Goal: Transaction & Acquisition: Book appointment/travel/reservation

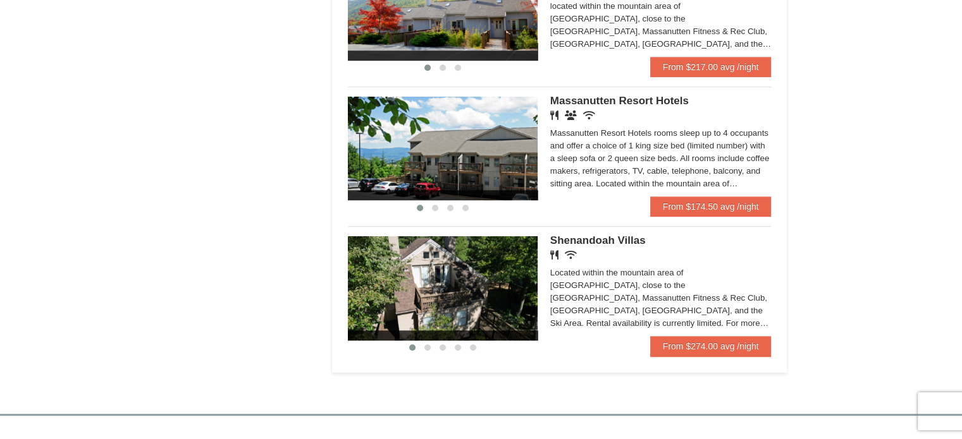
scroll to position [759, 0]
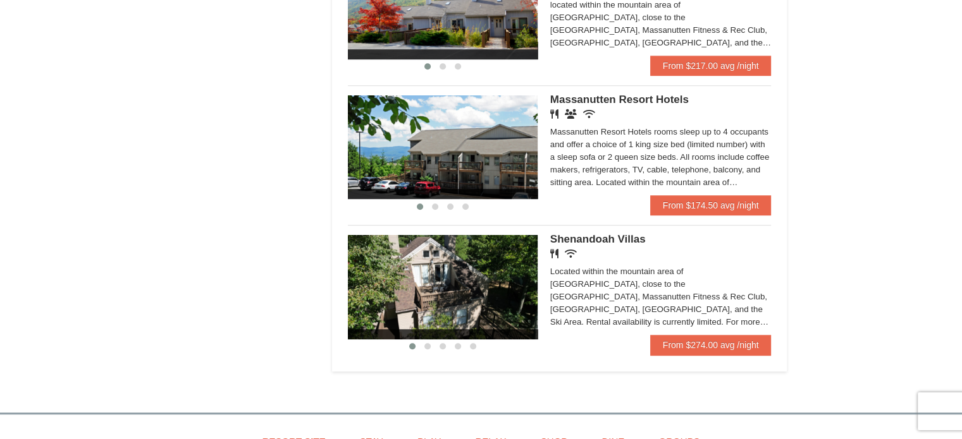
click at [461, 271] on img at bounding box center [443, 287] width 190 height 104
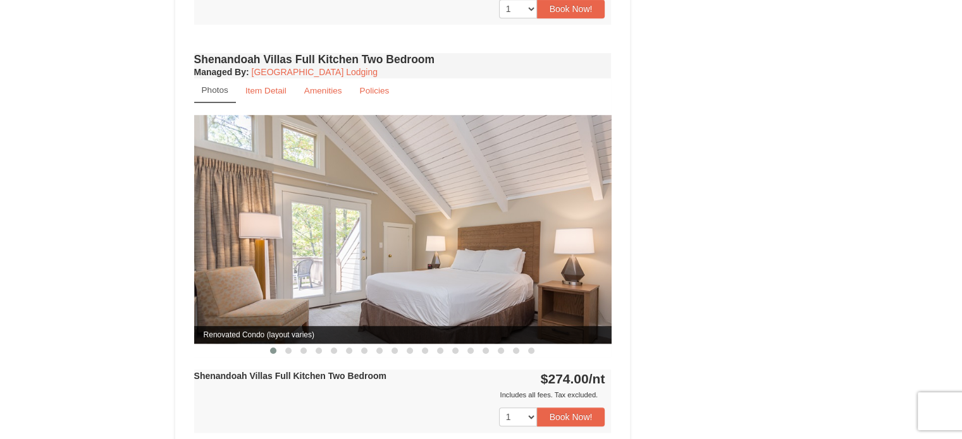
scroll to position [822, 0]
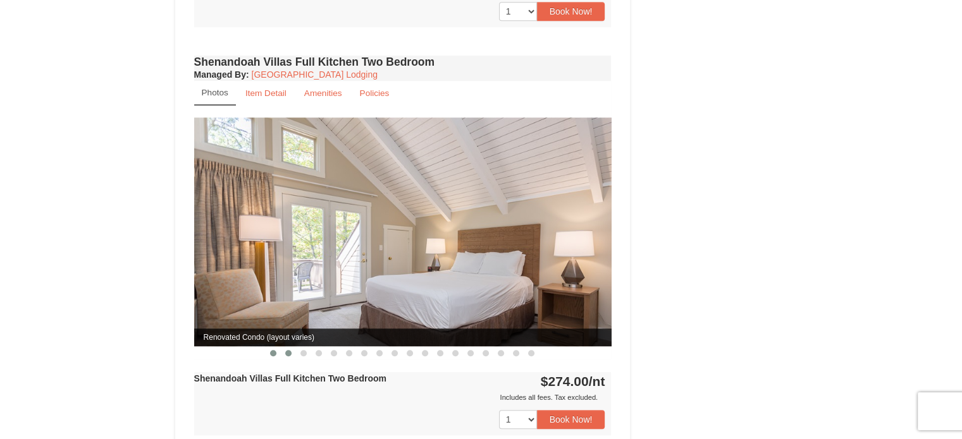
click at [293, 347] on button at bounding box center [288, 353] width 15 height 13
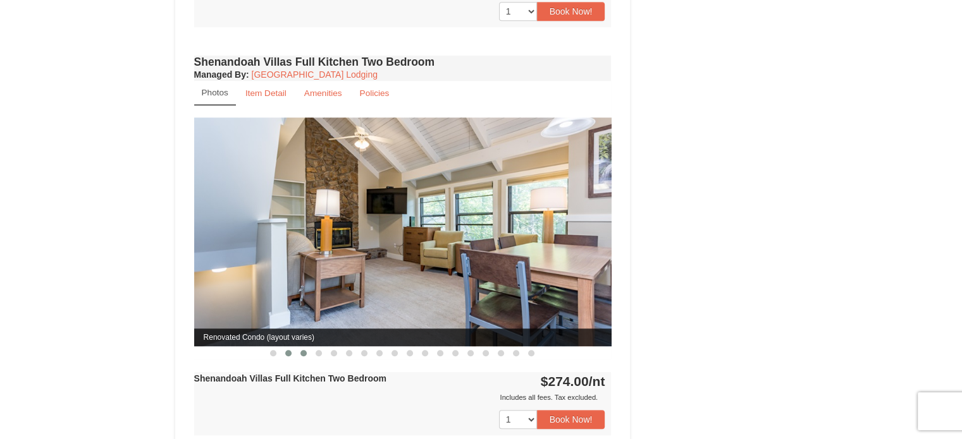
click at [307, 347] on button at bounding box center [303, 353] width 15 height 13
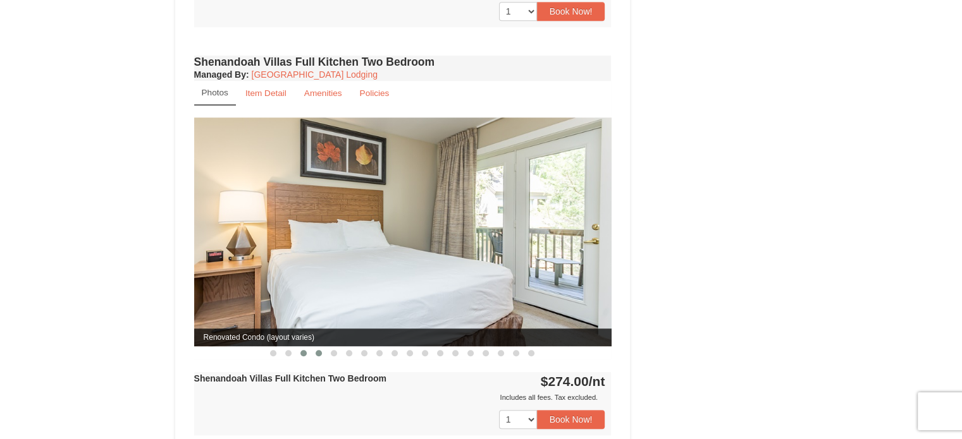
click at [319, 350] on span at bounding box center [318, 353] width 6 height 6
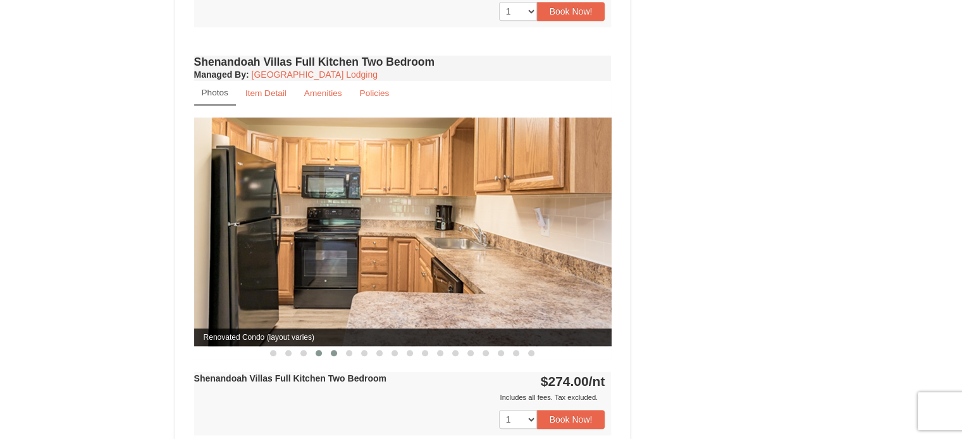
click at [334, 350] on span at bounding box center [334, 353] width 6 height 6
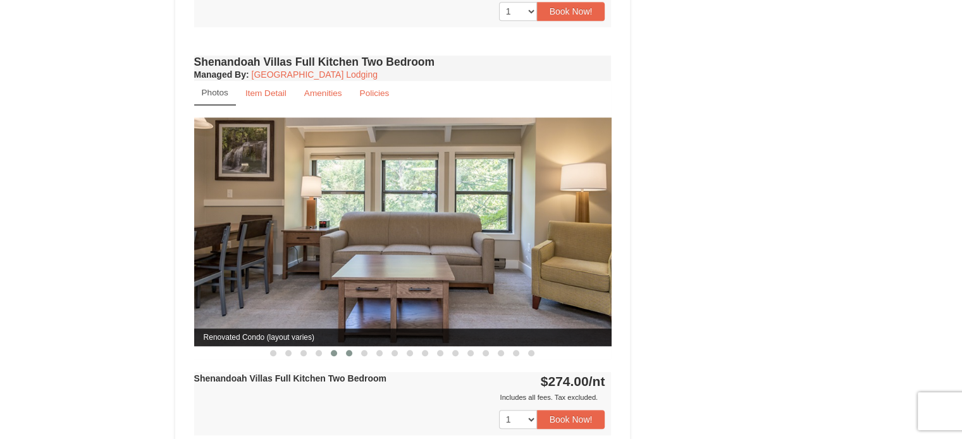
click at [347, 350] on span at bounding box center [349, 353] width 6 height 6
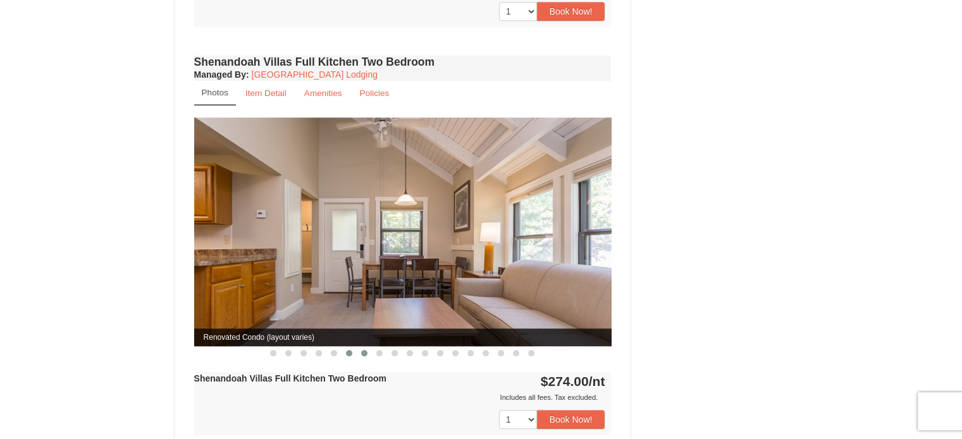
click at [364, 350] on span at bounding box center [364, 353] width 6 height 6
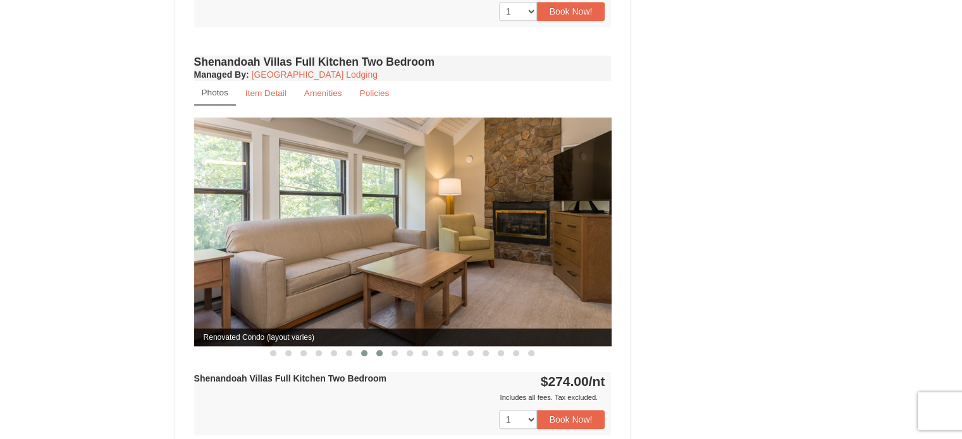
click at [379, 350] on span at bounding box center [379, 353] width 6 height 6
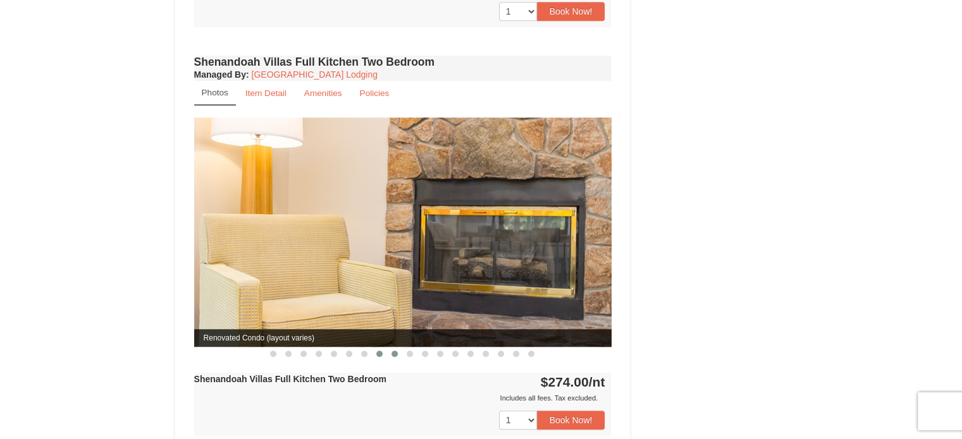
click at [396, 351] on span at bounding box center [394, 354] width 6 height 6
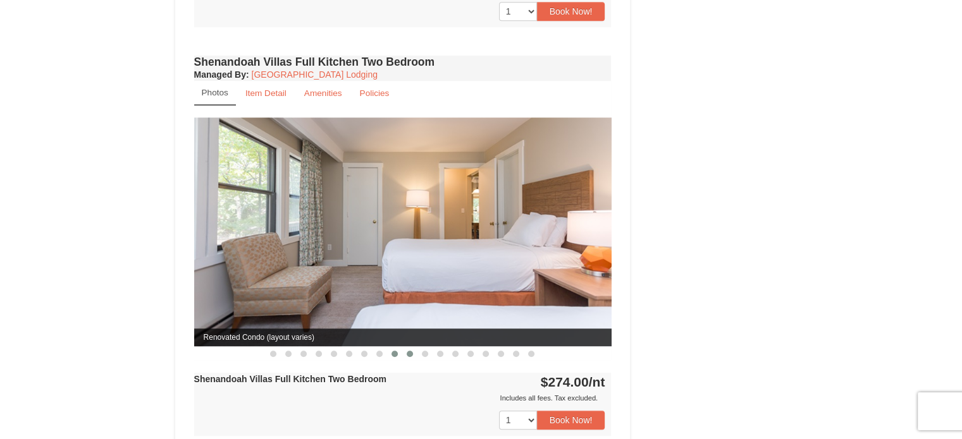
click at [405, 348] on button at bounding box center [409, 354] width 15 height 13
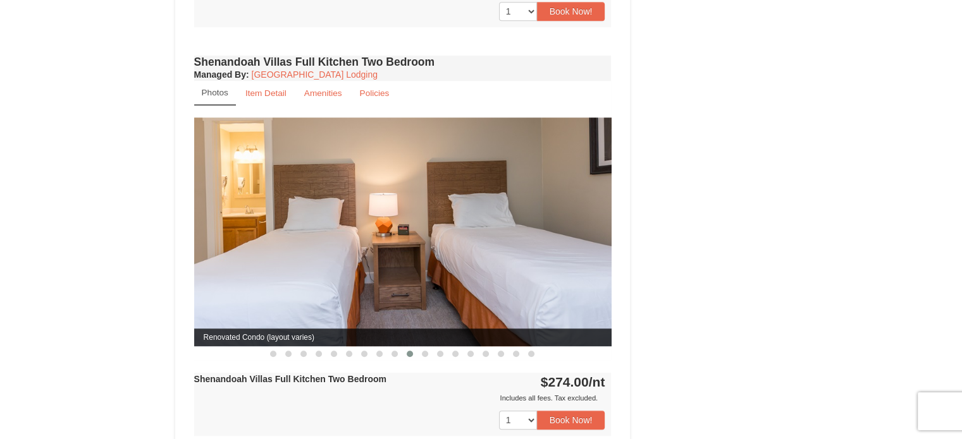
click at [413, 348] on button at bounding box center [409, 354] width 15 height 13
click at [422, 351] on span at bounding box center [425, 354] width 6 height 6
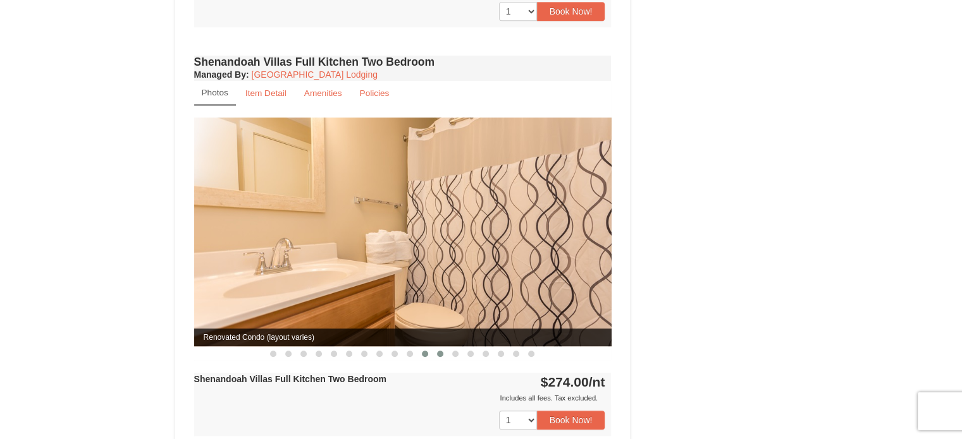
click at [440, 351] on span at bounding box center [440, 354] width 6 height 6
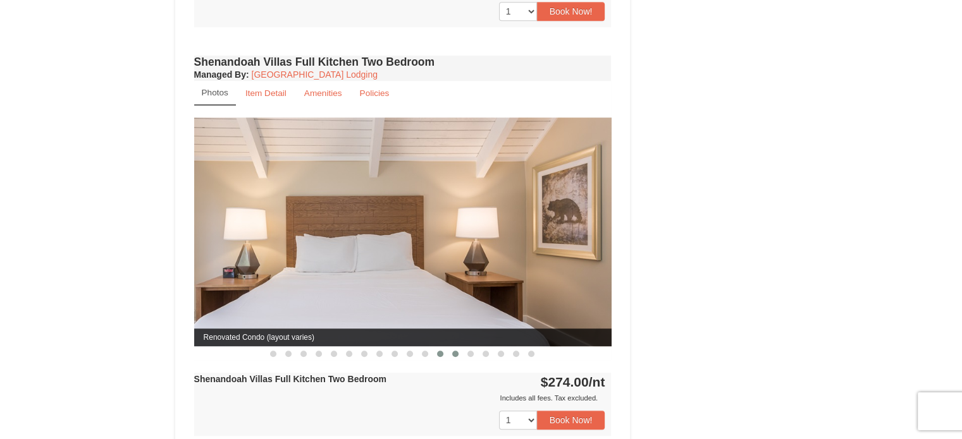
click at [453, 351] on span at bounding box center [455, 354] width 6 height 6
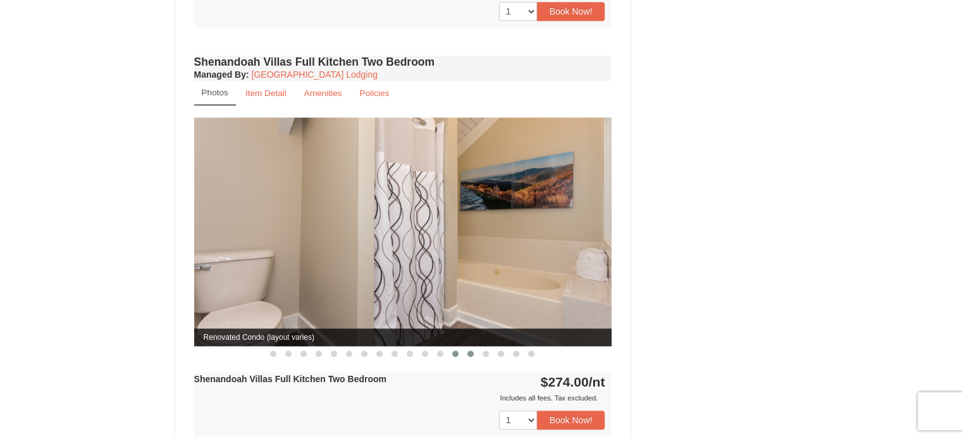
click at [470, 351] on span at bounding box center [470, 354] width 6 height 6
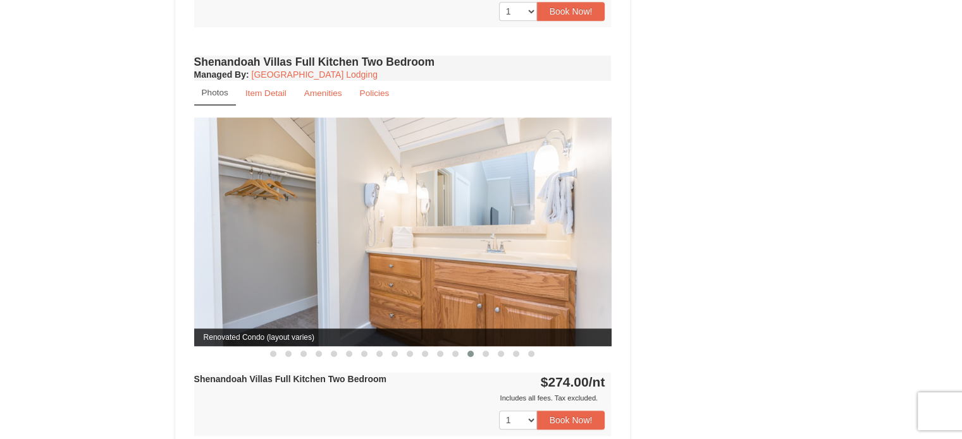
click at [475, 348] on button at bounding box center [470, 354] width 15 height 13
click at [473, 351] on span at bounding box center [470, 354] width 6 height 6
click at [486, 348] on button at bounding box center [485, 354] width 15 height 13
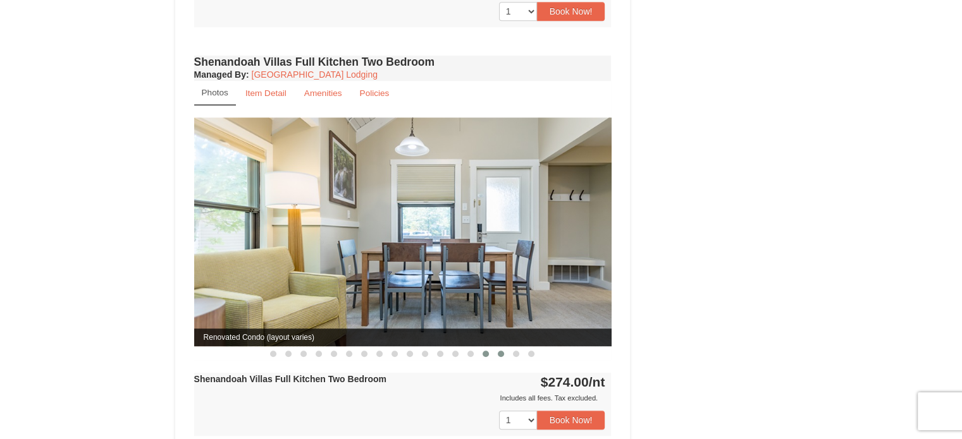
click at [499, 351] on span at bounding box center [501, 354] width 6 height 6
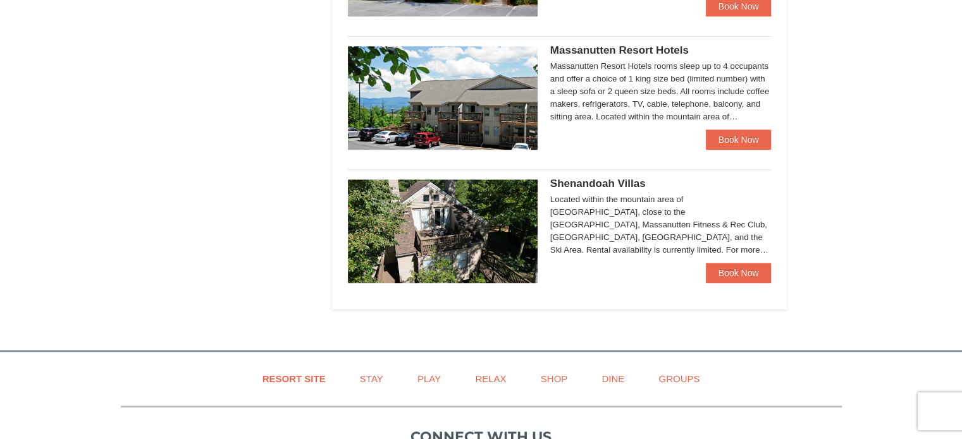
scroll to position [759, 0]
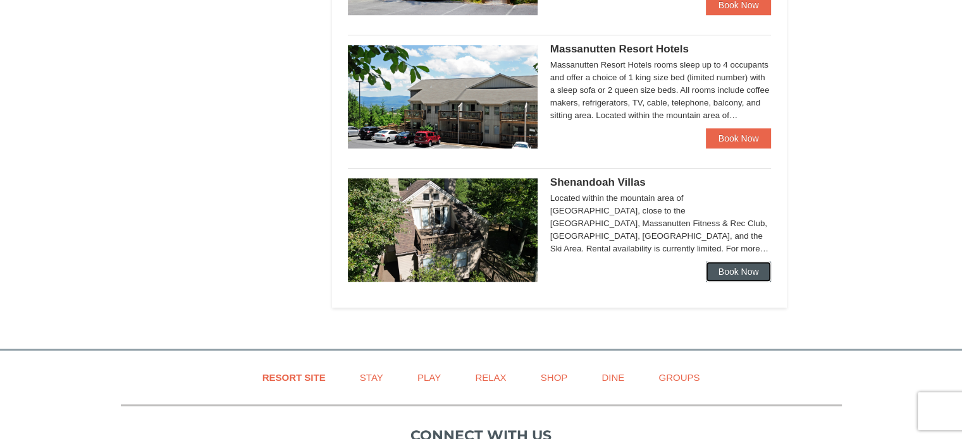
click at [721, 267] on link "Book Now" at bounding box center [739, 272] width 66 height 20
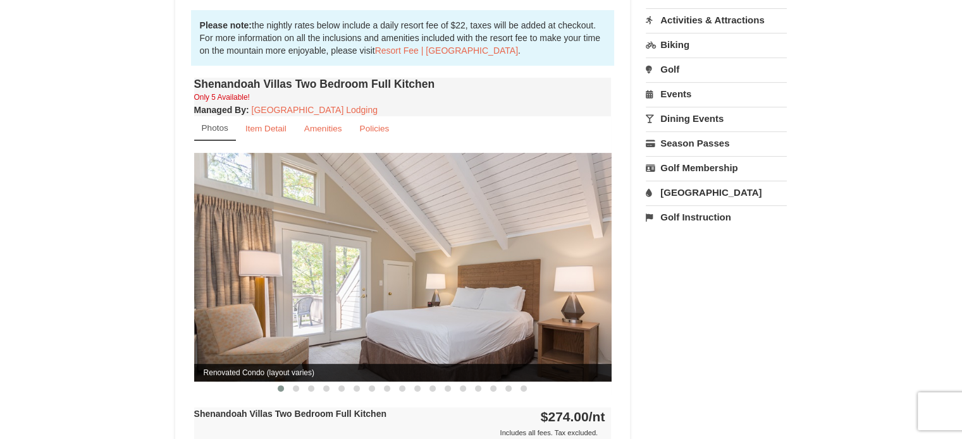
scroll to position [379, 0]
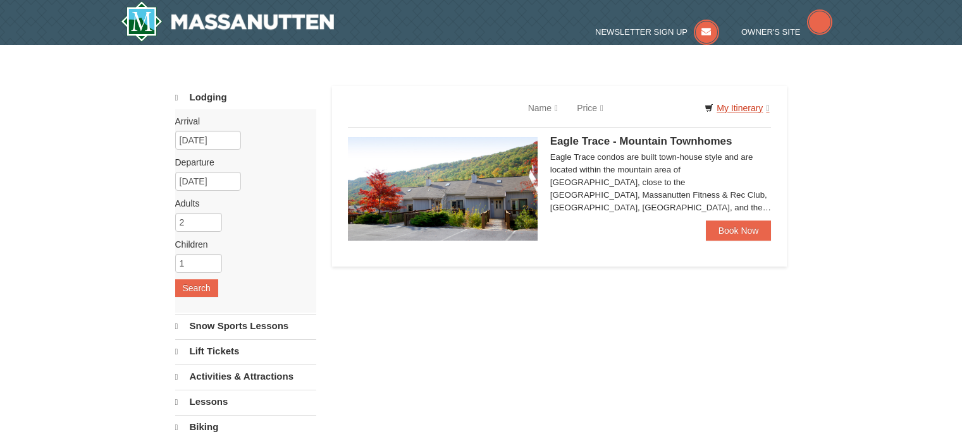
select select "10"
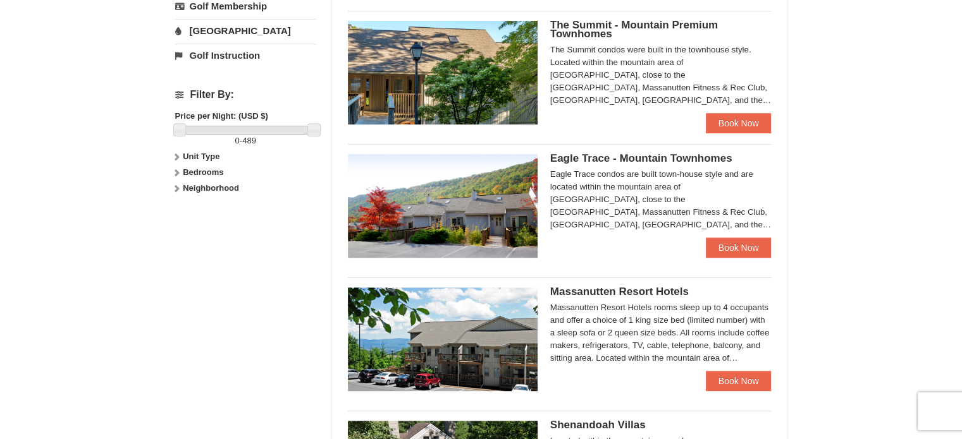
scroll to position [541, 0]
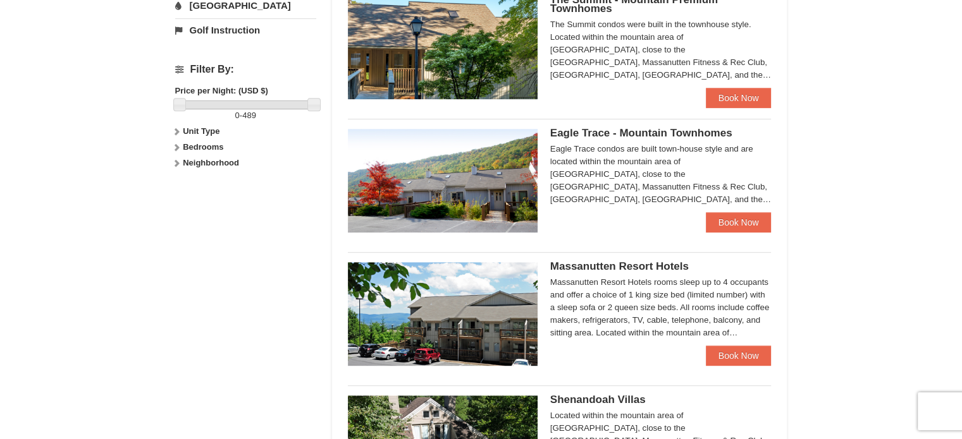
click at [501, 181] on img at bounding box center [443, 181] width 190 height 104
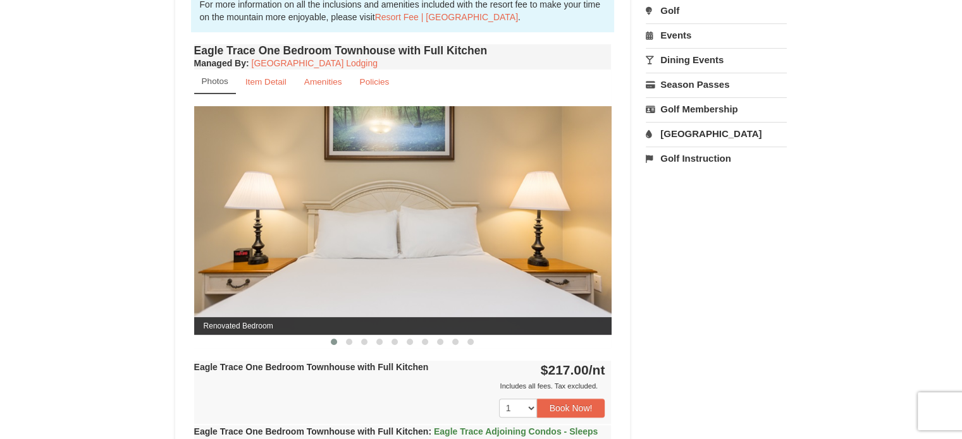
scroll to position [443, 0]
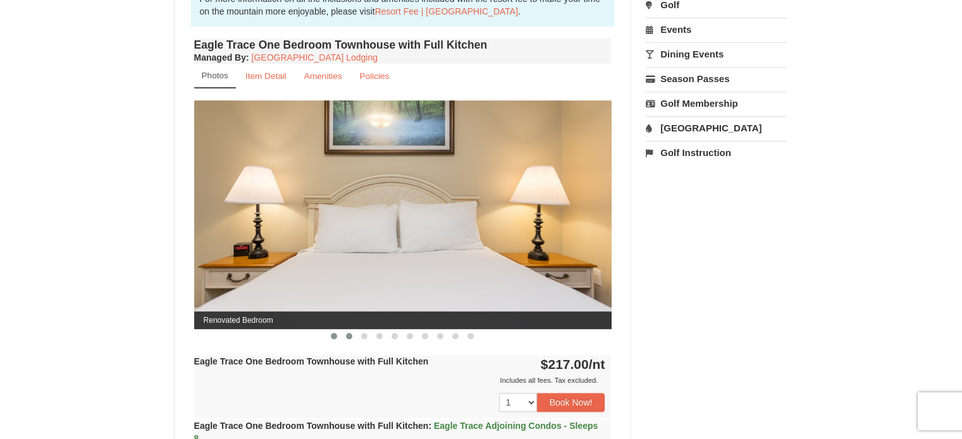
click at [347, 336] on span at bounding box center [349, 336] width 6 height 6
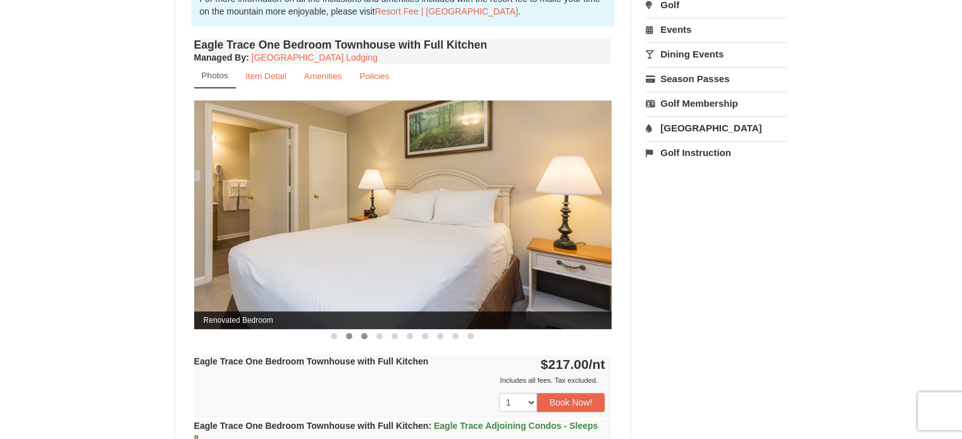
click at [365, 334] on span at bounding box center [364, 336] width 6 height 6
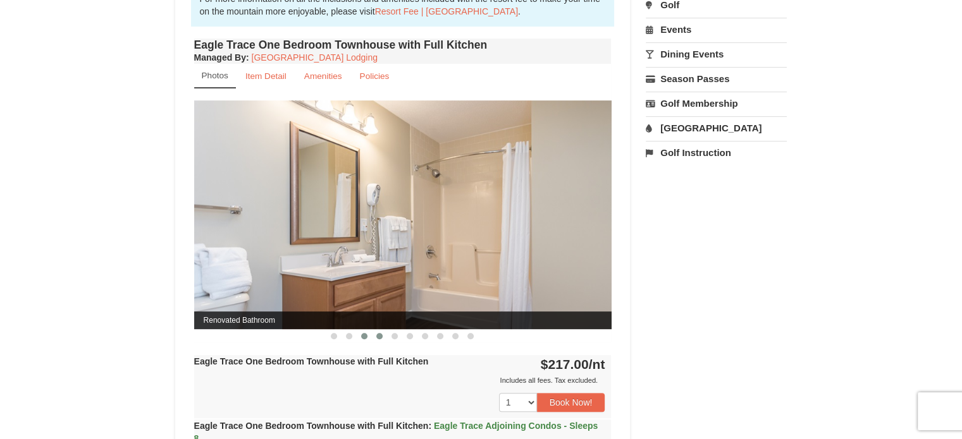
click at [376, 334] on span at bounding box center [379, 336] width 6 height 6
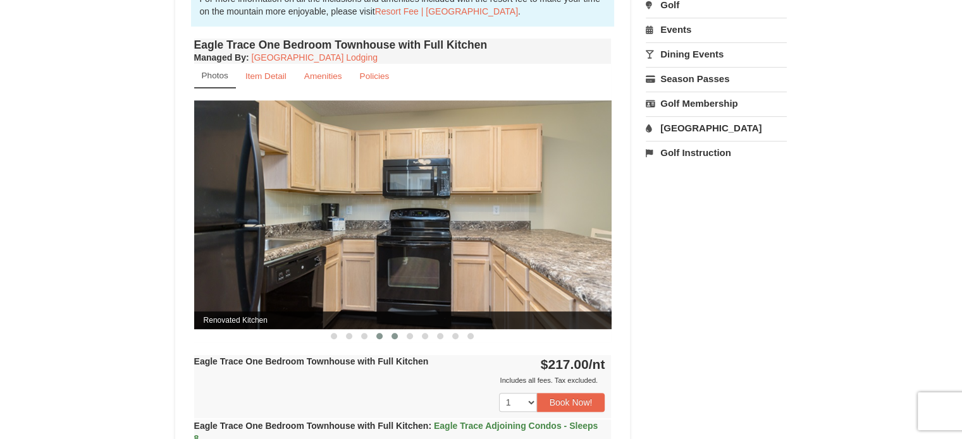
click at [392, 336] on span at bounding box center [394, 336] width 6 height 6
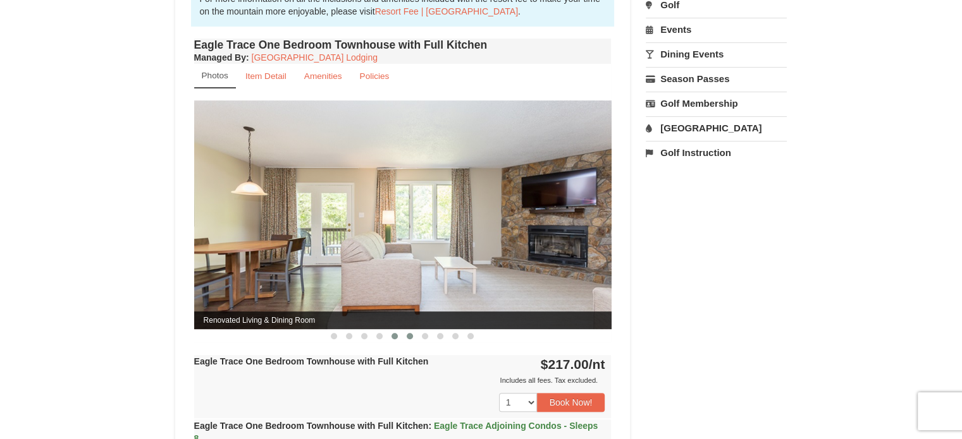
click at [405, 334] on button at bounding box center [409, 336] width 15 height 13
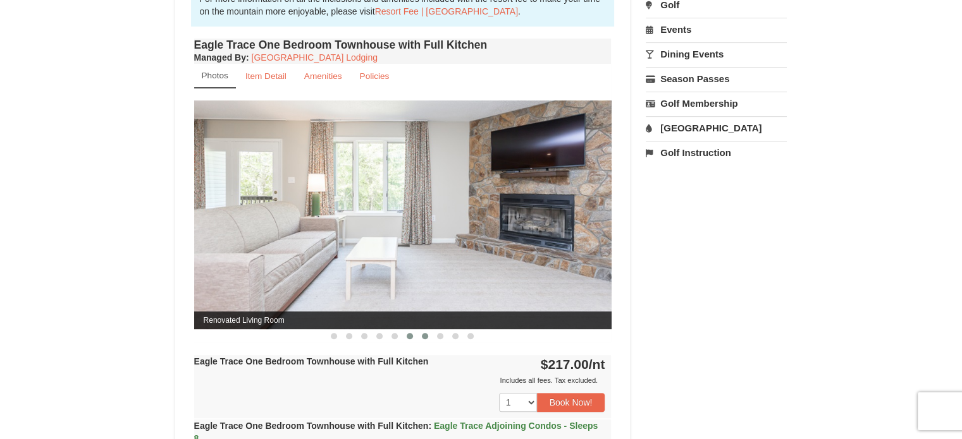
click at [426, 336] on span at bounding box center [425, 336] width 6 height 6
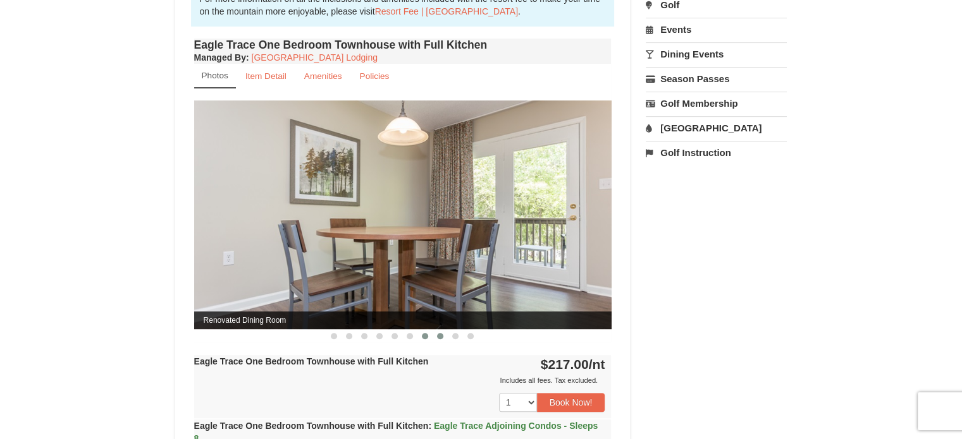
click at [437, 336] on span at bounding box center [440, 336] width 6 height 6
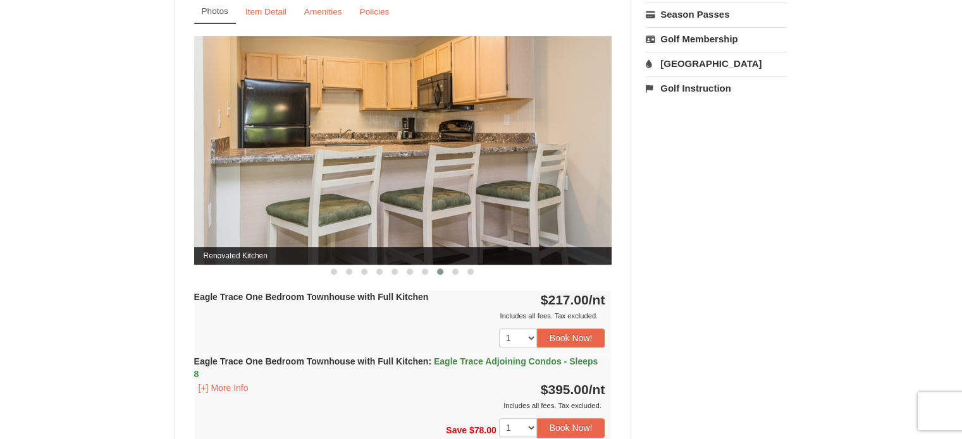
scroll to position [190, 0]
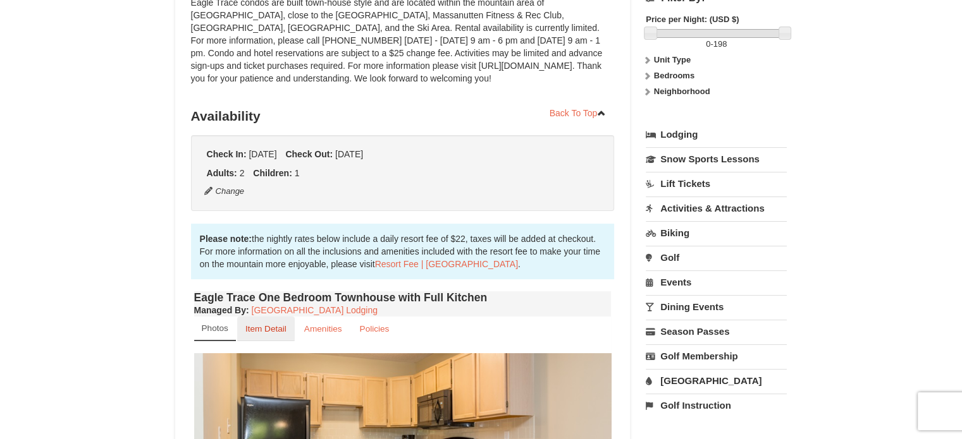
click at [266, 329] on small "Item Detail" at bounding box center [265, 328] width 41 height 9
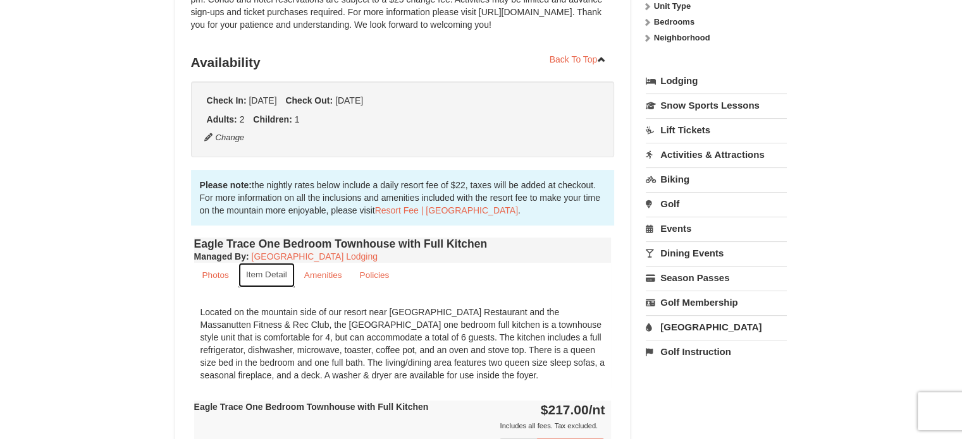
scroll to position [253, 0]
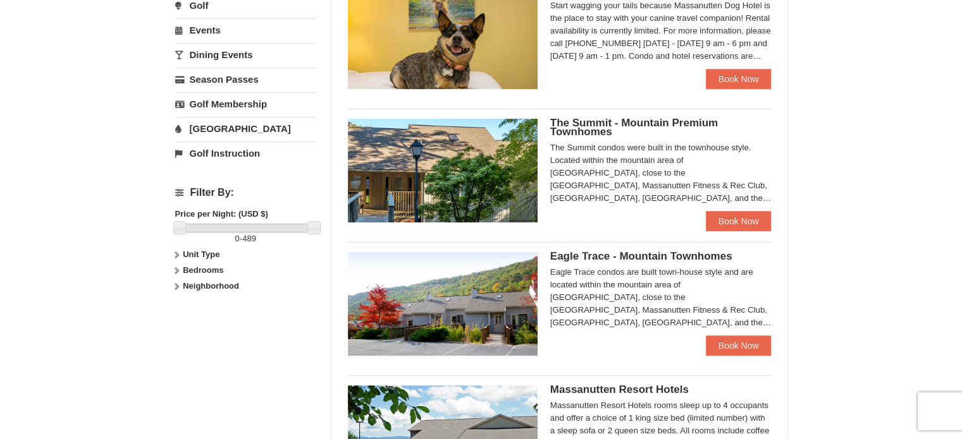
scroll to position [415, 0]
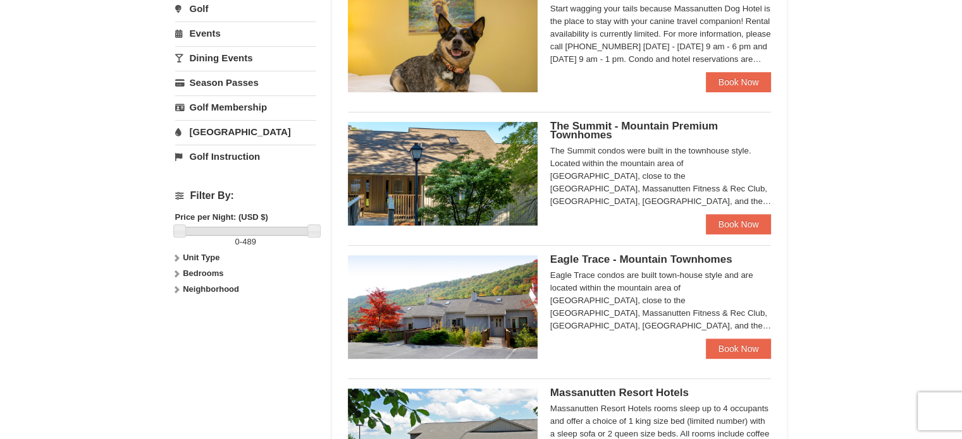
click at [447, 161] on img at bounding box center [443, 174] width 190 height 104
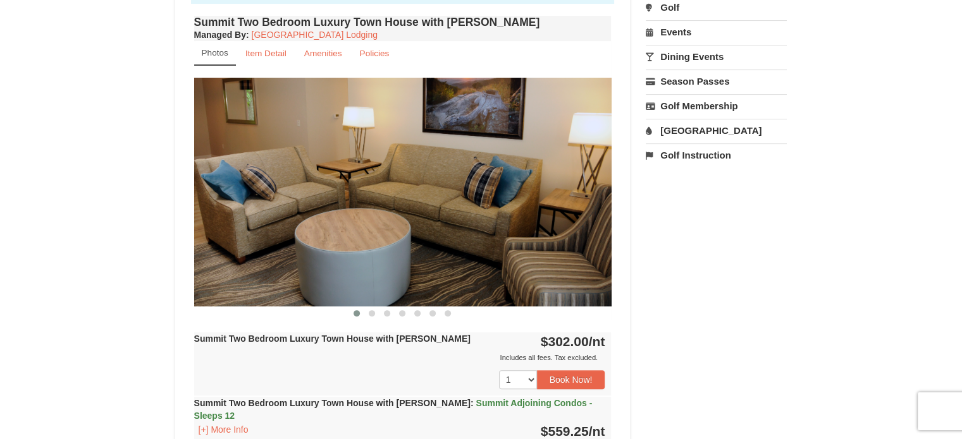
scroll to position [443, 0]
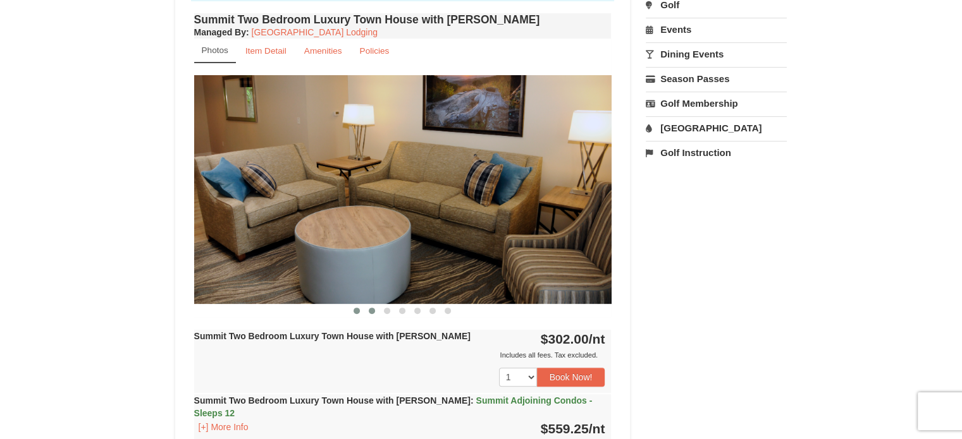
click at [369, 310] on span at bounding box center [372, 311] width 6 height 6
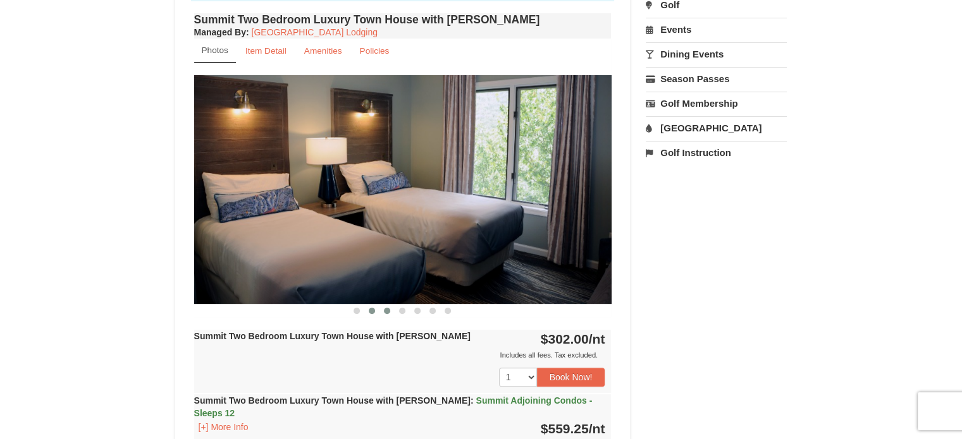
click at [388, 313] on button at bounding box center [386, 311] width 15 height 13
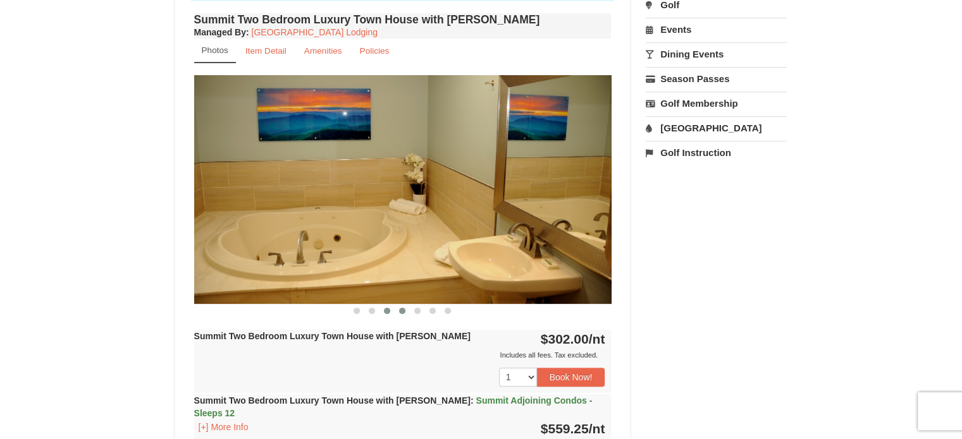
click at [402, 313] on span at bounding box center [402, 311] width 6 height 6
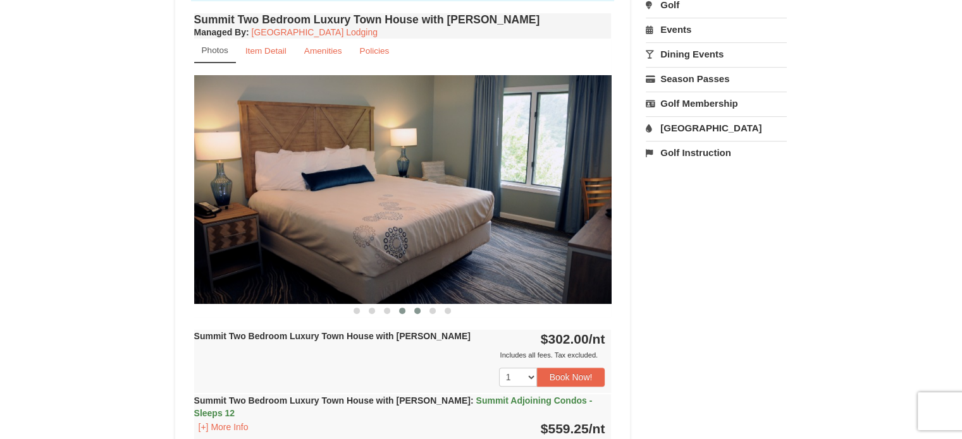
click at [419, 311] on span at bounding box center [417, 311] width 6 height 6
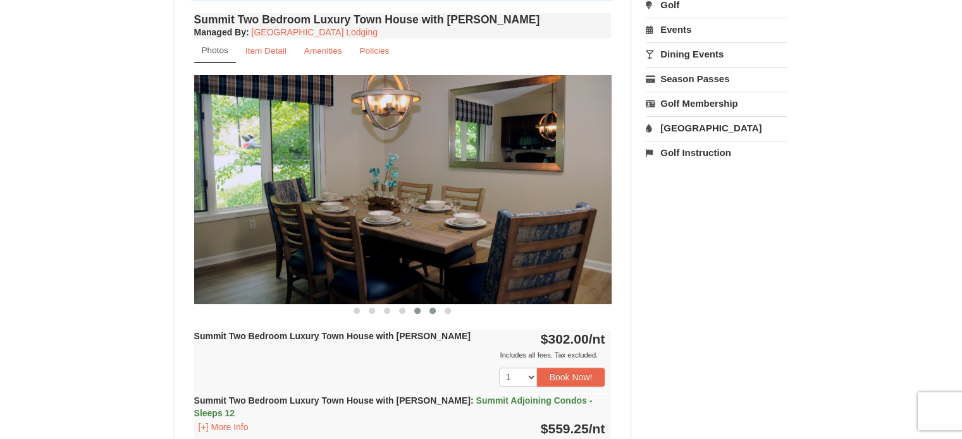
click at [432, 312] on span at bounding box center [432, 311] width 6 height 6
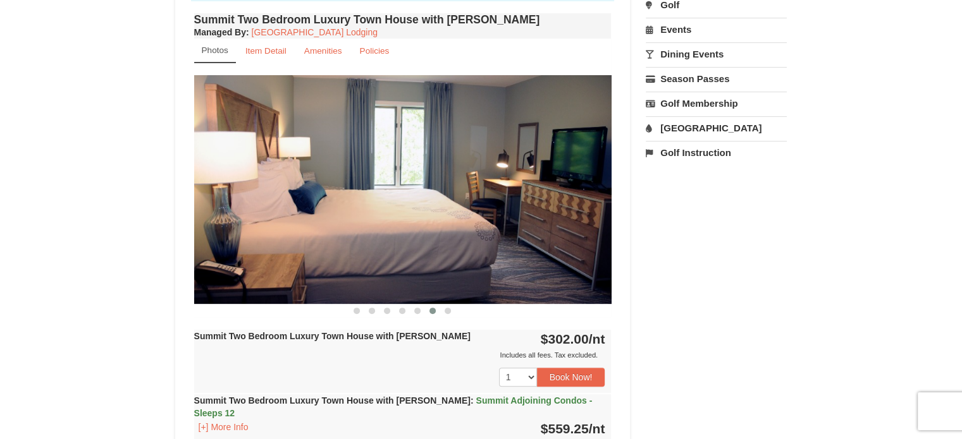
click at [445, 317] on div "Summit Two Bedroom Luxury Town House with Jacuzzi Managed By : Massanutten Reso…" at bounding box center [403, 268] width 424 height 517
click at [446, 313] on span at bounding box center [447, 311] width 6 height 6
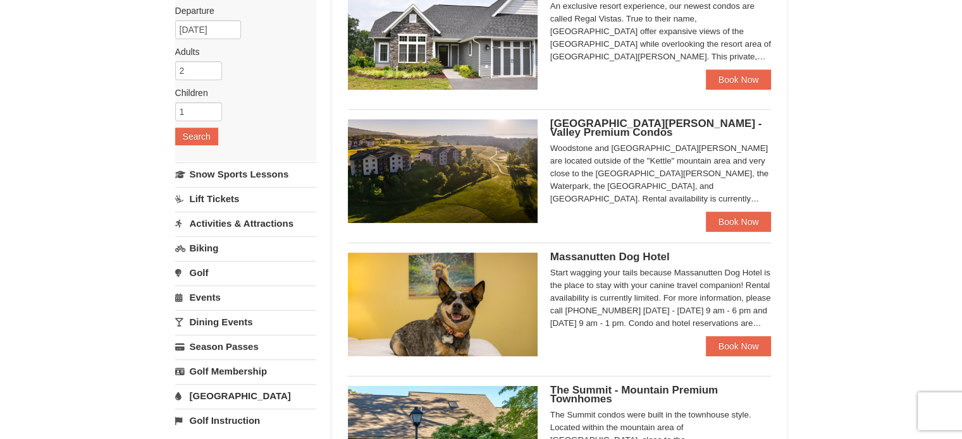
scroll to position [9, 0]
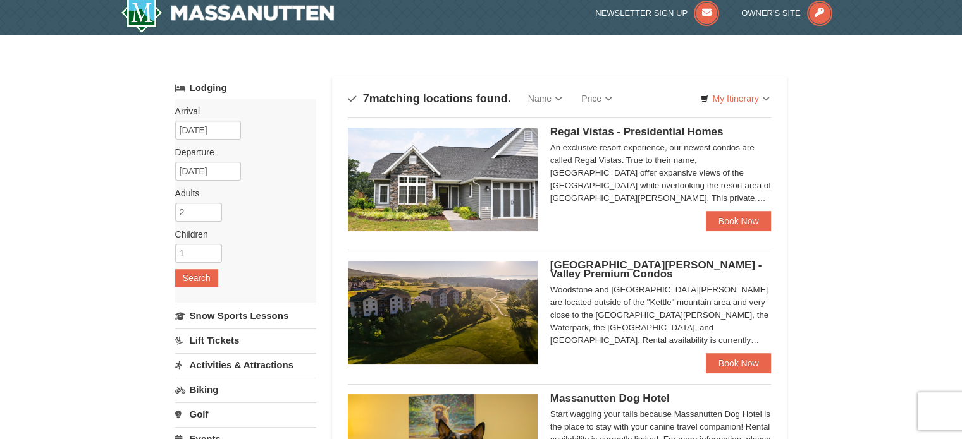
click at [491, 193] on img at bounding box center [443, 180] width 190 height 104
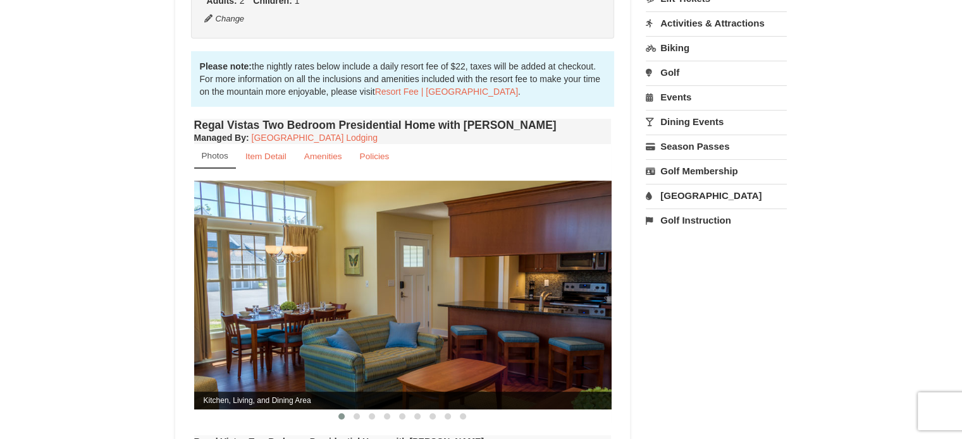
scroll to position [443, 0]
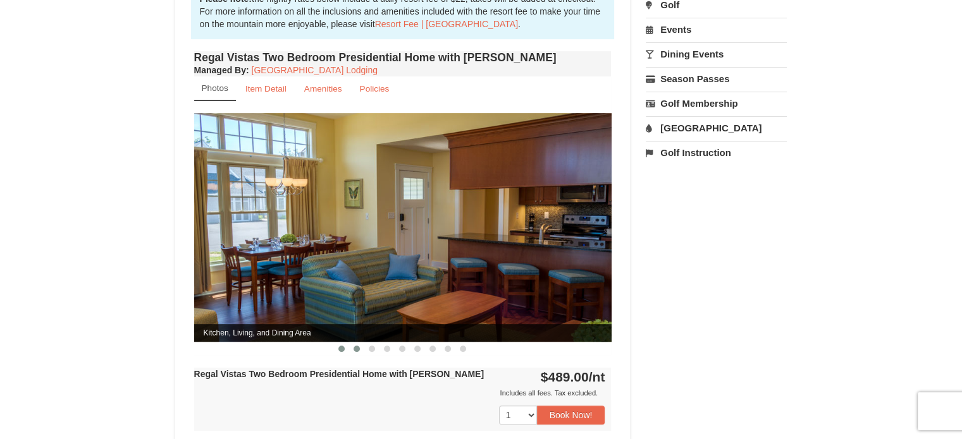
click at [353, 343] on button at bounding box center [356, 349] width 15 height 13
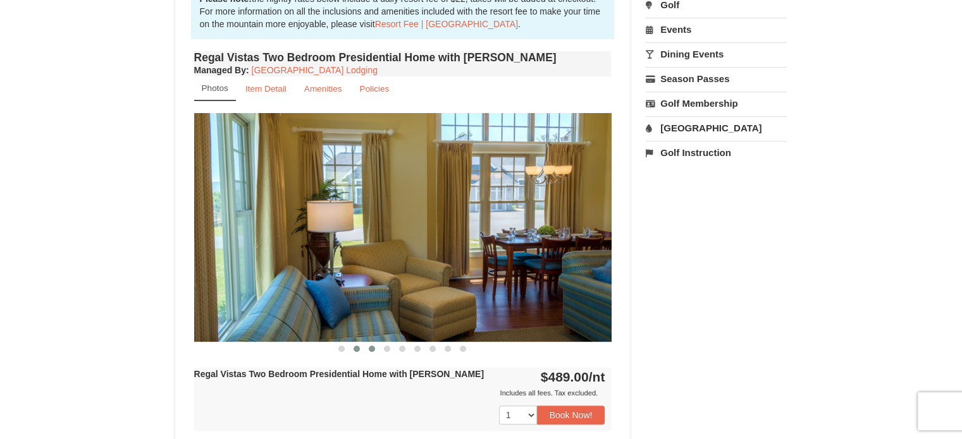
click at [369, 346] on span at bounding box center [372, 349] width 6 height 6
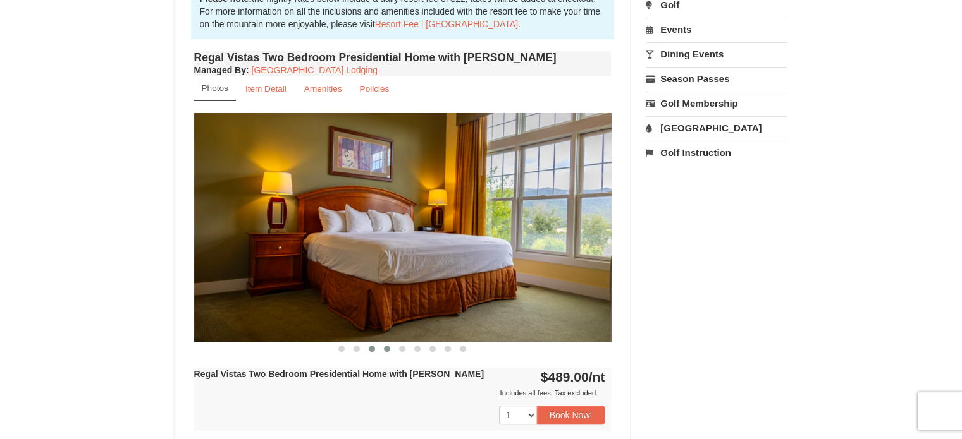
click at [384, 343] on button at bounding box center [386, 349] width 15 height 13
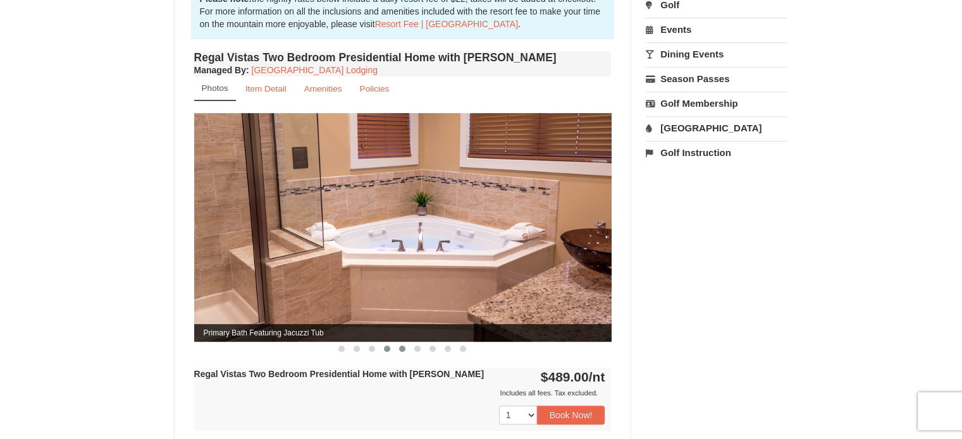
click at [402, 343] on button at bounding box center [401, 349] width 15 height 13
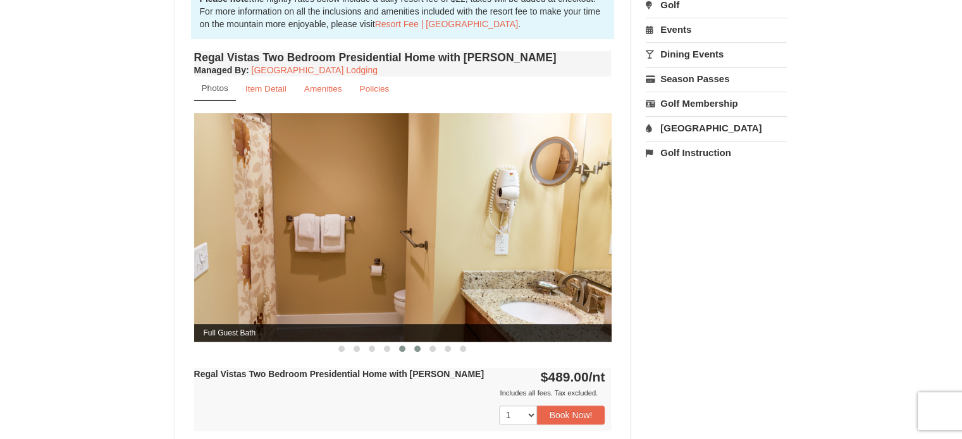
click at [417, 346] on span at bounding box center [417, 349] width 6 height 6
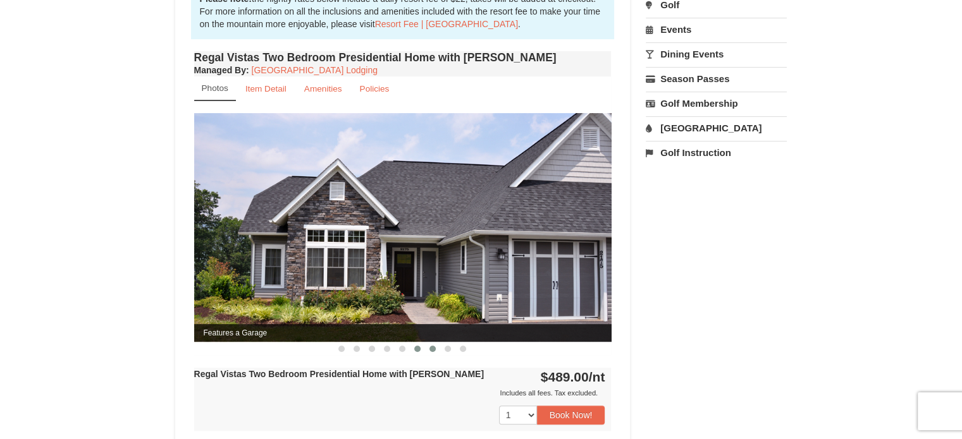
click at [432, 346] on span at bounding box center [432, 349] width 6 height 6
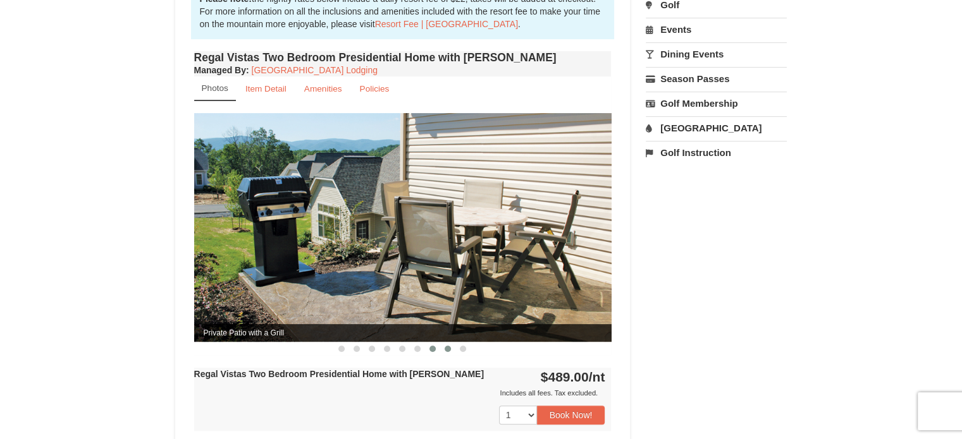
click at [444, 343] on button at bounding box center [447, 349] width 15 height 13
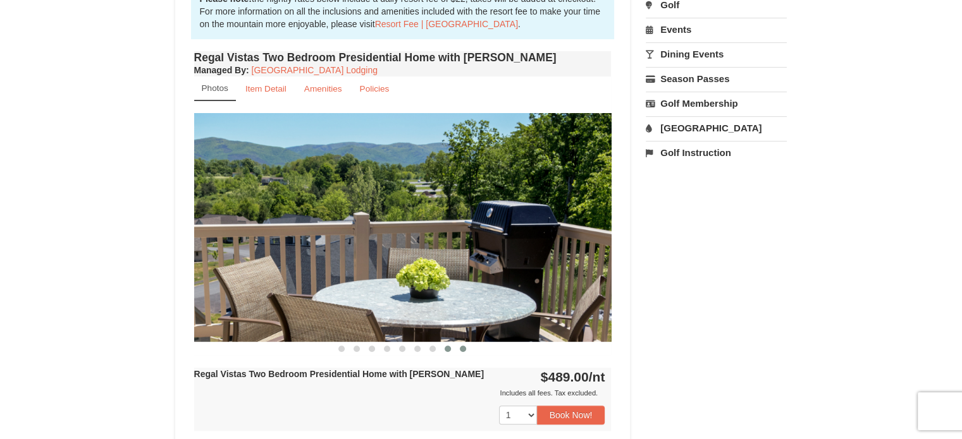
click at [463, 346] on span at bounding box center [463, 349] width 6 height 6
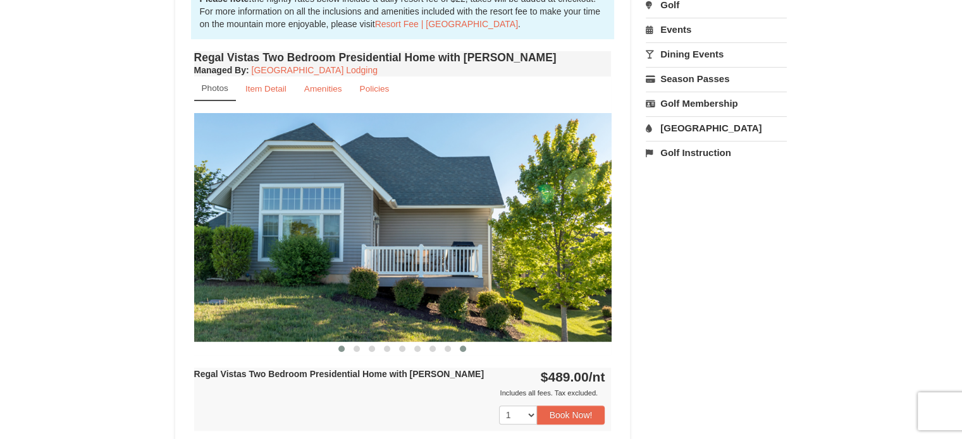
click at [339, 346] on span at bounding box center [341, 349] width 6 height 6
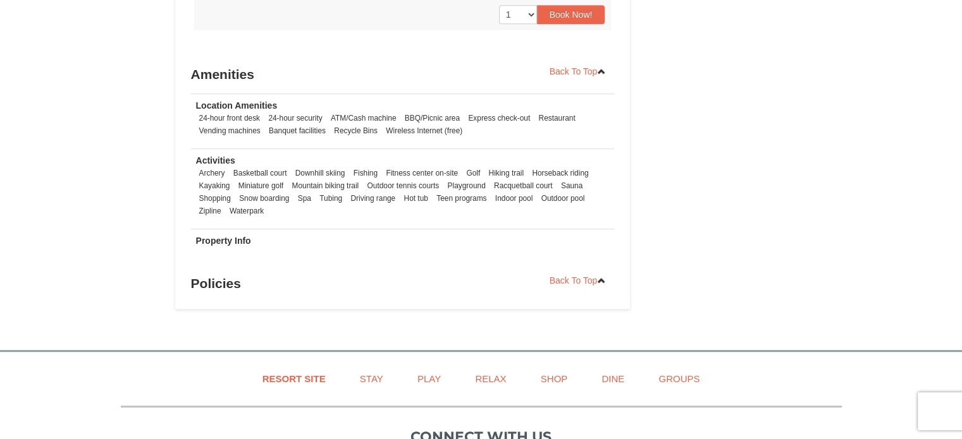
scroll to position [822, 0]
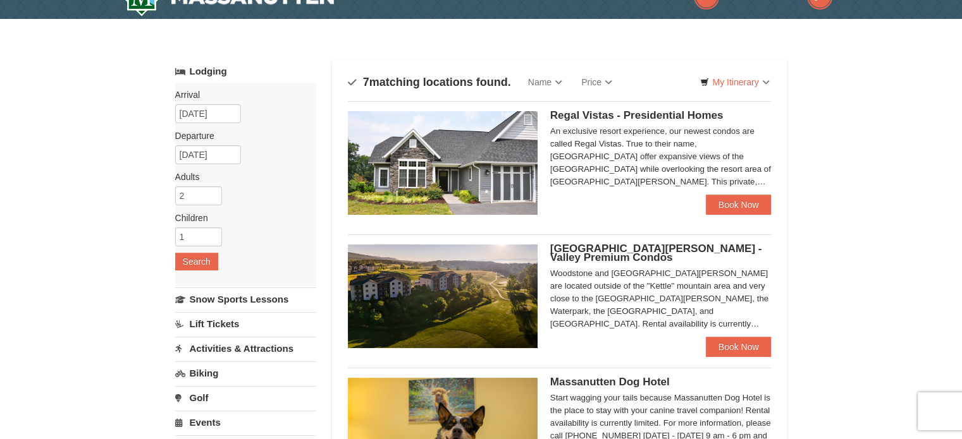
click at [486, 326] on img at bounding box center [443, 297] width 190 height 104
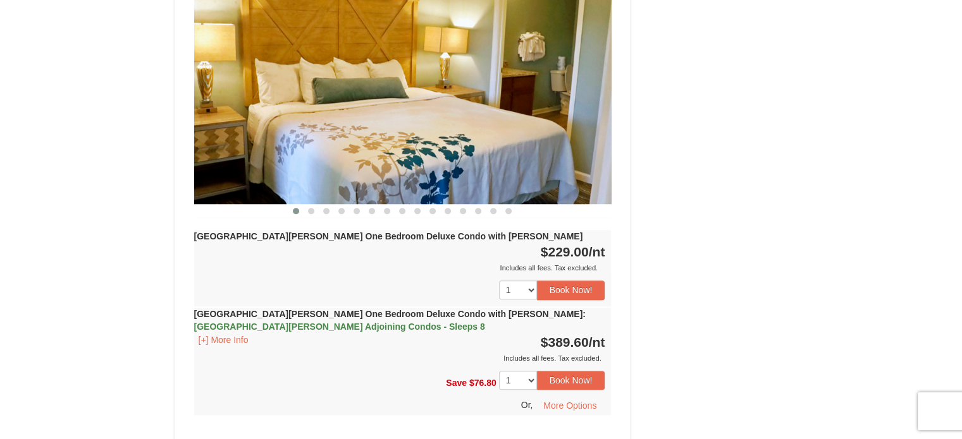
scroll to position [1010, 0]
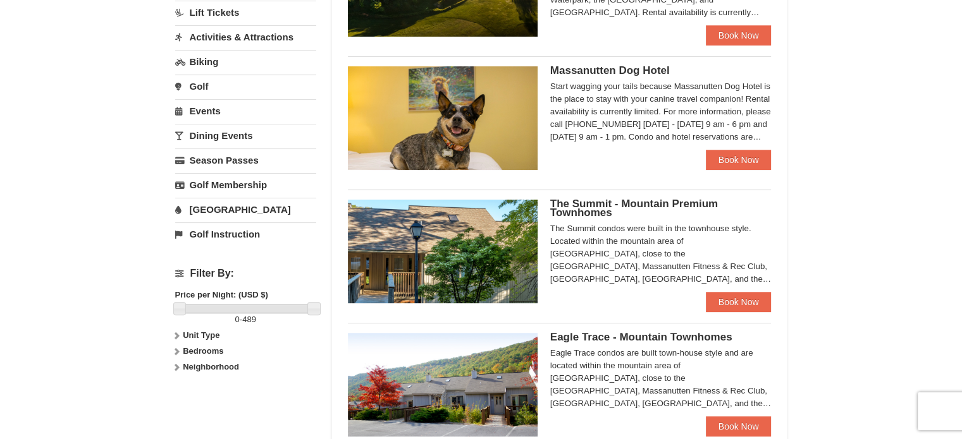
scroll to position [341, 0]
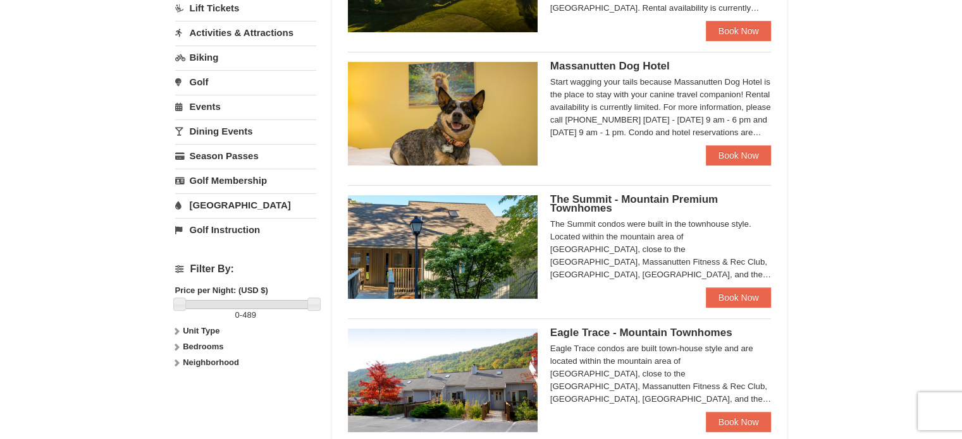
click at [412, 269] on img at bounding box center [443, 247] width 190 height 104
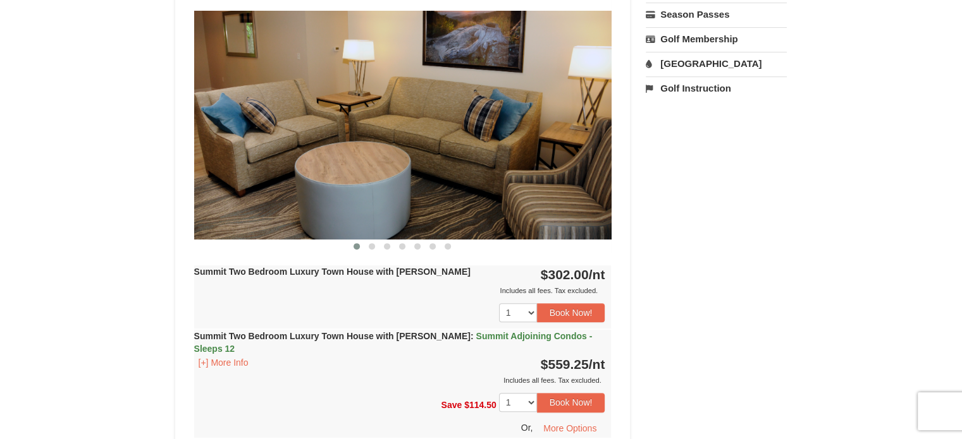
scroll to position [568, 0]
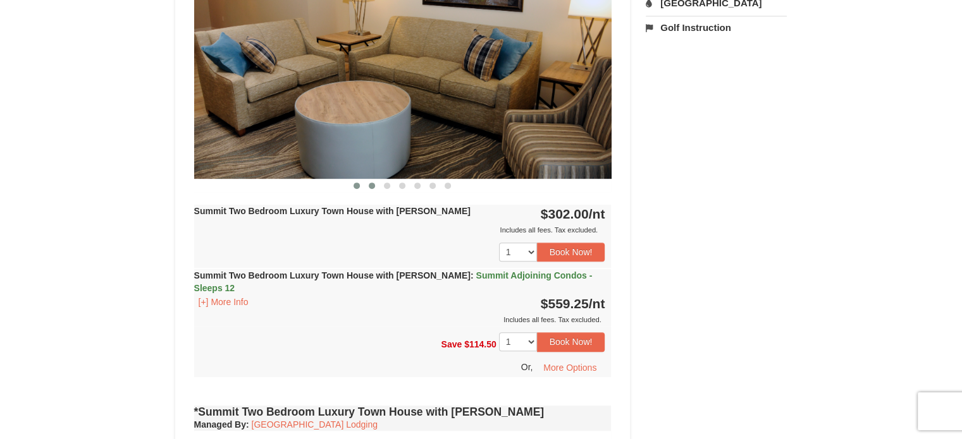
click at [369, 187] on span at bounding box center [372, 186] width 6 height 6
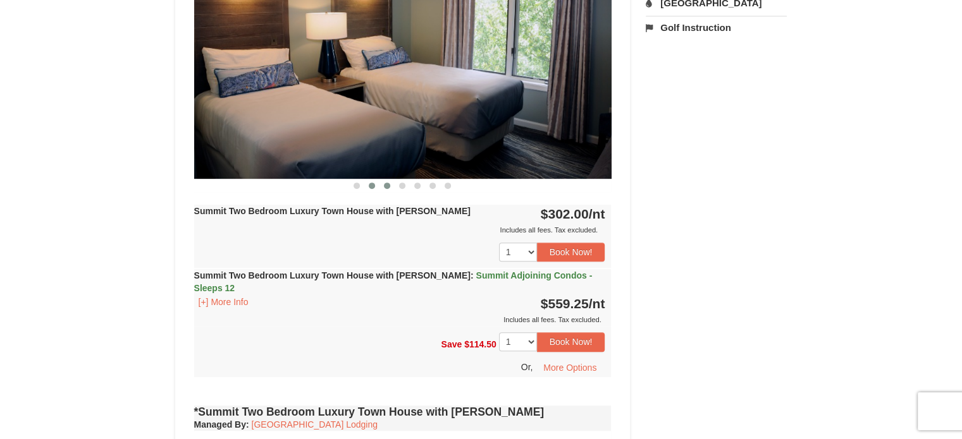
click at [381, 185] on button at bounding box center [386, 186] width 15 height 13
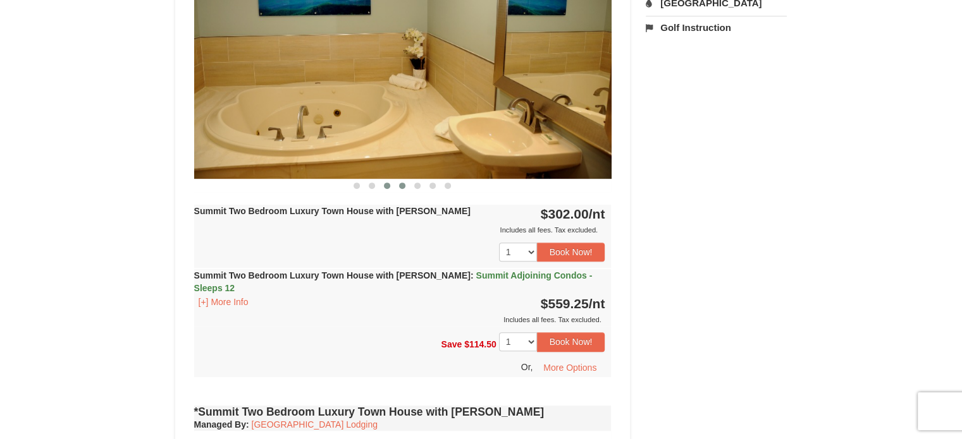
click at [399, 183] on span at bounding box center [402, 186] width 6 height 6
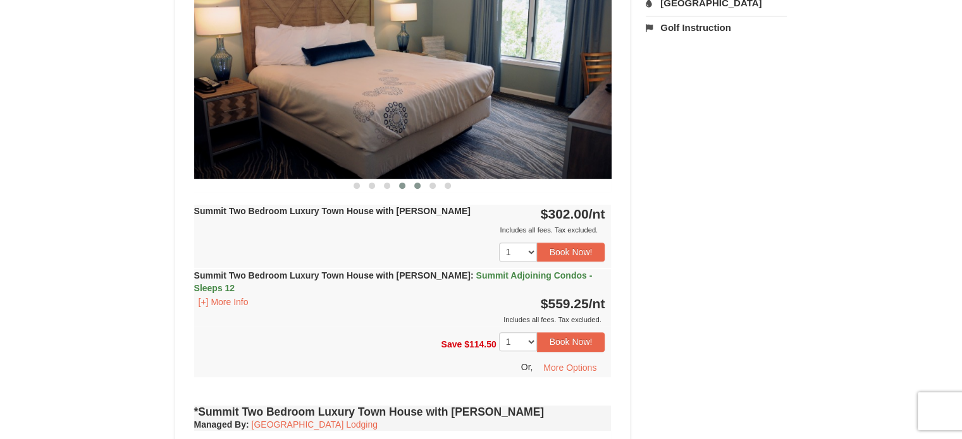
click at [422, 183] on button at bounding box center [417, 186] width 15 height 13
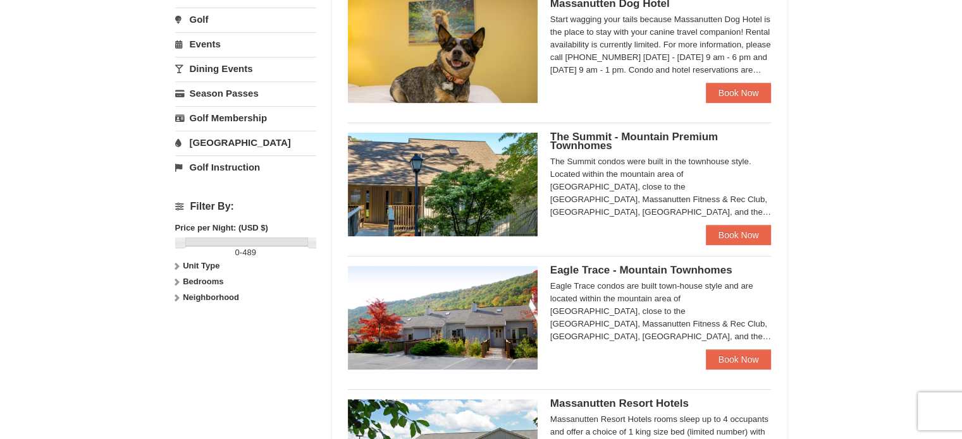
scroll to position [405, 0]
click at [437, 297] on img at bounding box center [443, 318] width 190 height 104
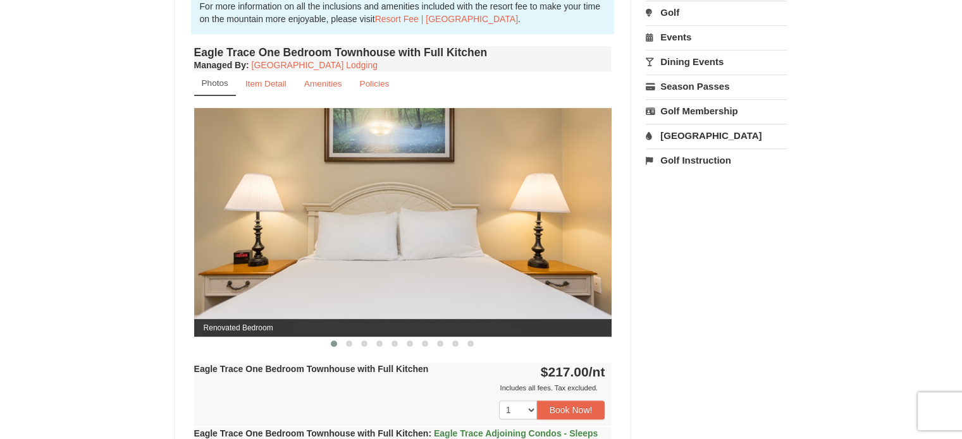
scroll to position [441, 0]
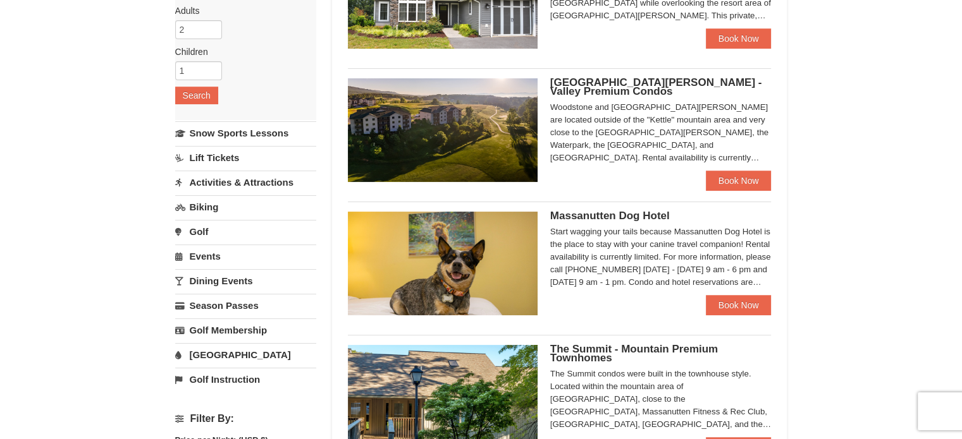
scroll to position [152, 0]
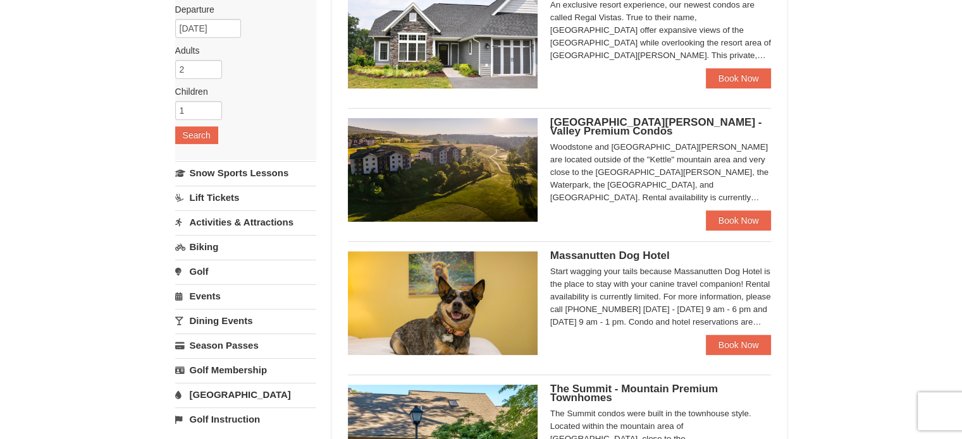
click at [473, 180] on img at bounding box center [443, 170] width 190 height 104
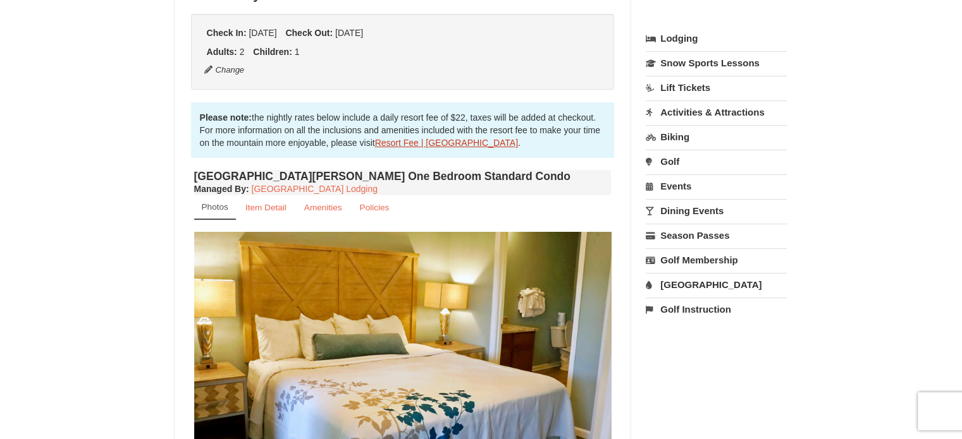
scroll to position [432, 0]
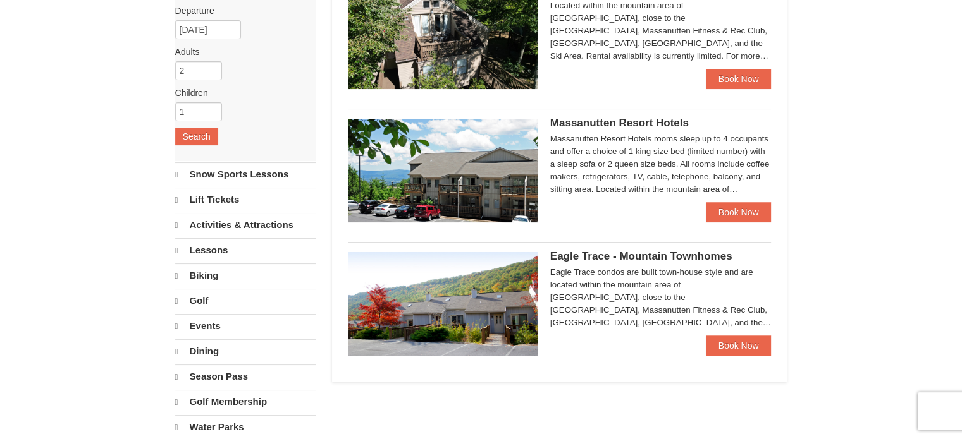
select select "10"
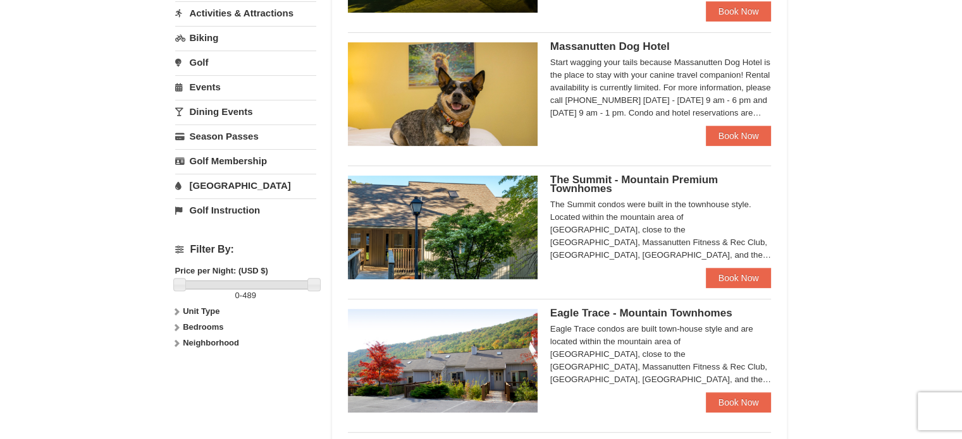
scroll to position [467, 0]
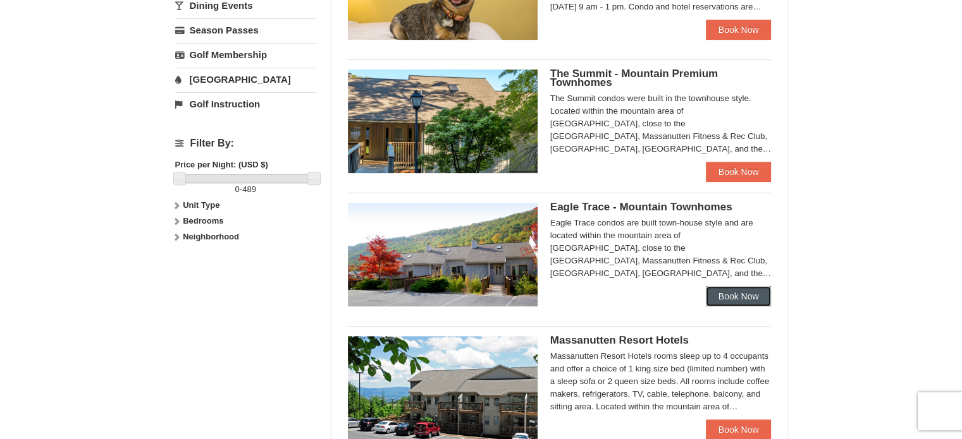
click at [721, 293] on link "Book Now" at bounding box center [739, 296] width 66 height 20
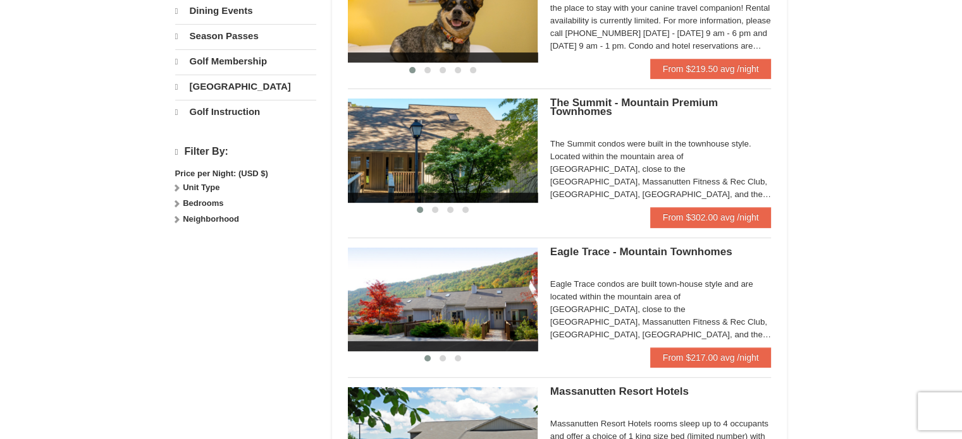
scroll to position [632, 0]
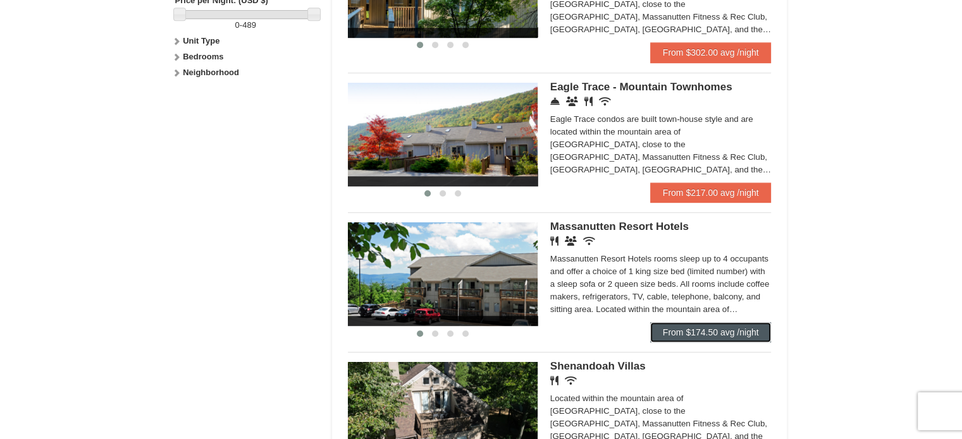
click at [702, 331] on link "From $174.50 avg /night" at bounding box center [710, 332] width 121 height 20
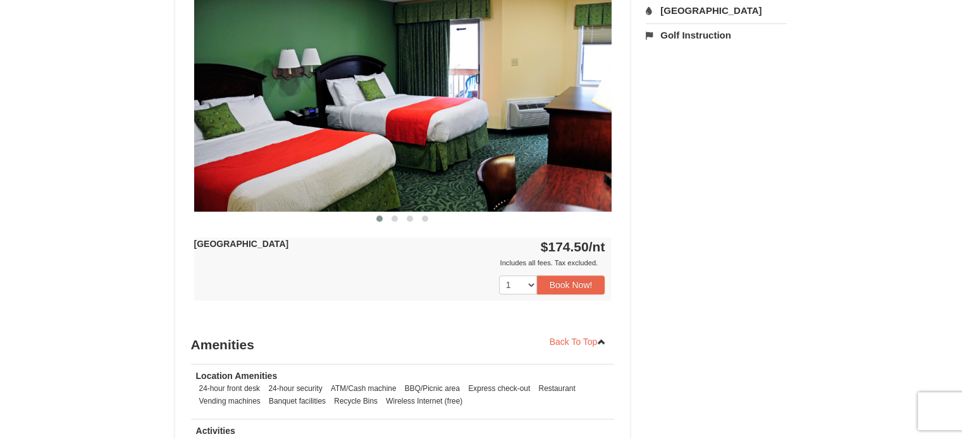
scroll to position [569, 0]
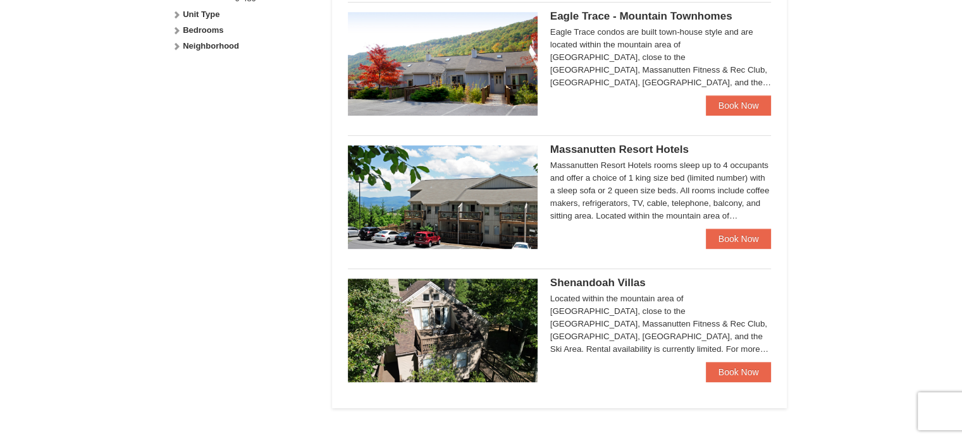
scroll to position [663, 0]
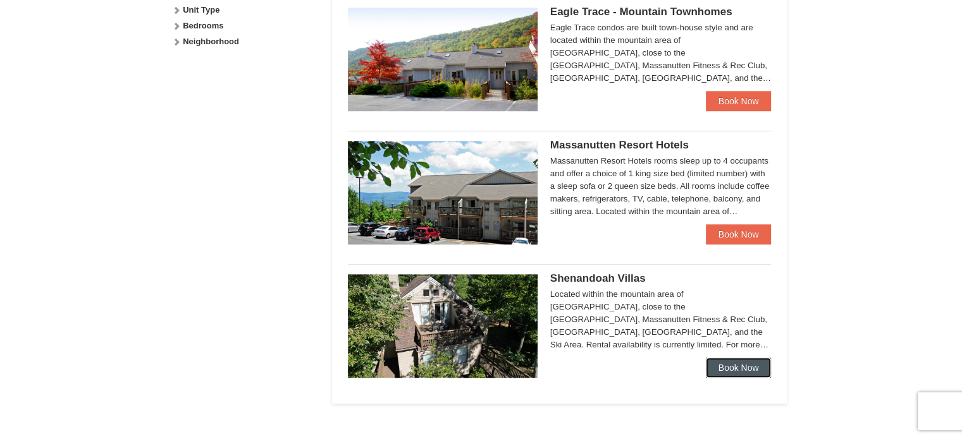
click at [749, 369] on link "Book Now" at bounding box center [739, 368] width 66 height 20
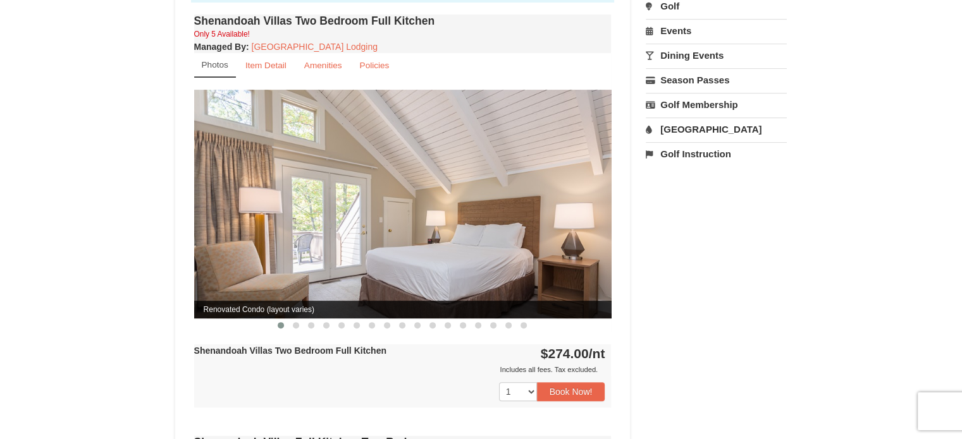
scroll to position [443, 0]
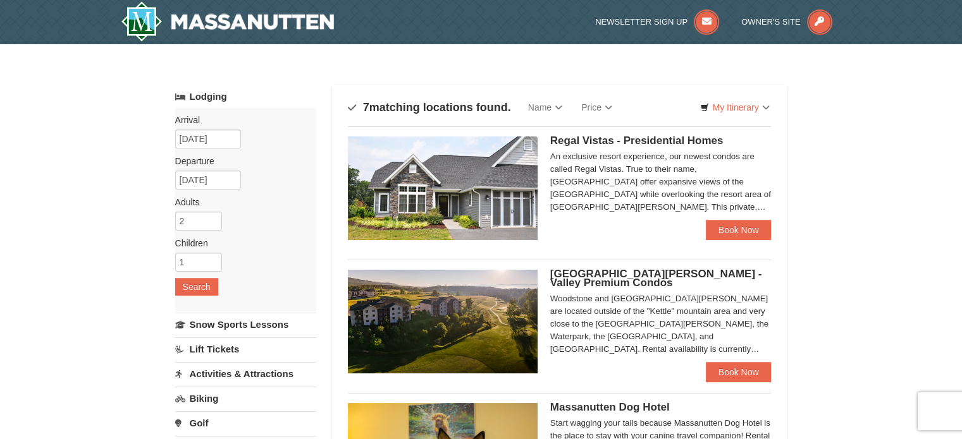
click at [458, 212] on img at bounding box center [443, 189] width 190 height 104
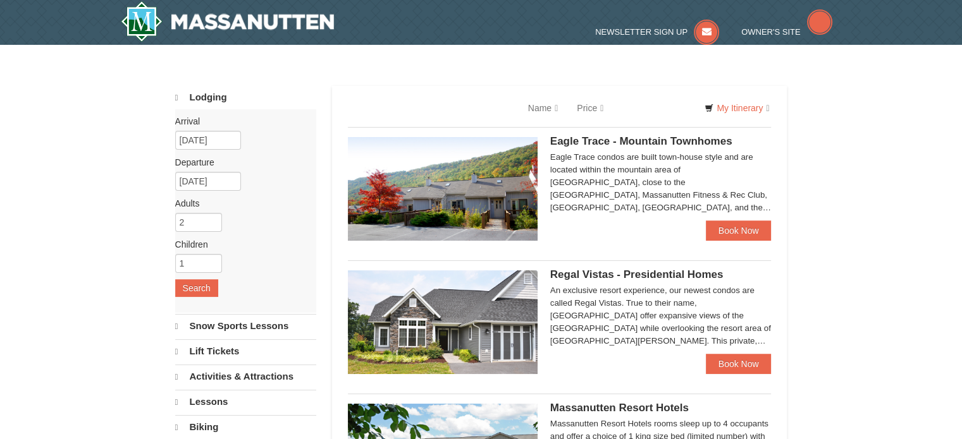
select select "10"
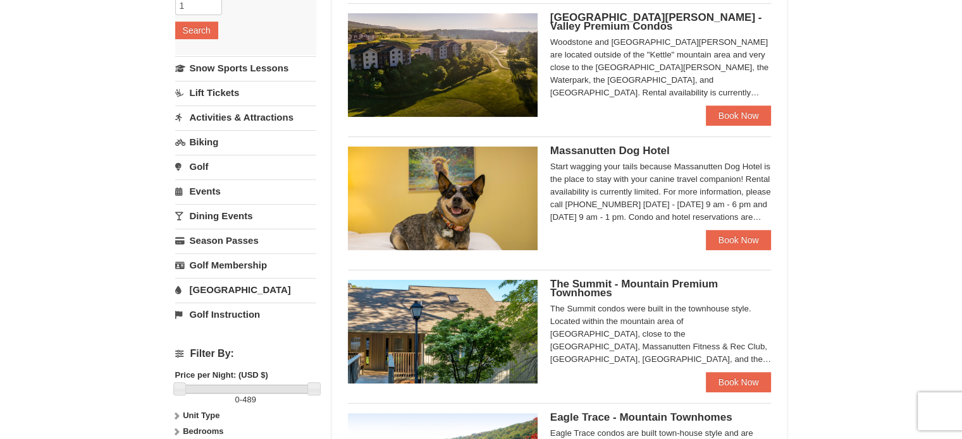
scroll to position [316, 0]
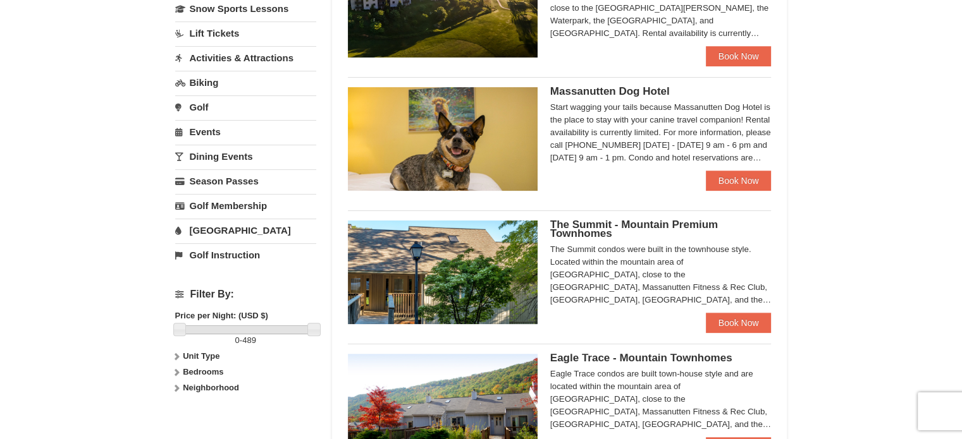
click at [448, 277] on img at bounding box center [443, 273] width 190 height 104
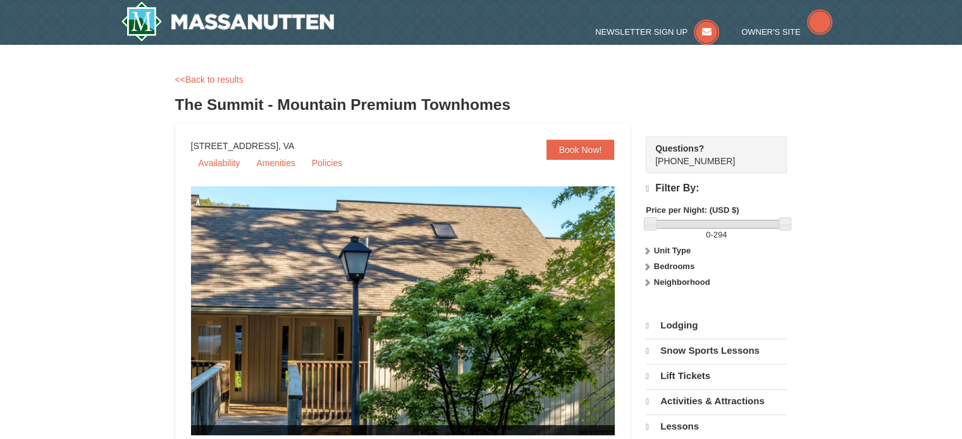
select select "10"
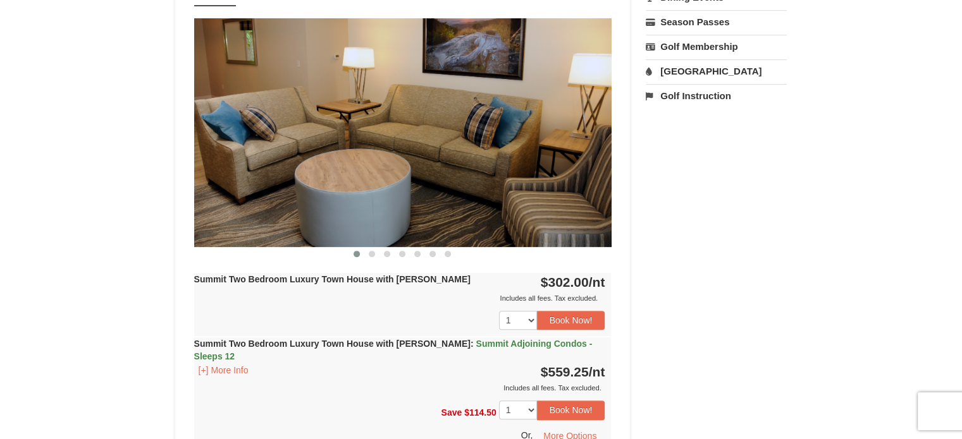
scroll to position [505, 0]
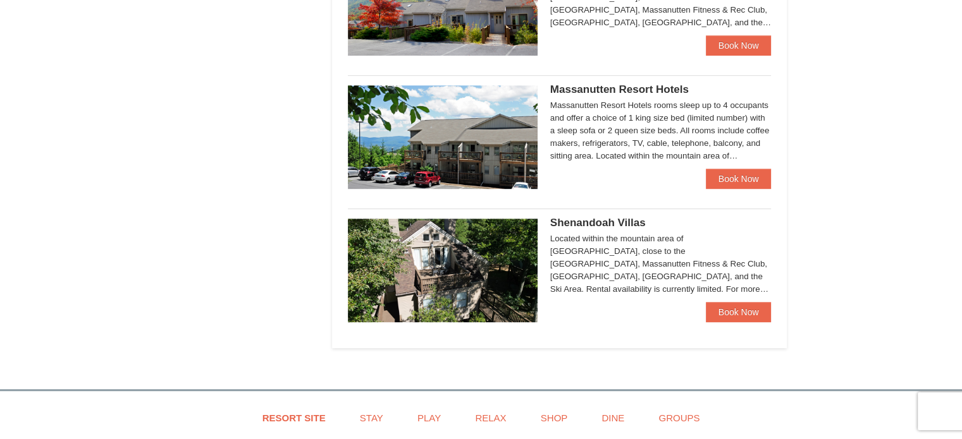
scroll to position [759, 0]
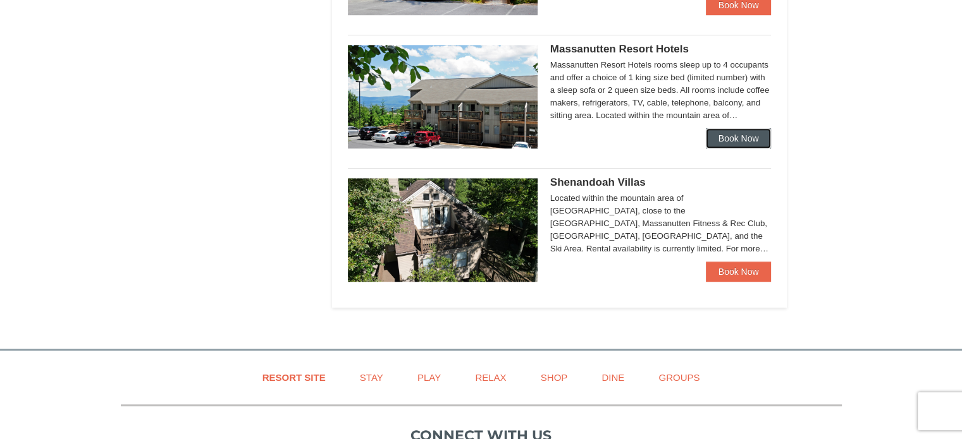
click at [721, 149] on li "Massanutten Resort Hotels Hotel Queen Room $174.50 Book Now" at bounding box center [560, 97] width 424 height 124
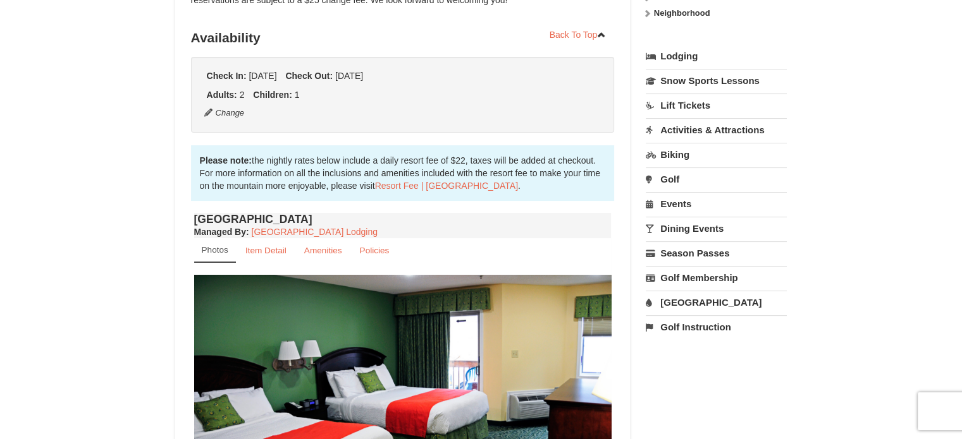
scroll to position [506, 0]
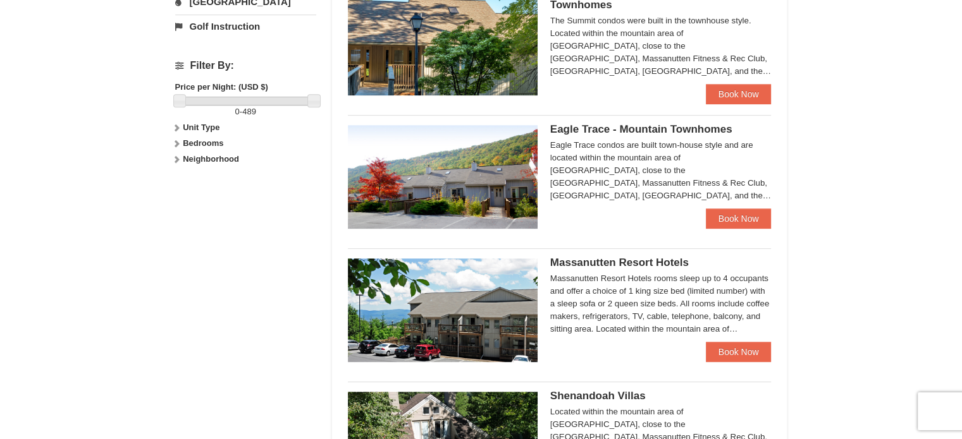
scroll to position [443, 0]
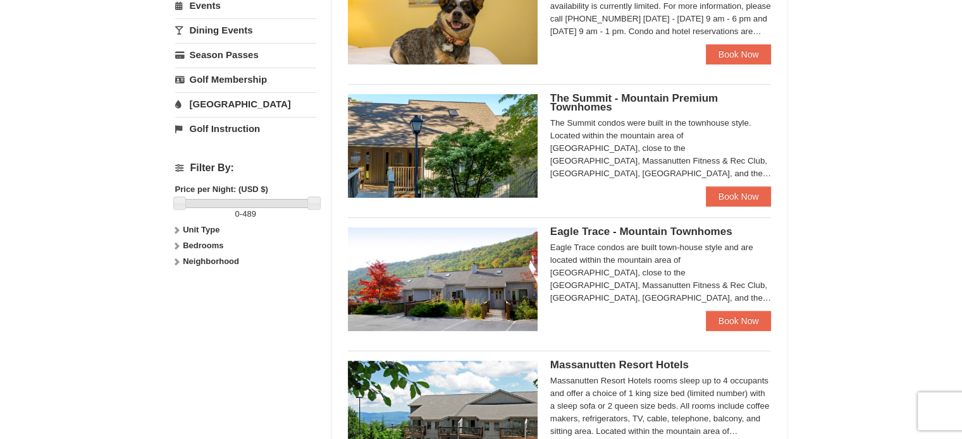
click at [449, 292] on img at bounding box center [443, 280] width 190 height 104
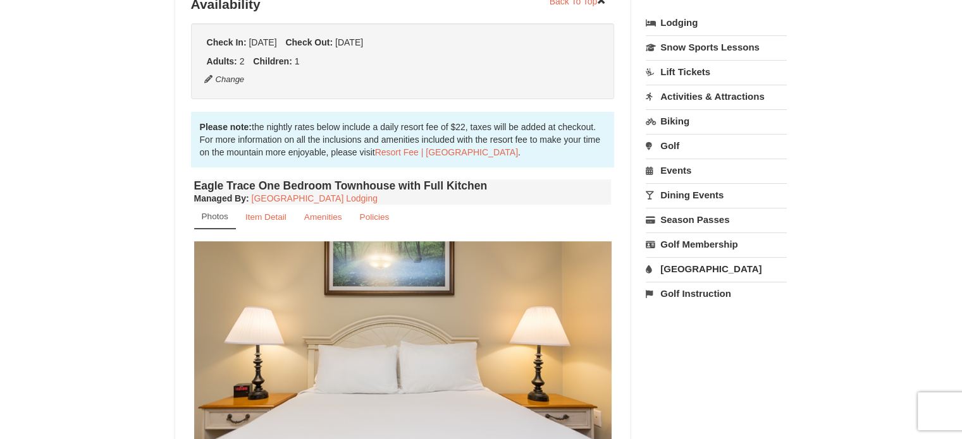
scroll to position [506, 0]
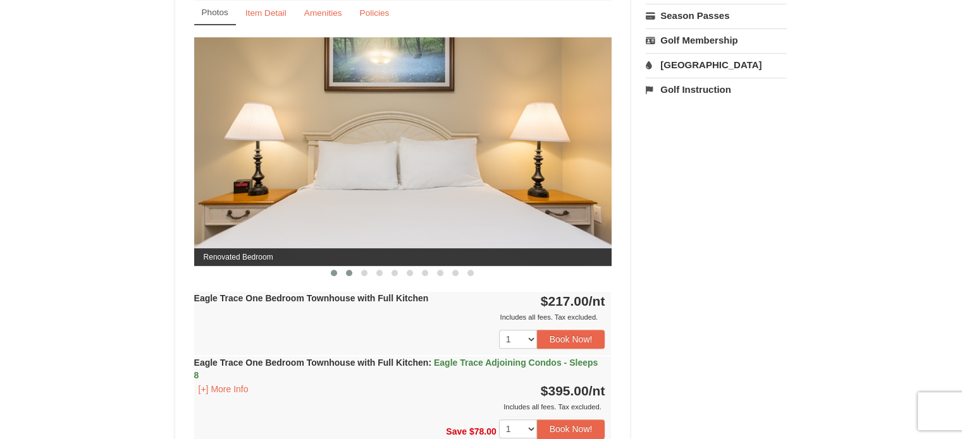
click at [348, 272] on span at bounding box center [349, 273] width 6 height 6
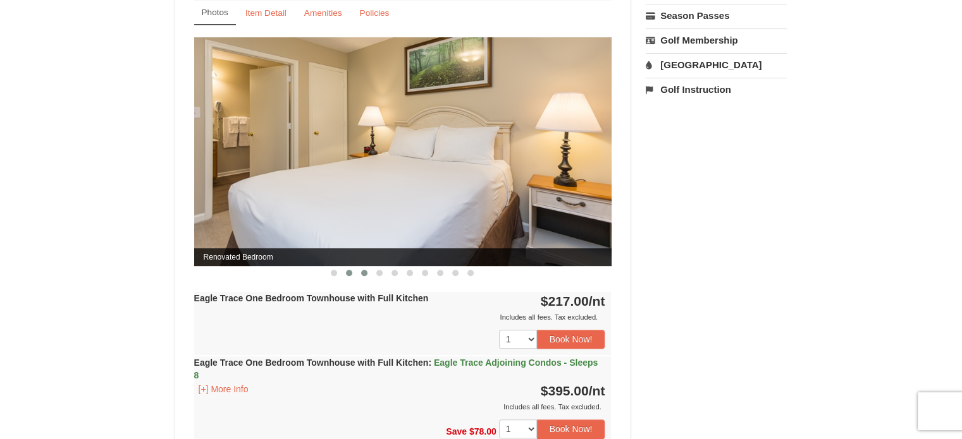
click at [365, 273] on span at bounding box center [364, 273] width 6 height 6
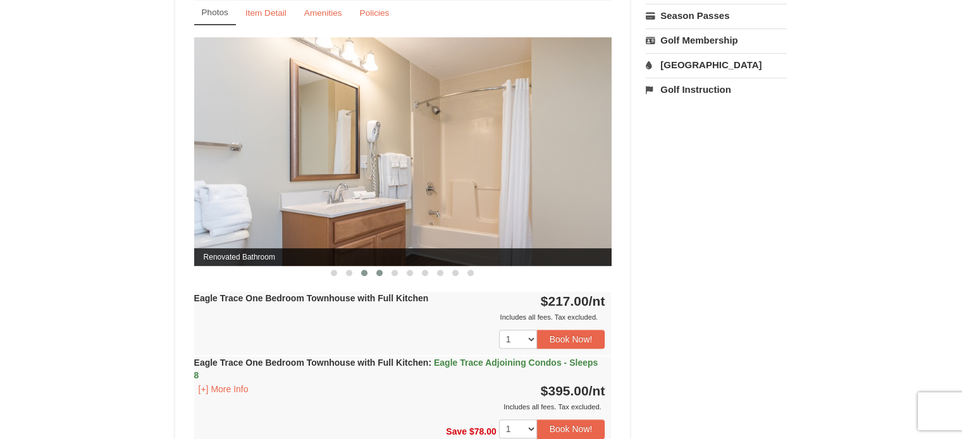
click at [379, 272] on span at bounding box center [379, 273] width 6 height 6
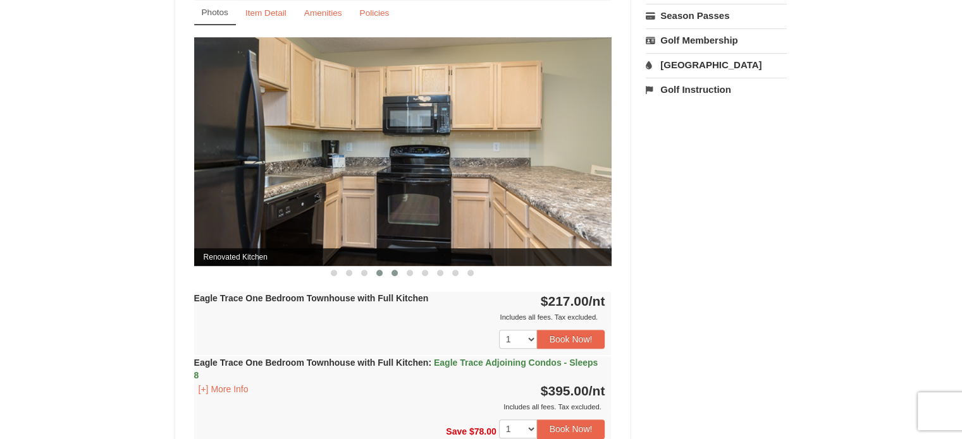
click at [390, 272] on button at bounding box center [394, 273] width 15 height 13
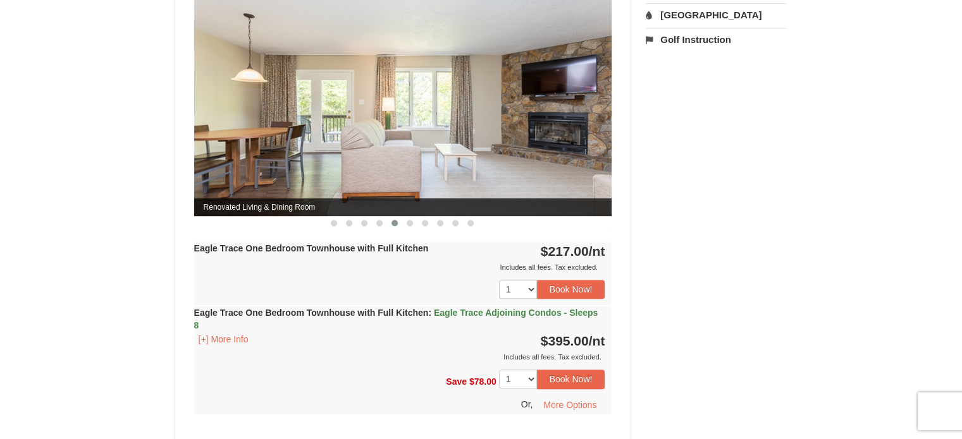
scroll to position [569, 0]
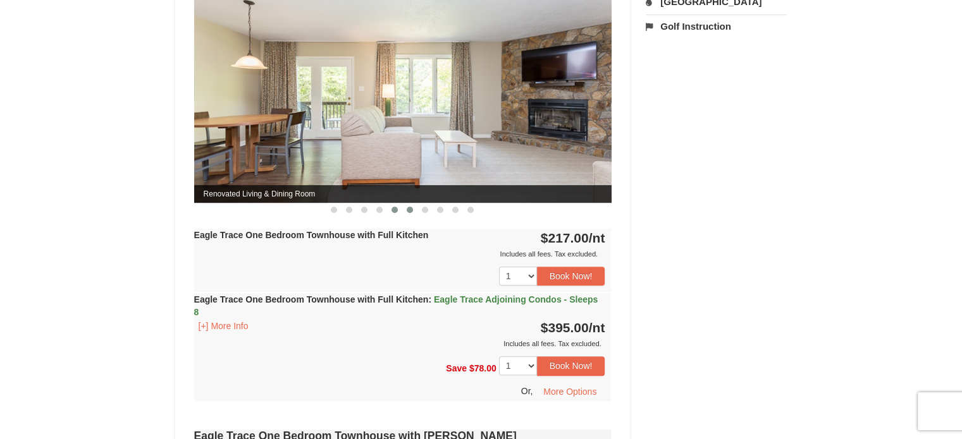
click at [406, 209] on button at bounding box center [409, 210] width 15 height 13
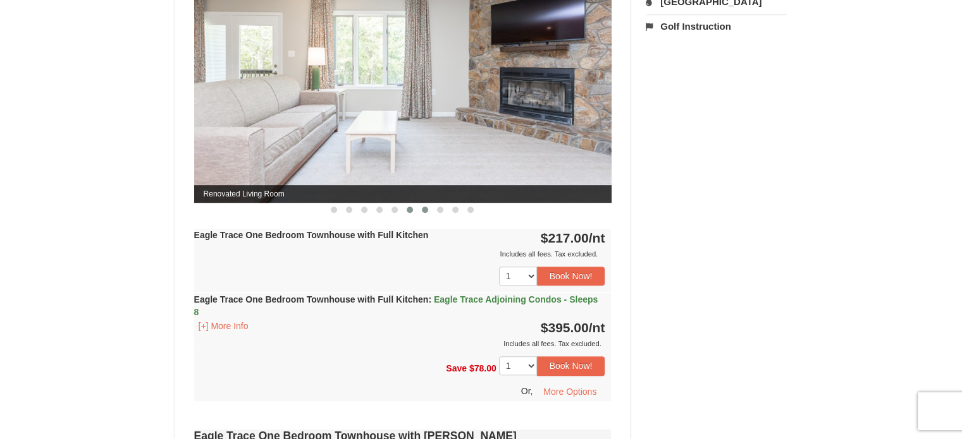
click at [427, 209] on span at bounding box center [425, 210] width 6 height 6
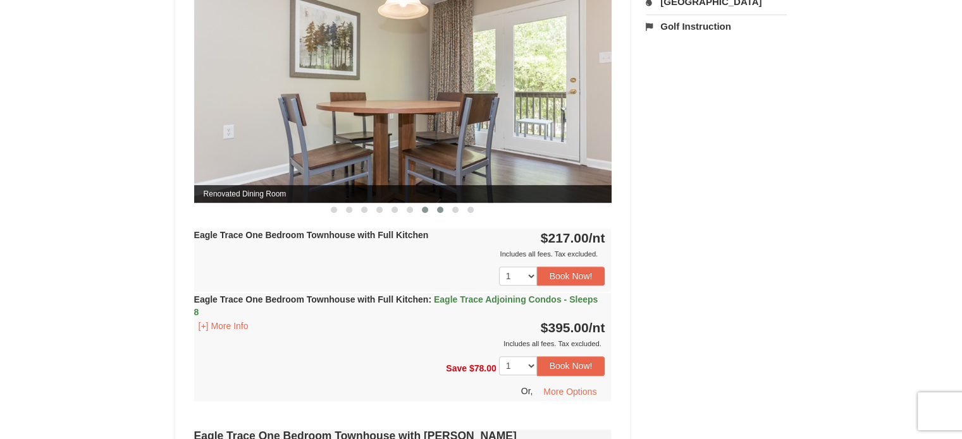
click at [441, 209] on span at bounding box center [440, 210] width 6 height 6
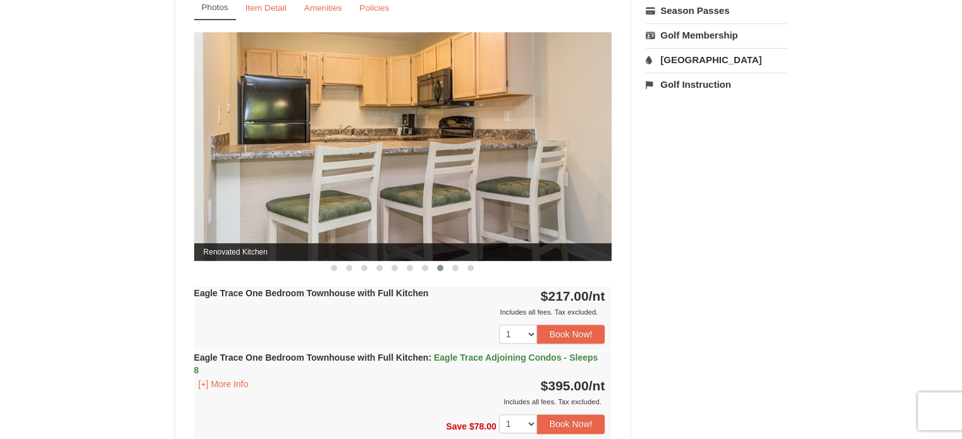
scroll to position [506, 0]
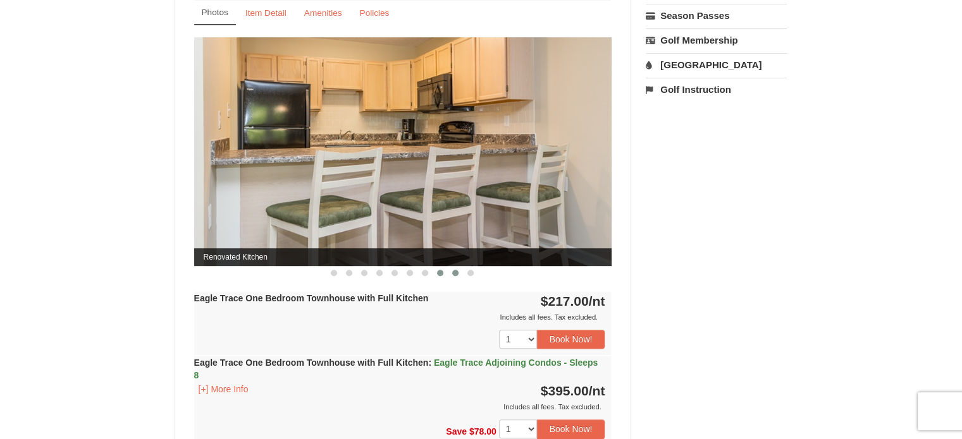
click at [450, 270] on button at bounding box center [455, 273] width 15 height 13
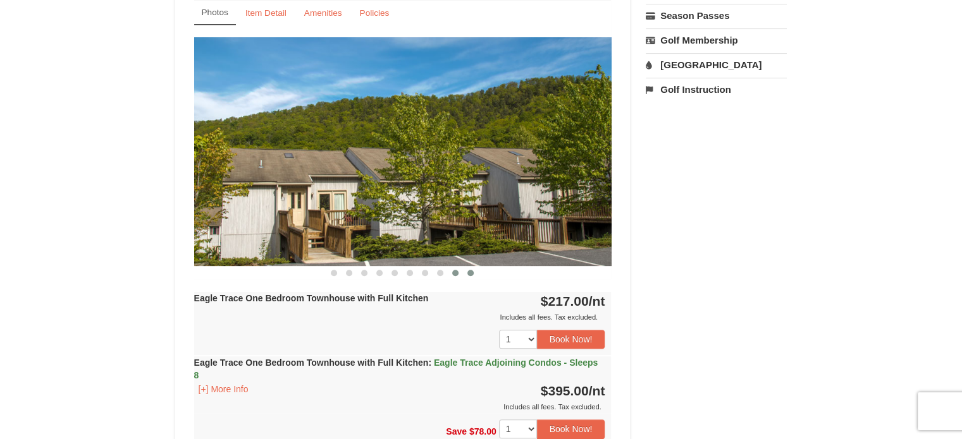
click at [470, 272] on span at bounding box center [470, 273] width 6 height 6
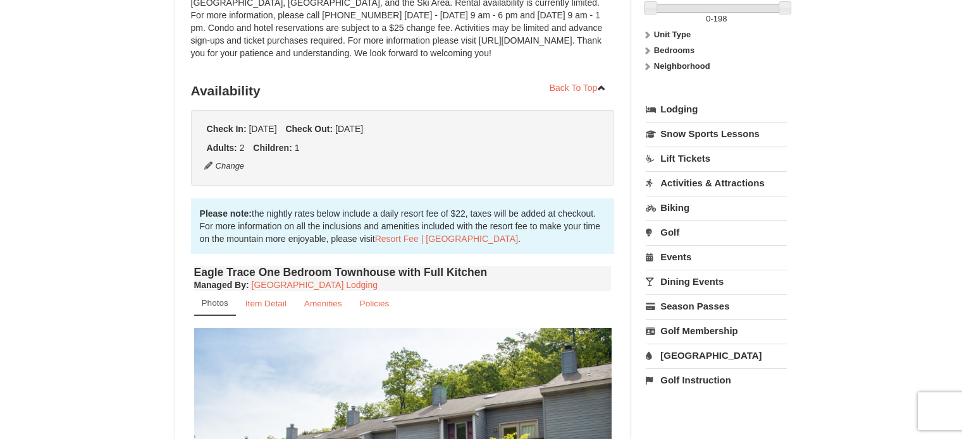
scroll to position [126, 0]
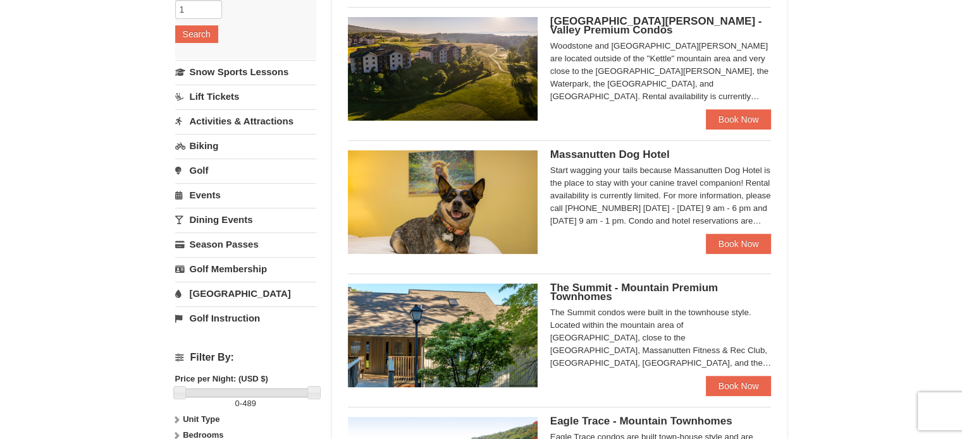
scroll to position [126, 0]
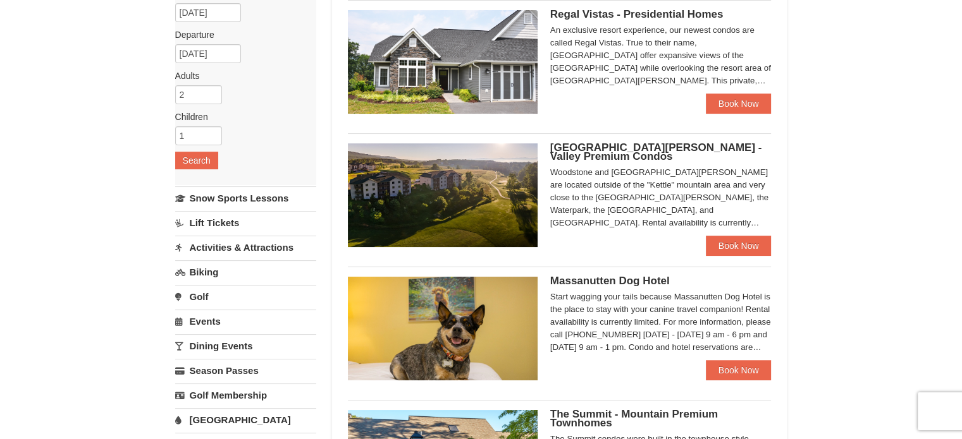
click at [445, 205] on img at bounding box center [443, 196] width 190 height 104
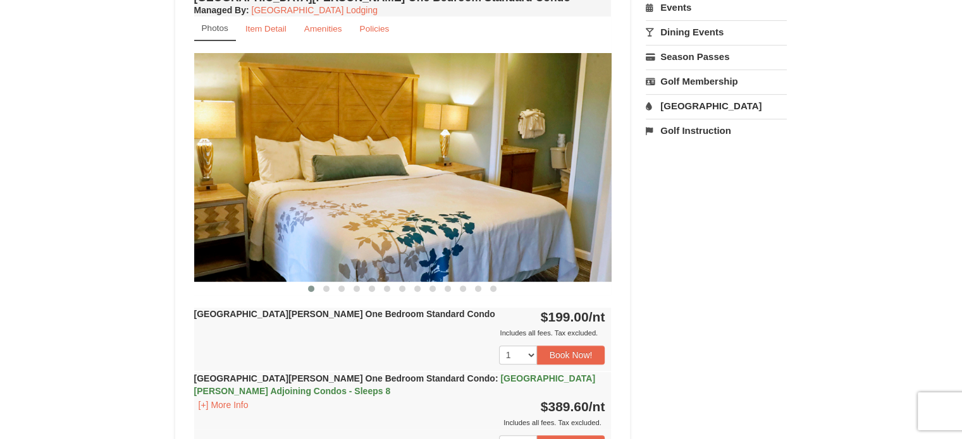
scroll to position [506, 0]
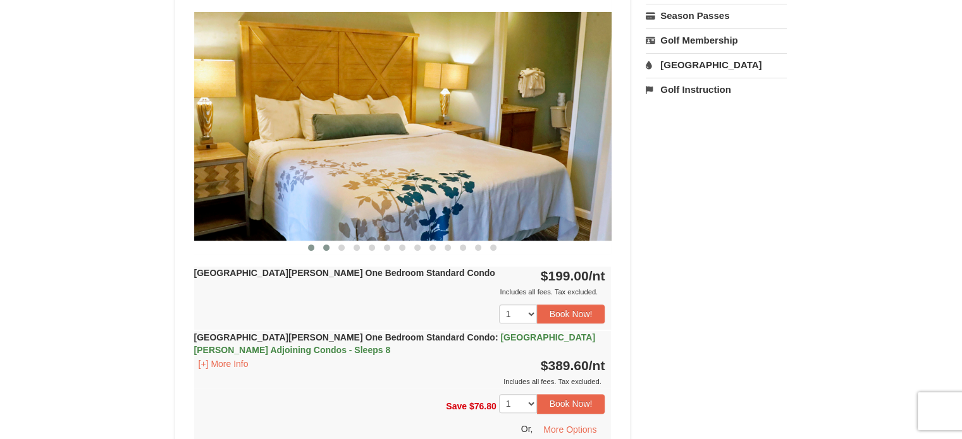
click at [327, 246] on span at bounding box center [326, 248] width 6 height 6
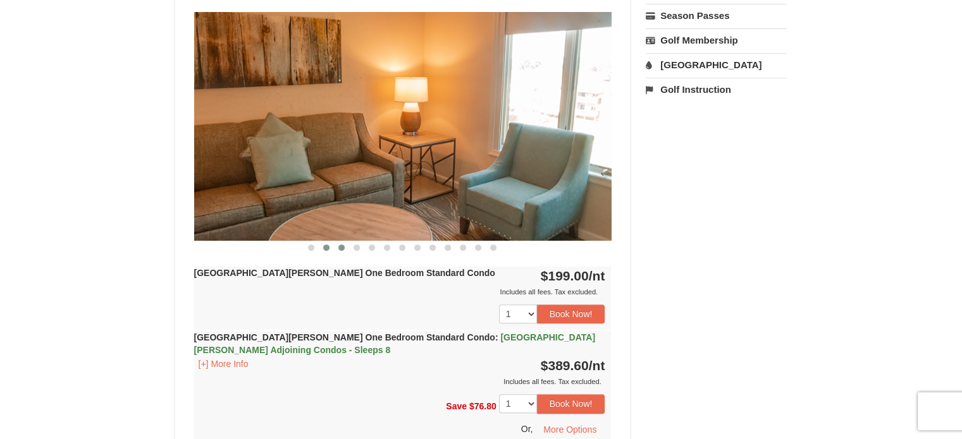
click at [341, 247] on span at bounding box center [341, 248] width 6 height 6
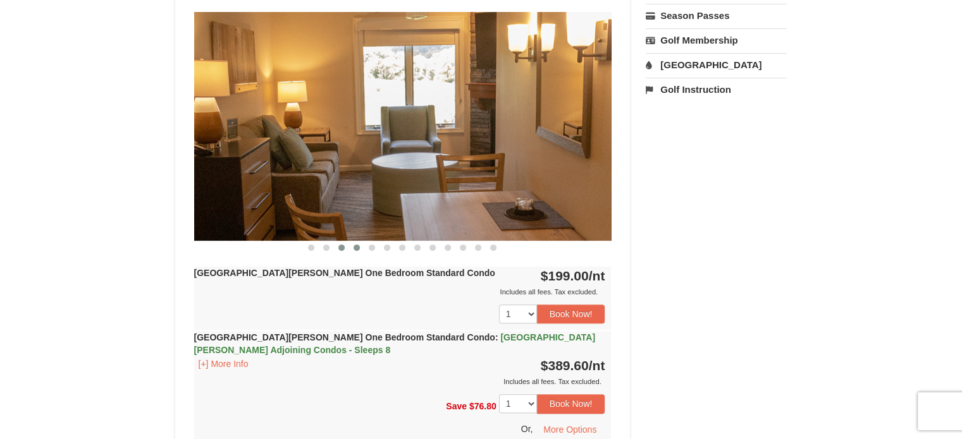
click at [361, 245] on button at bounding box center [356, 248] width 15 height 13
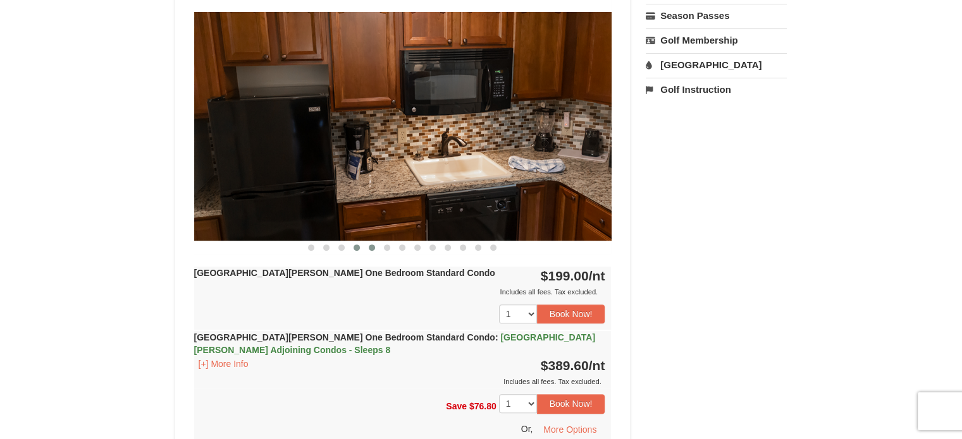
click at [370, 247] on span at bounding box center [372, 248] width 6 height 6
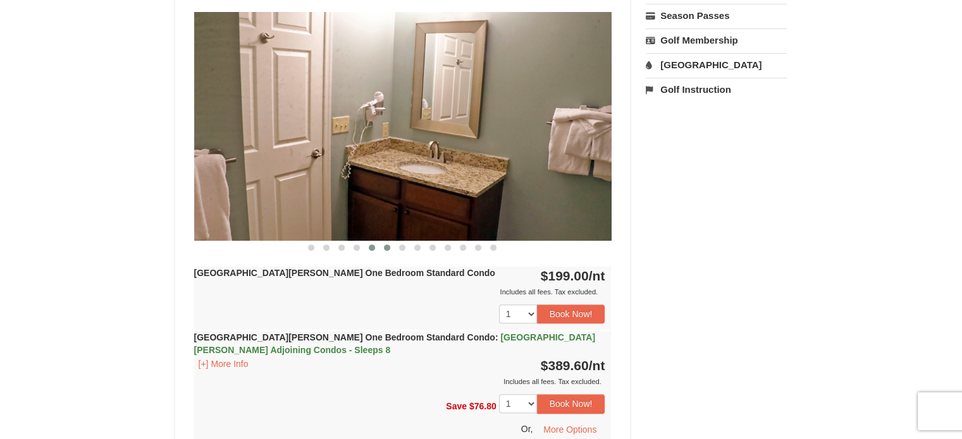
click at [388, 248] on span at bounding box center [387, 248] width 6 height 6
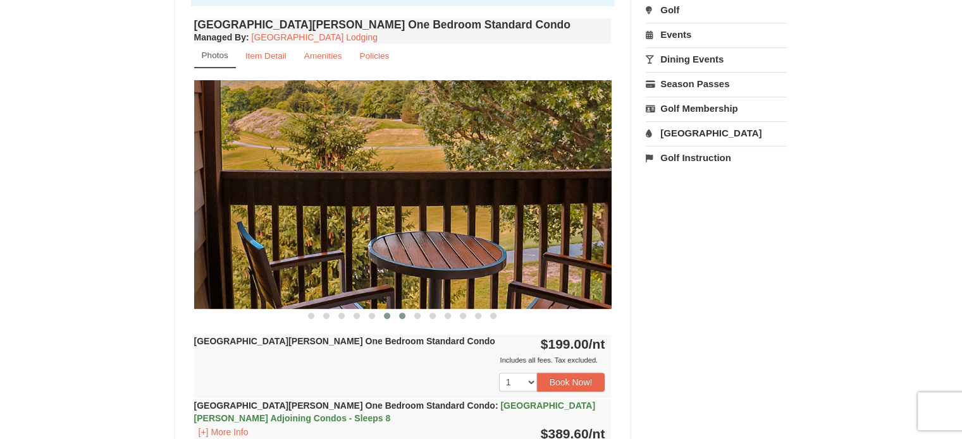
scroll to position [443, 0]
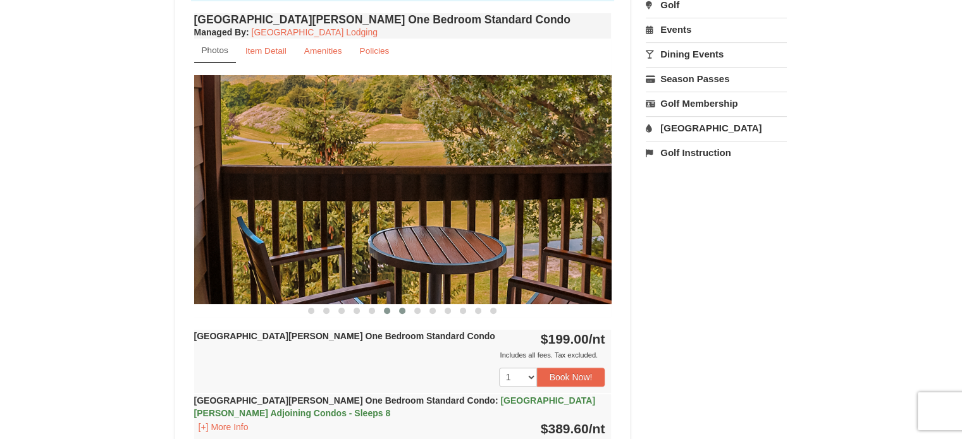
click at [401, 308] on span at bounding box center [402, 311] width 6 height 6
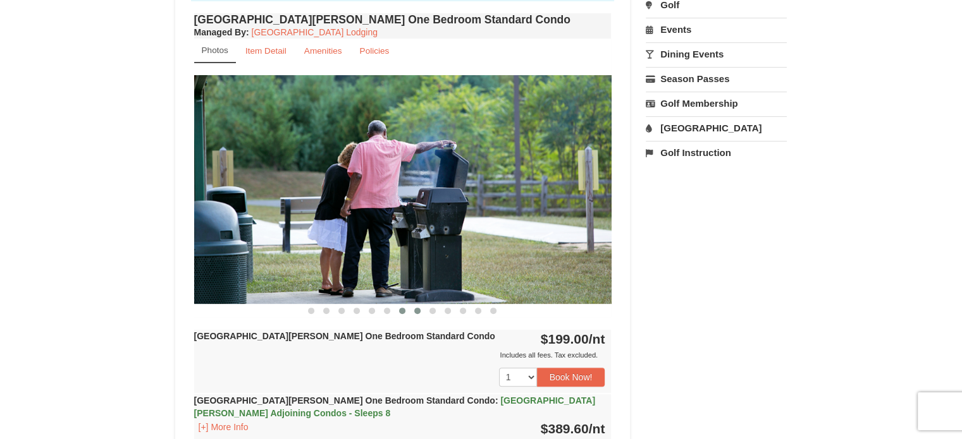
click at [413, 309] on button at bounding box center [417, 311] width 15 height 13
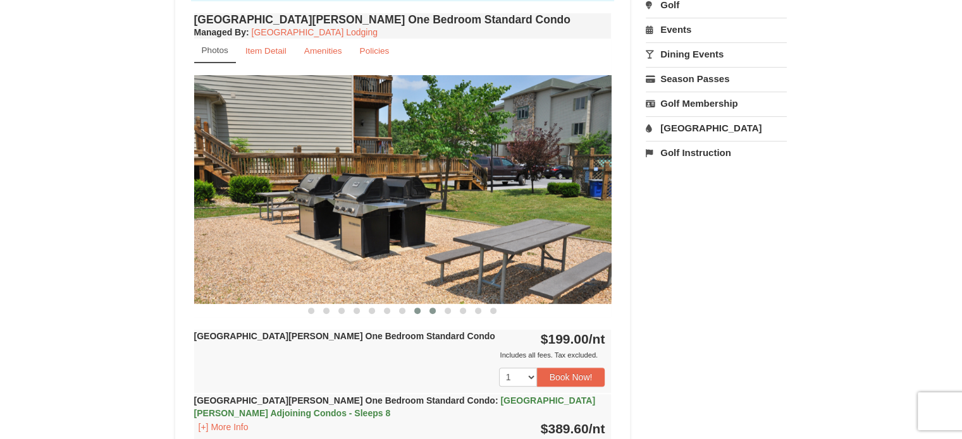
click at [429, 310] on button at bounding box center [432, 311] width 15 height 13
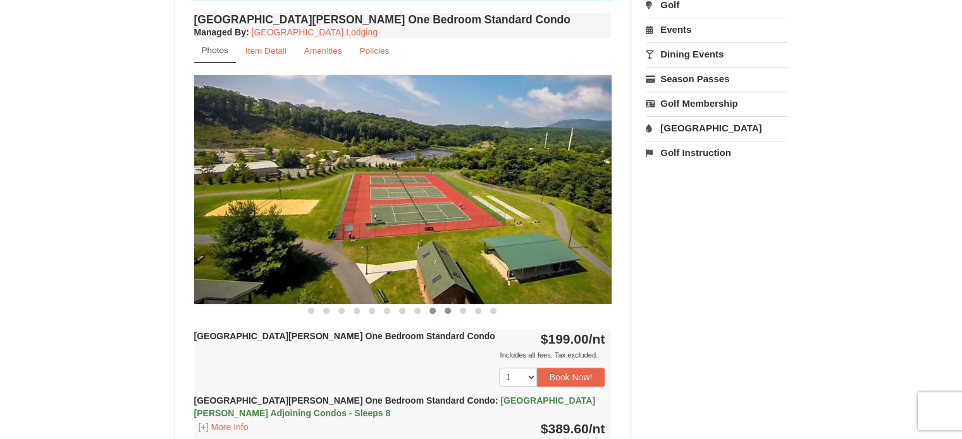
click at [444, 312] on button at bounding box center [447, 311] width 15 height 13
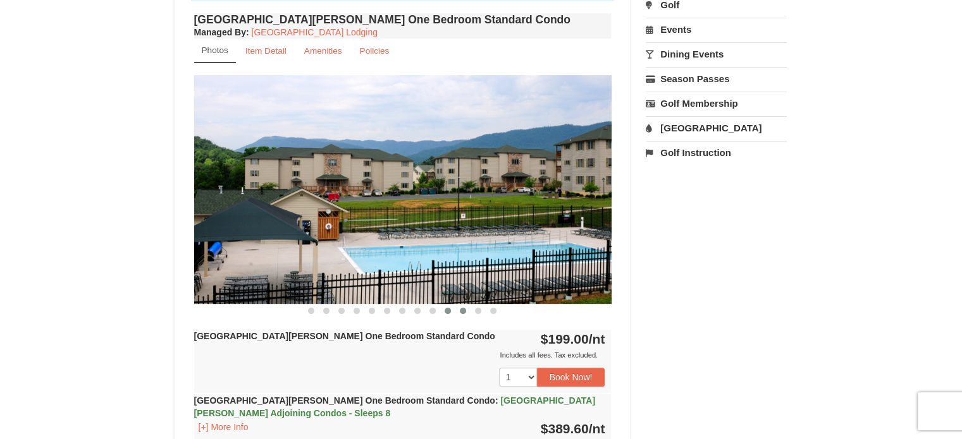
click at [460, 310] on span at bounding box center [463, 311] width 6 height 6
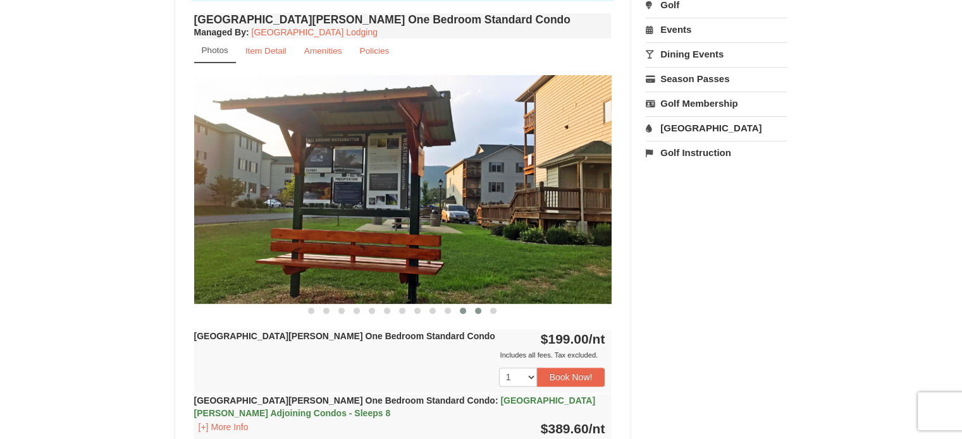
click at [476, 312] on span at bounding box center [478, 311] width 6 height 6
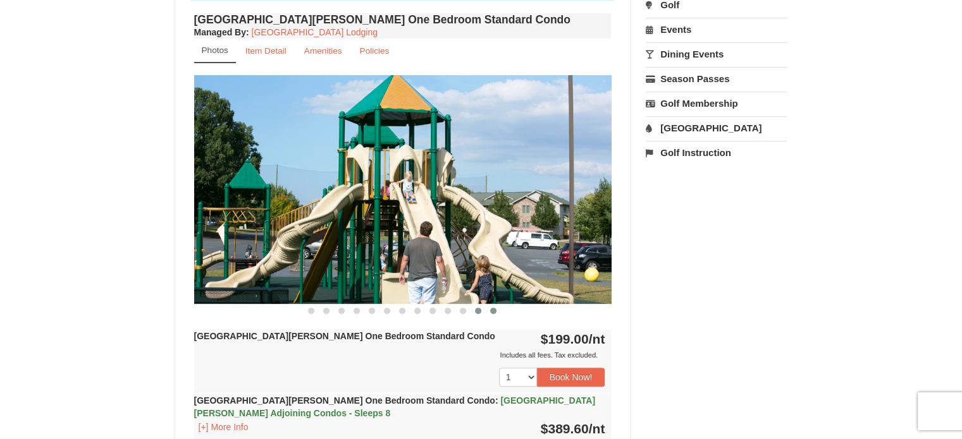
click at [492, 310] on span at bounding box center [493, 311] width 6 height 6
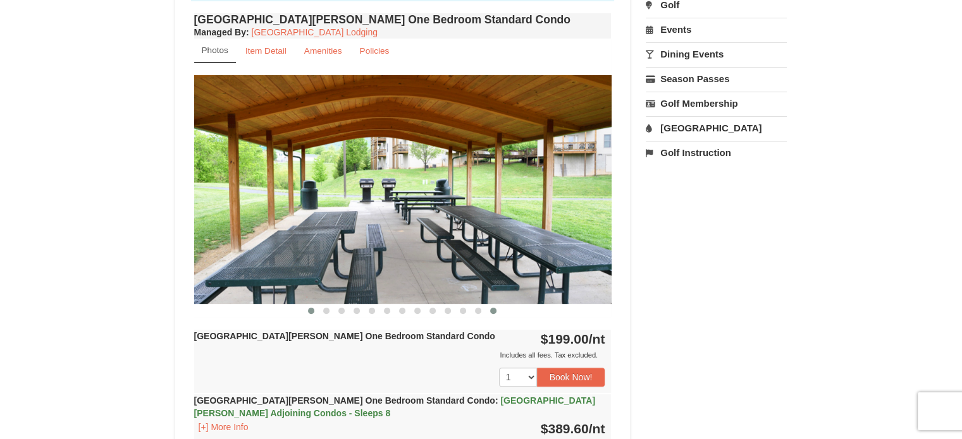
click at [313, 309] on span at bounding box center [311, 311] width 6 height 6
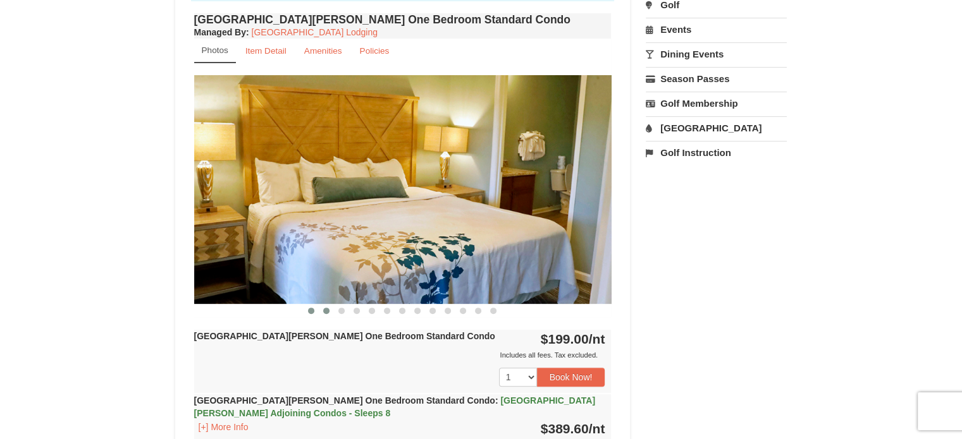
click at [326, 310] on span at bounding box center [326, 311] width 6 height 6
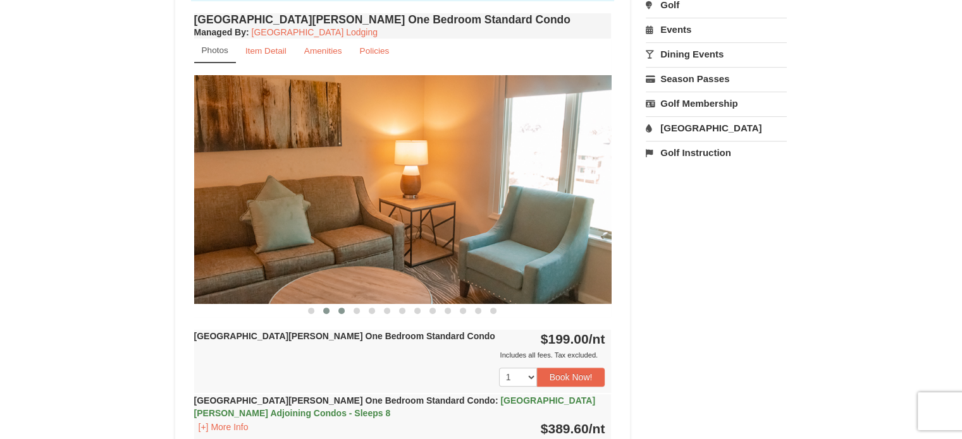
click at [339, 310] on span at bounding box center [341, 311] width 6 height 6
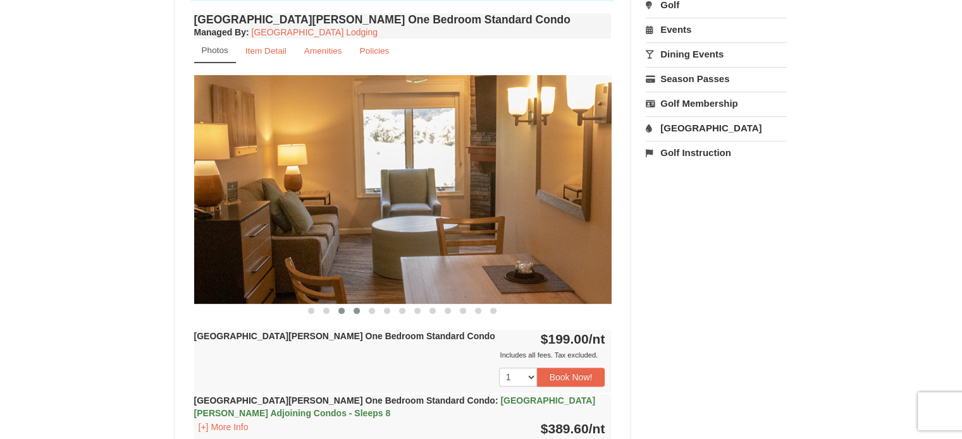
click at [355, 310] on span at bounding box center [356, 311] width 6 height 6
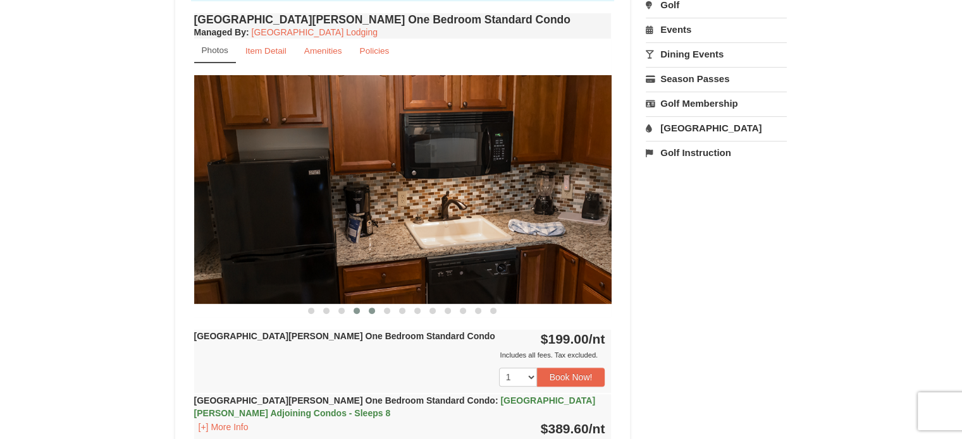
click at [370, 310] on span at bounding box center [372, 311] width 6 height 6
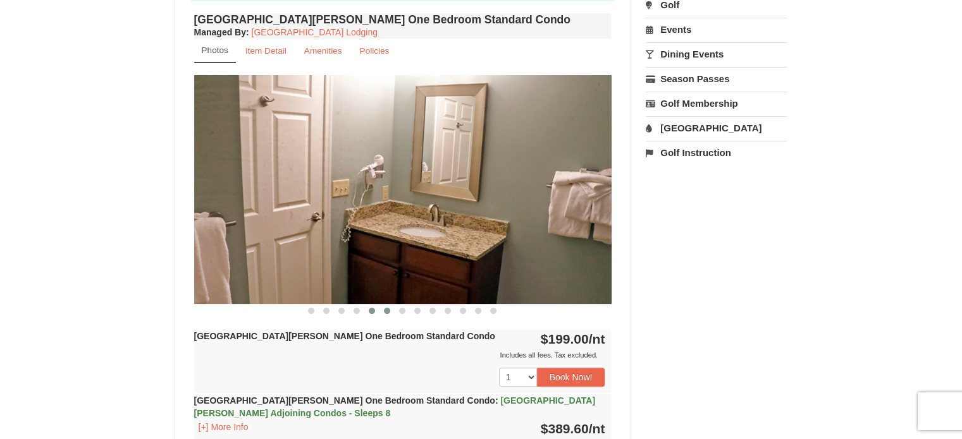
click at [380, 312] on button at bounding box center [386, 311] width 15 height 13
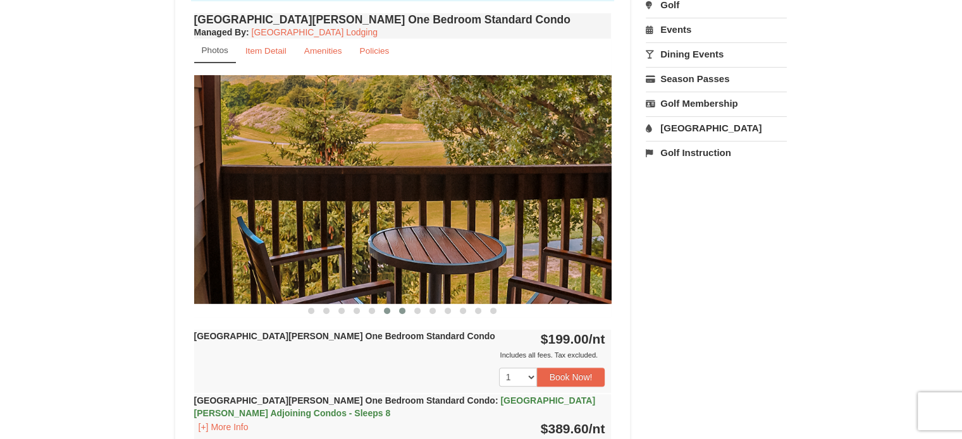
click at [394, 313] on button at bounding box center [401, 311] width 15 height 13
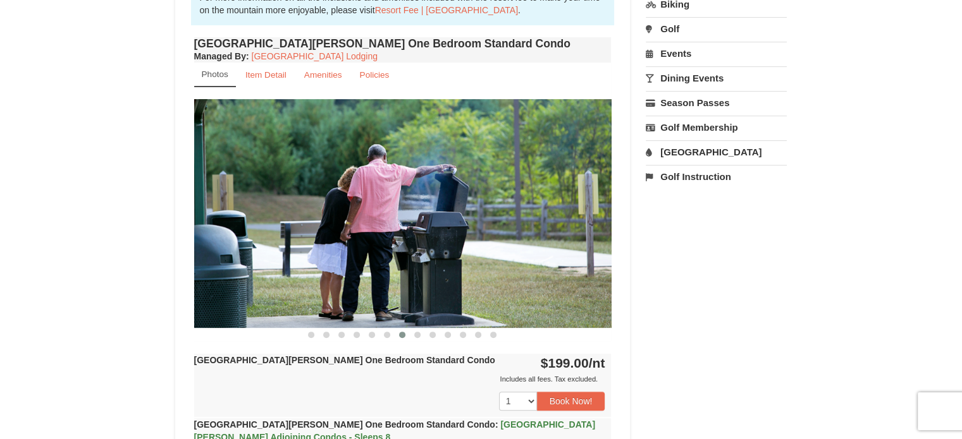
scroll to position [379, 0]
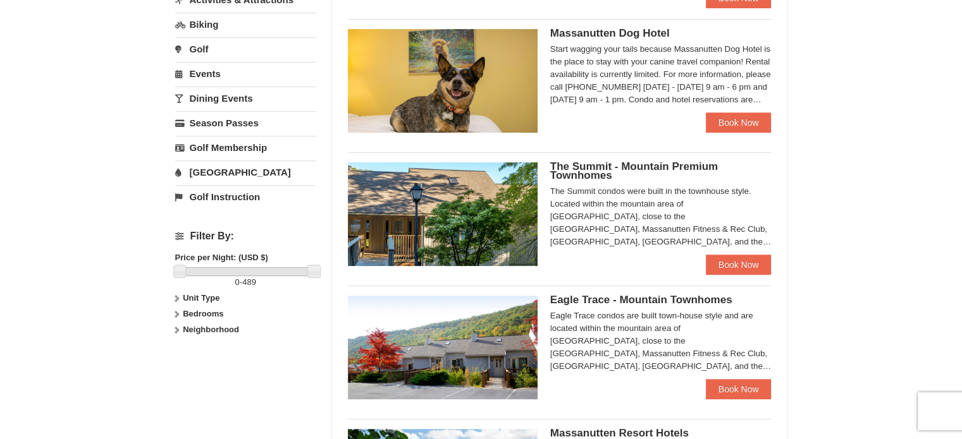
scroll to position [378, 0]
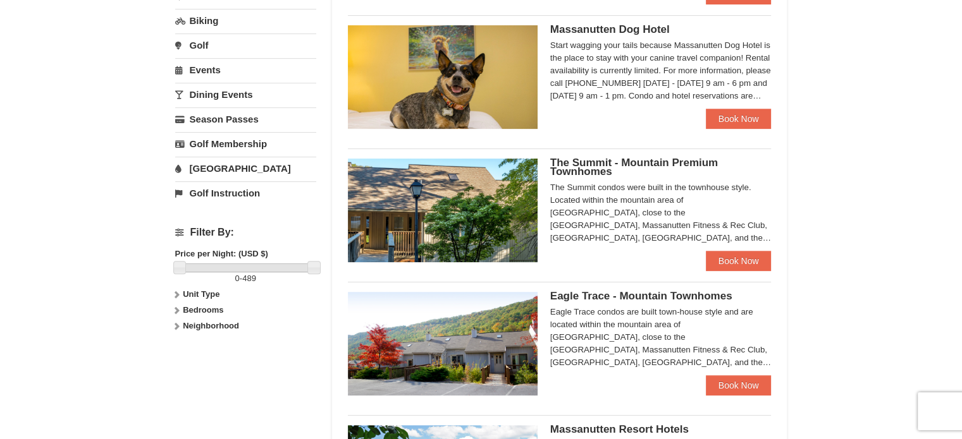
click at [460, 337] on img at bounding box center [443, 344] width 190 height 104
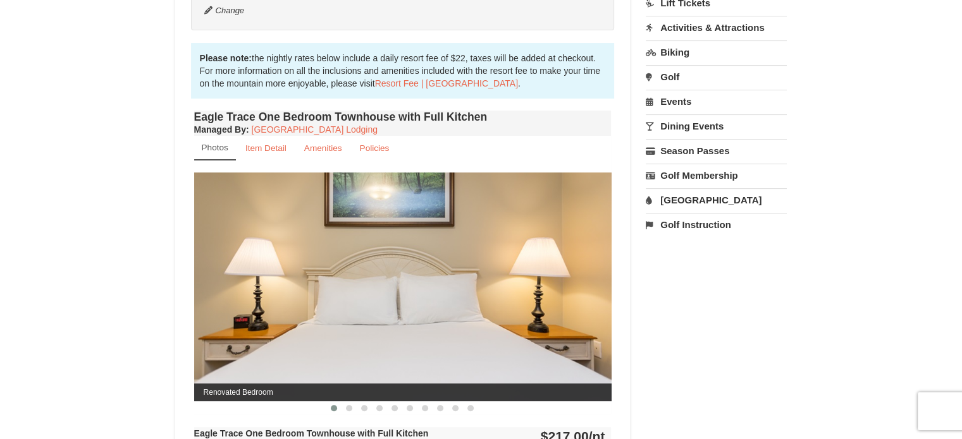
scroll to position [379, 0]
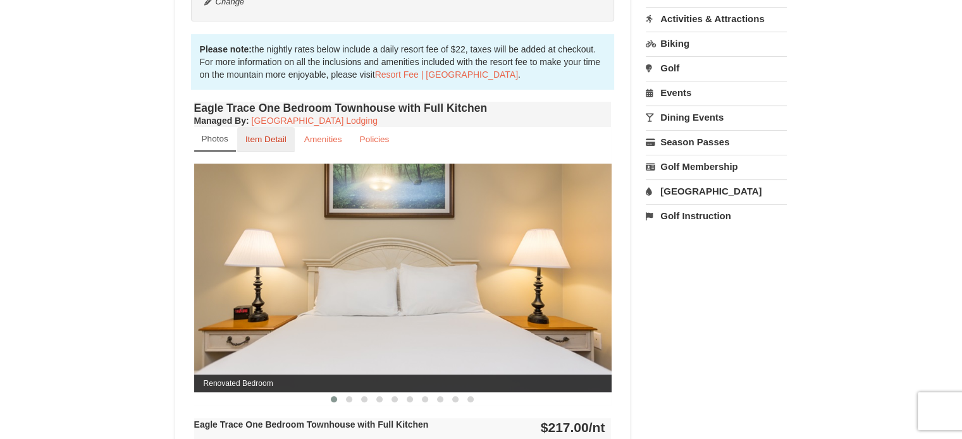
click at [278, 138] on small "Item Detail" at bounding box center [265, 139] width 41 height 9
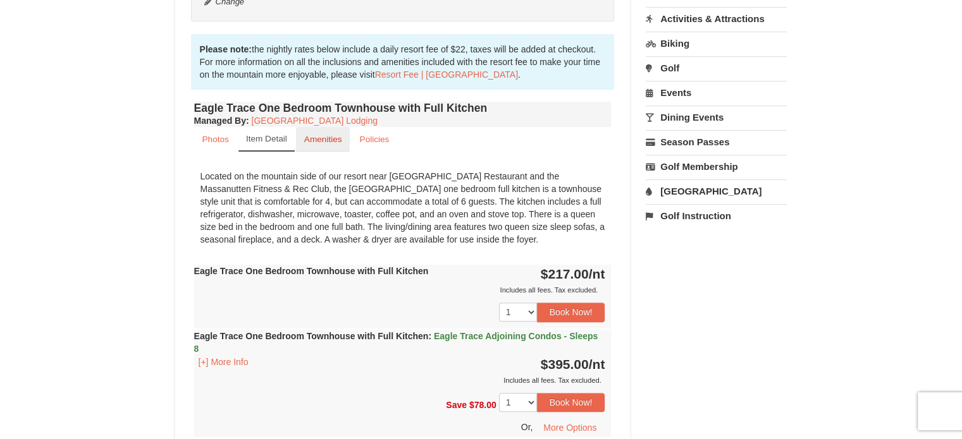
click at [310, 133] on link "Amenities" at bounding box center [323, 139] width 54 height 25
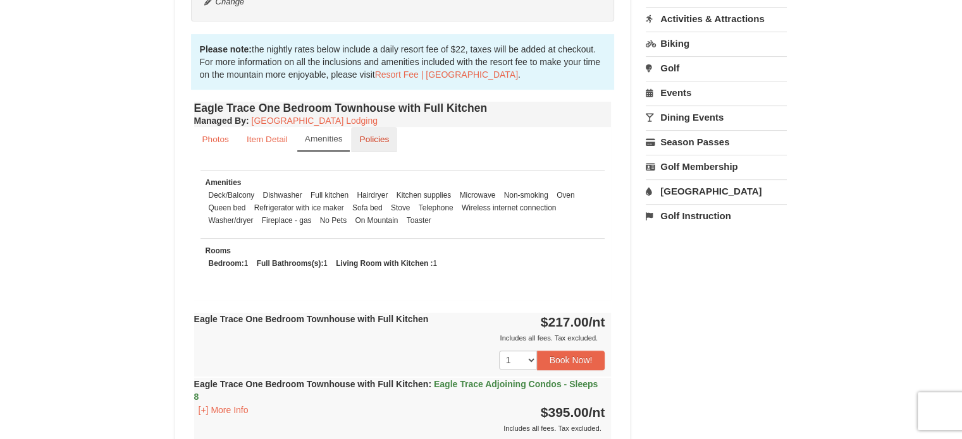
click at [370, 141] on small "Policies" at bounding box center [374, 139] width 30 height 9
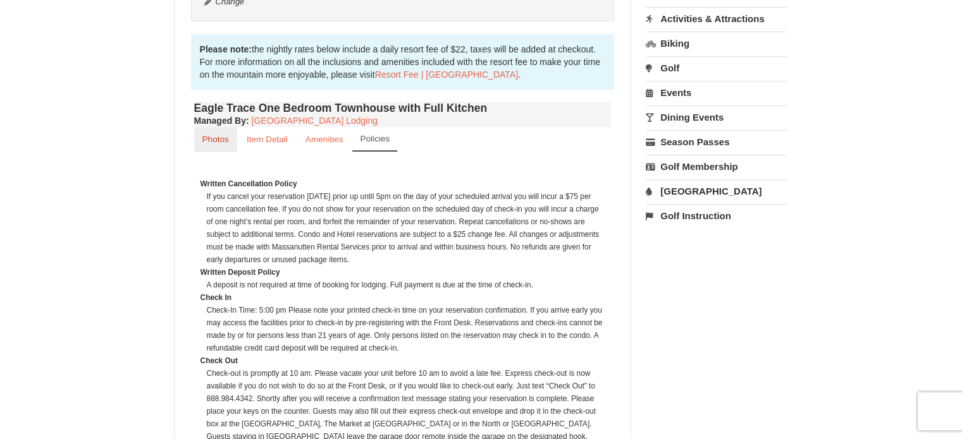
click at [214, 138] on small "Photos" at bounding box center [215, 139] width 27 height 9
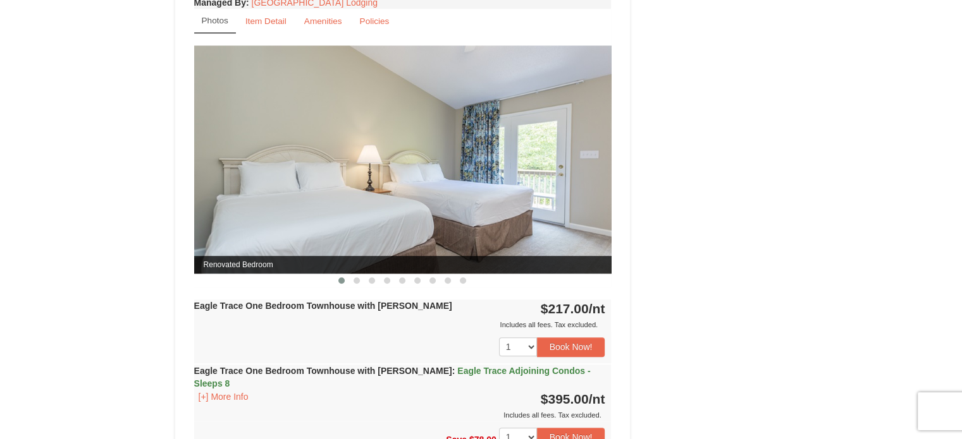
scroll to position [1012, 0]
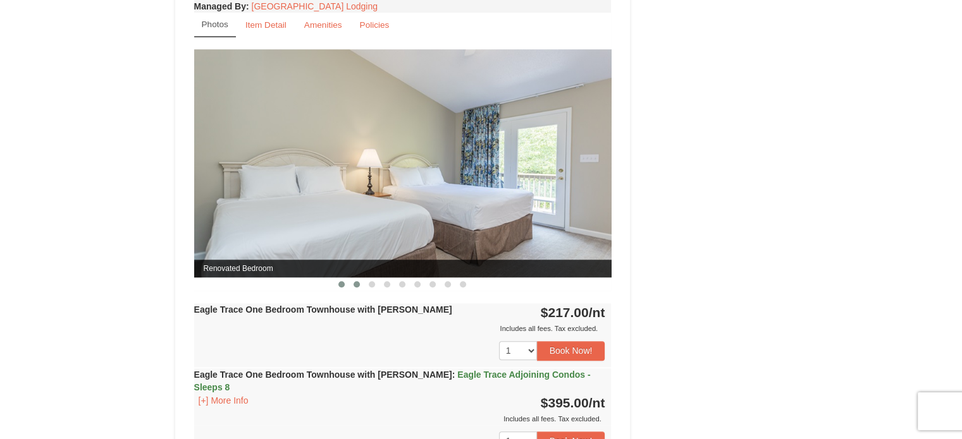
click at [356, 282] on span at bounding box center [356, 284] width 6 height 6
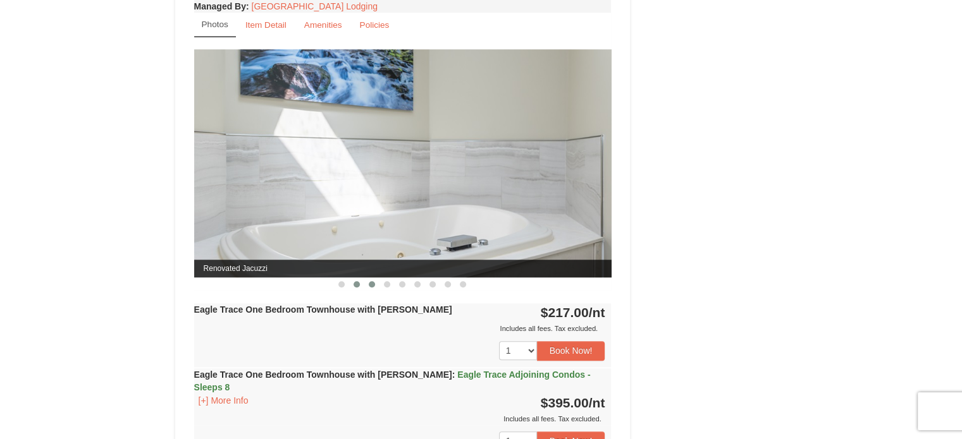
click at [369, 282] on span at bounding box center [372, 284] width 6 height 6
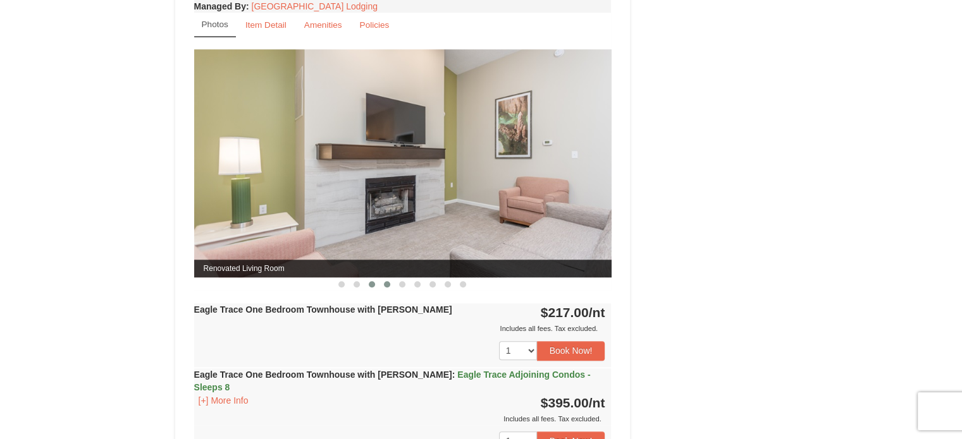
click at [383, 282] on button at bounding box center [386, 284] width 15 height 13
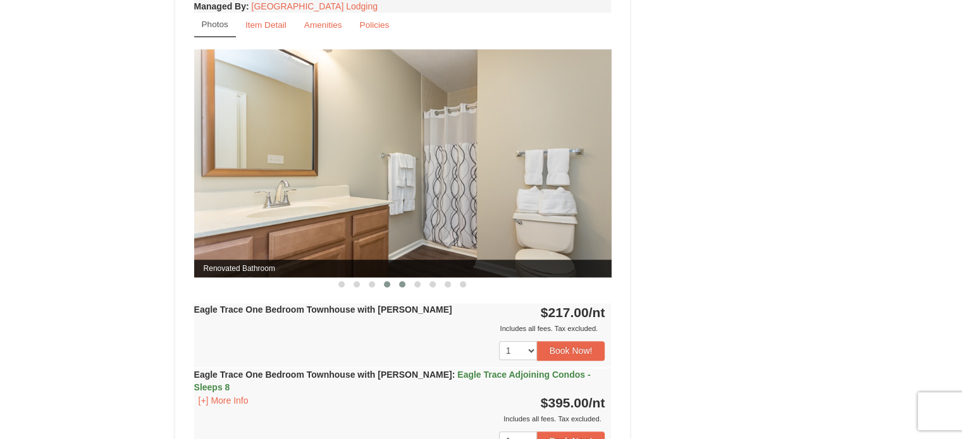
click at [399, 282] on span at bounding box center [402, 284] width 6 height 6
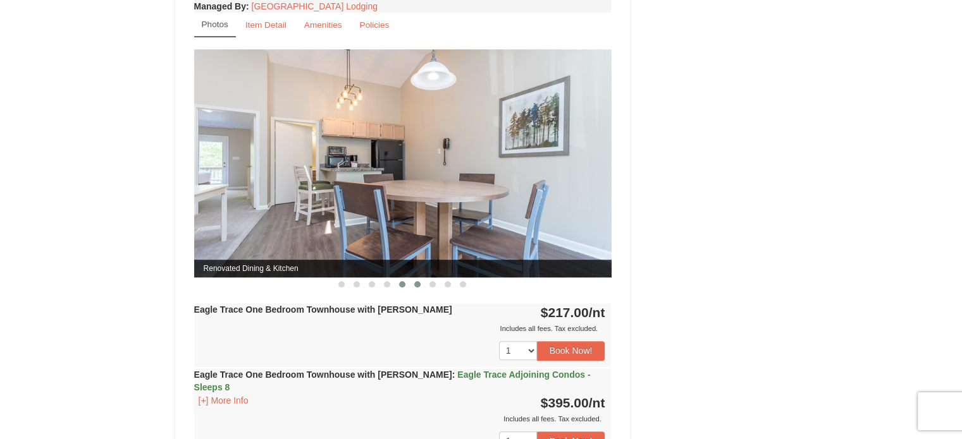
click at [415, 281] on span at bounding box center [417, 284] width 6 height 6
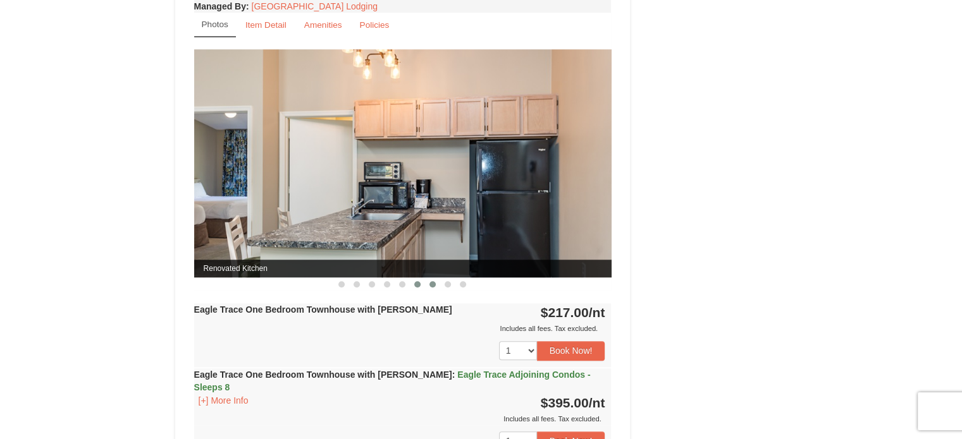
click at [434, 281] on span at bounding box center [432, 284] width 6 height 6
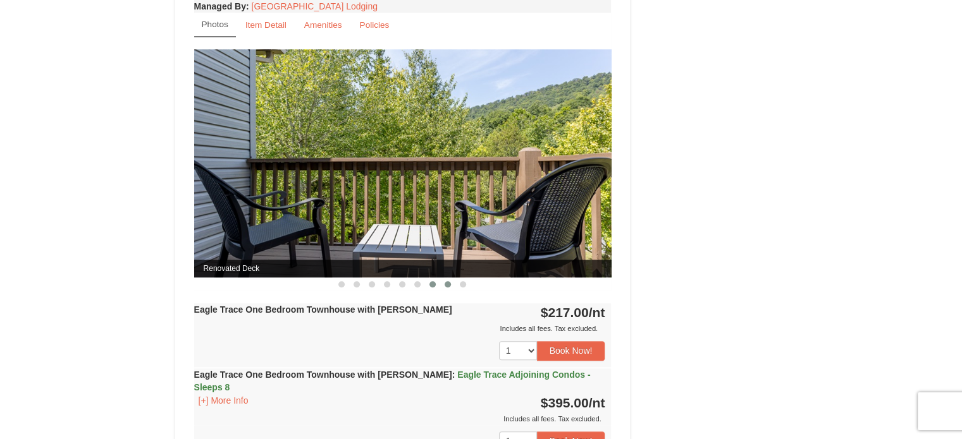
click at [446, 281] on span at bounding box center [447, 284] width 6 height 6
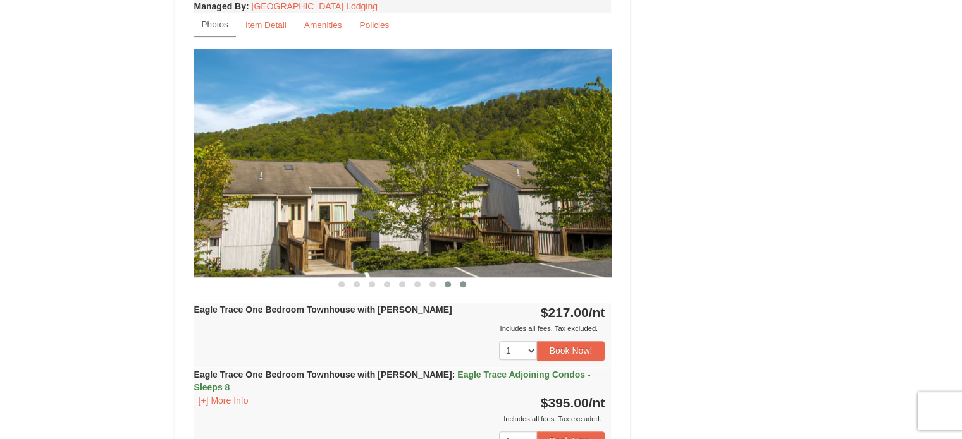
click at [460, 281] on span at bounding box center [463, 284] width 6 height 6
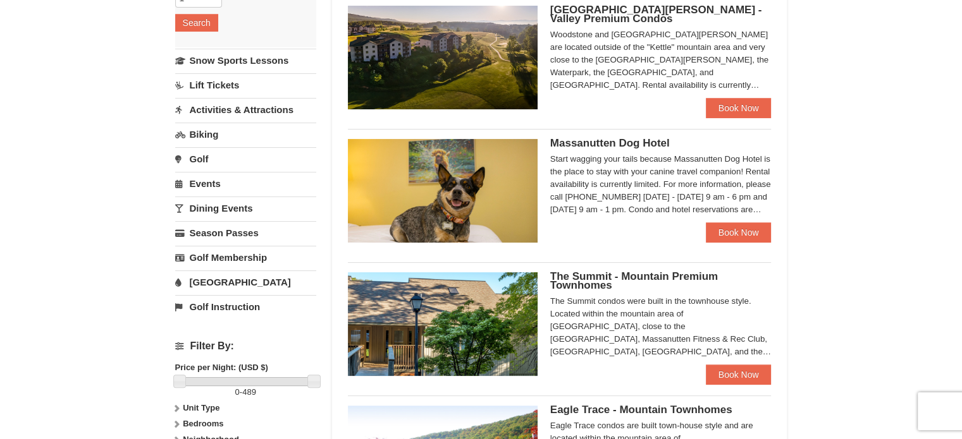
scroll to position [254, 0]
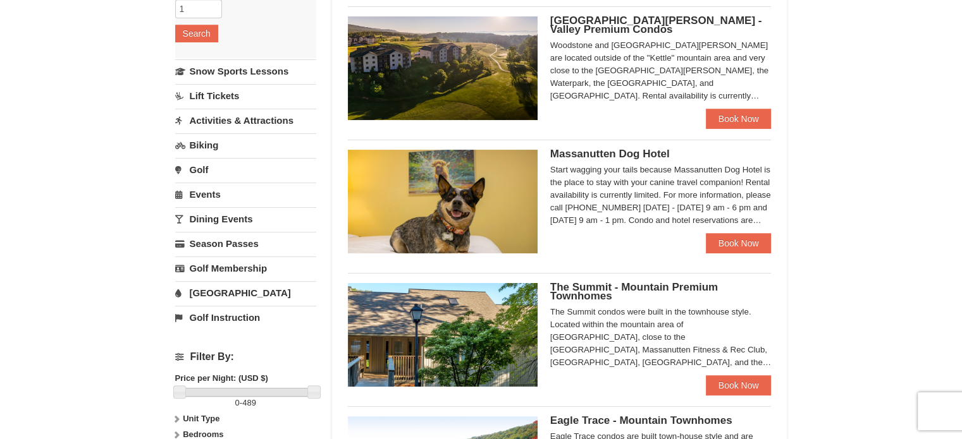
click at [455, 79] on img at bounding box center [443, 68] width 190 height 104
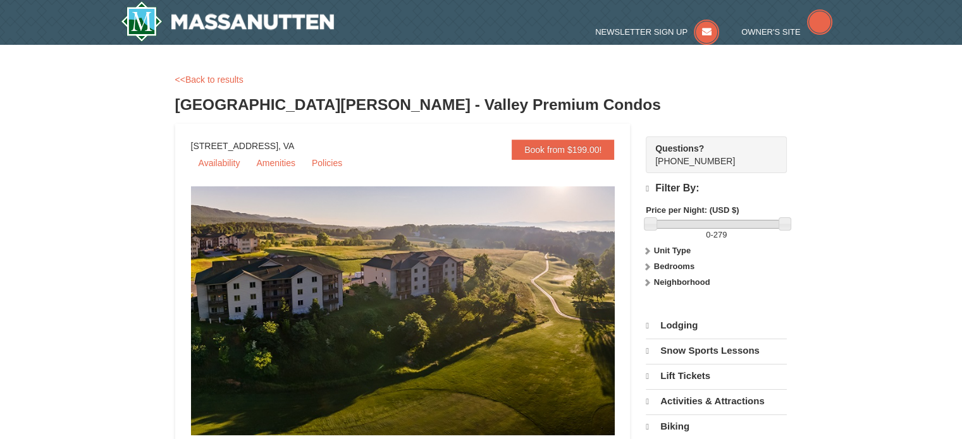
select select "10"
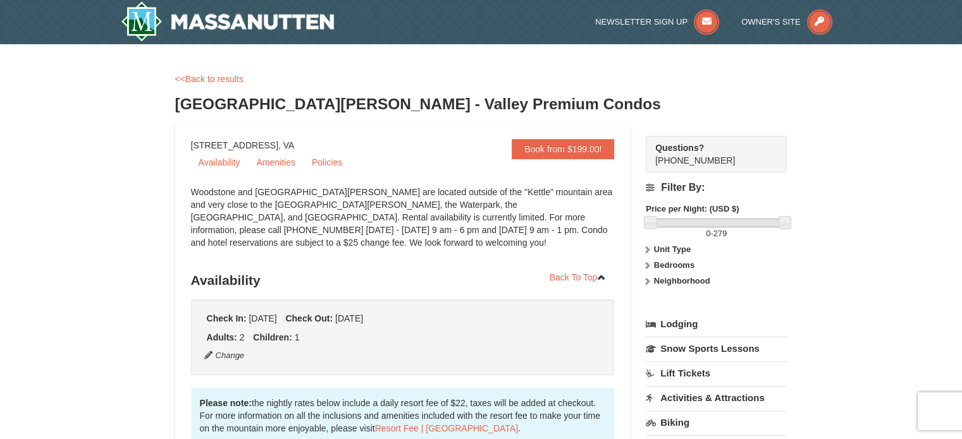
click at [656, 248] on strong "Unit Type" at bounding box center [672, 249] width 37 height 9
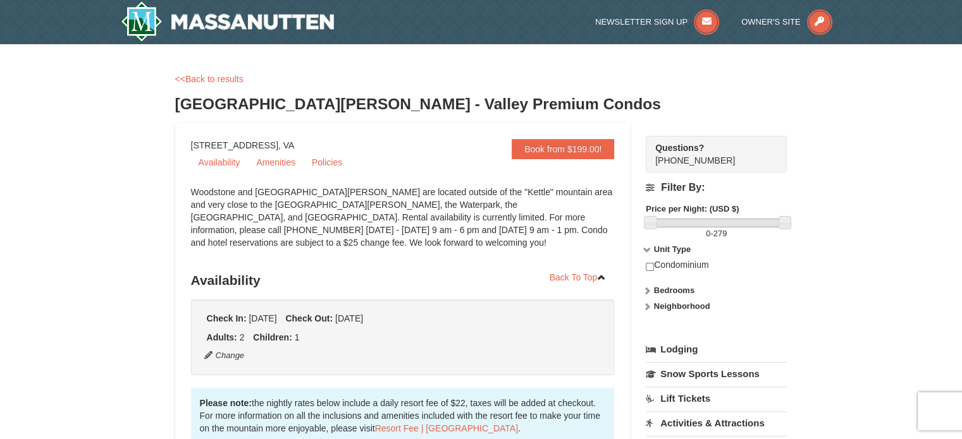
click at [659, 291] on strong "Bedrooms" at bounding box center [674, 290] width 40 height 9
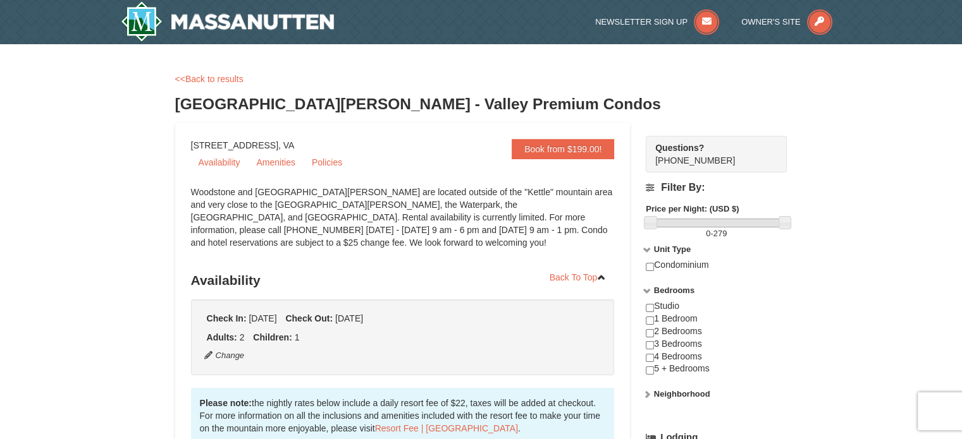
click at [659, 291] on strong "Bedrooms" at bounding box center [674, 290] width 40 height 9
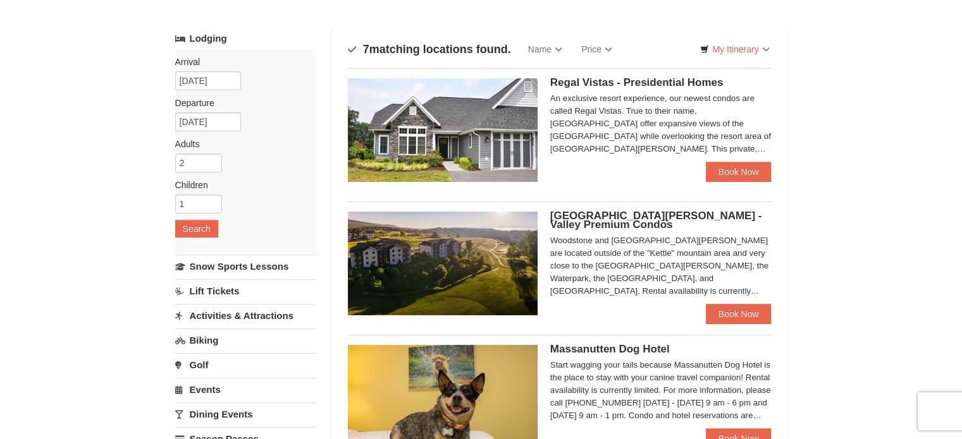
scroll to position [63, 0]
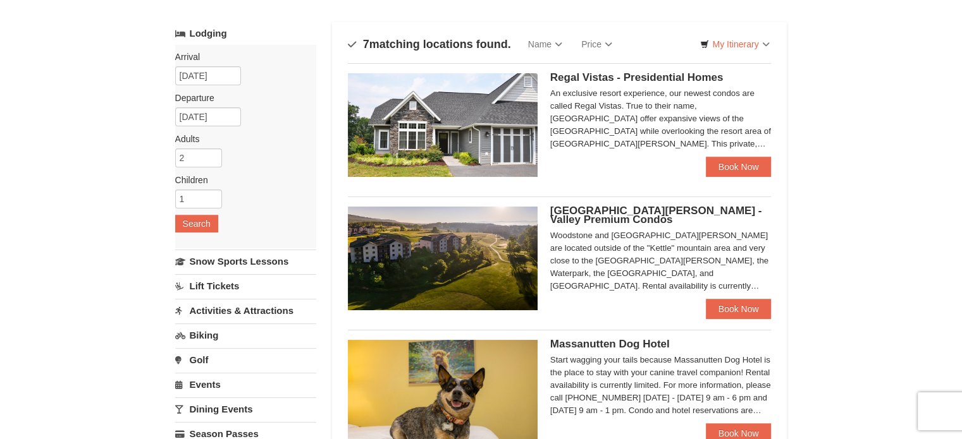
click at [468, 237] on img at bounding box center [443, 259] width 190 height 104
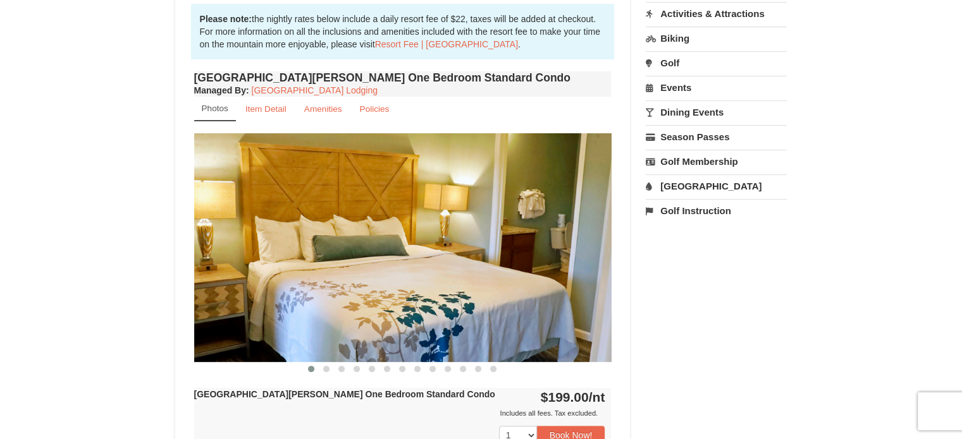
scroll to position [379, 0]
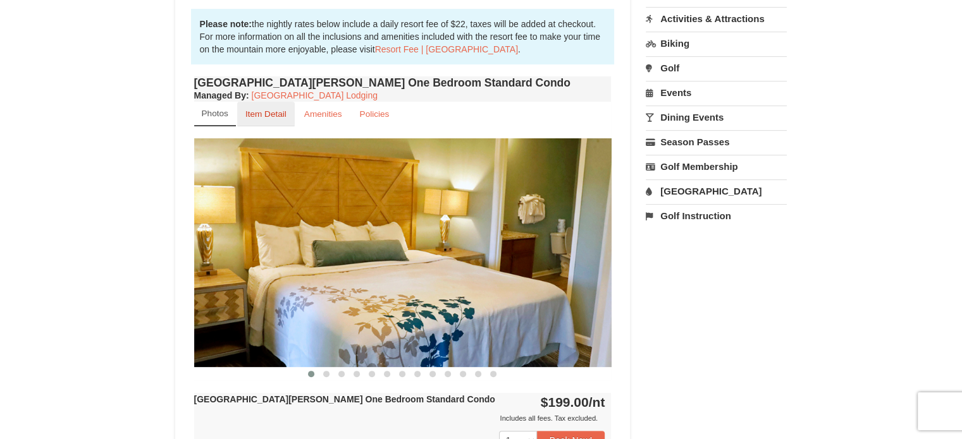
click at [272, 118] on small "Item Detail" at bounding box center [265, 113] width 41 height 9
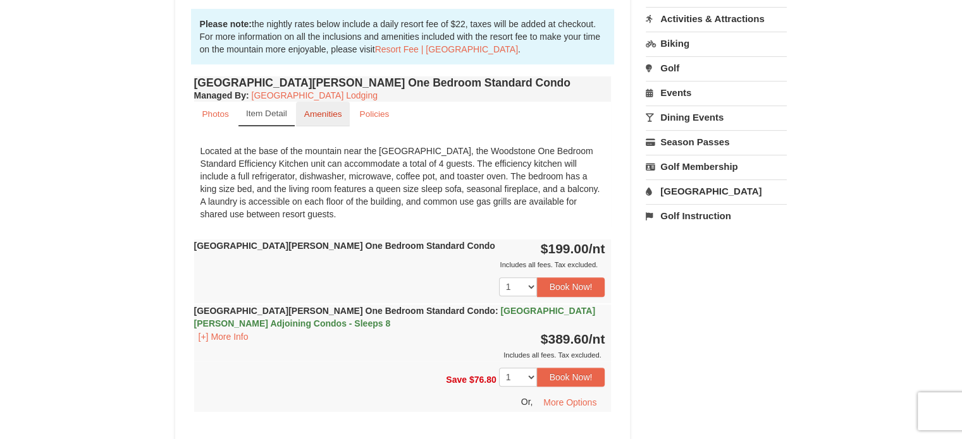
click at [306, 113] on small "Amenities" at bounding box center [323, 113] width 38 height 9
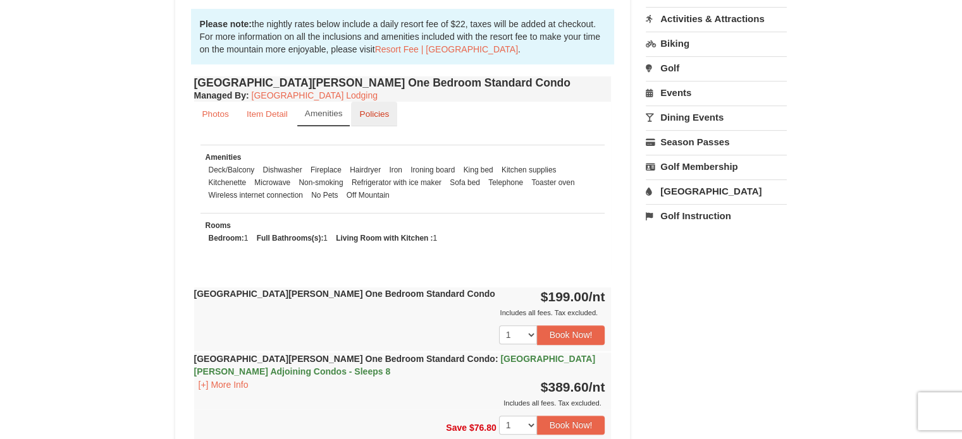
click at [389, 113] on link "Policies" at bounding box center [374, 114] width 46 height 25
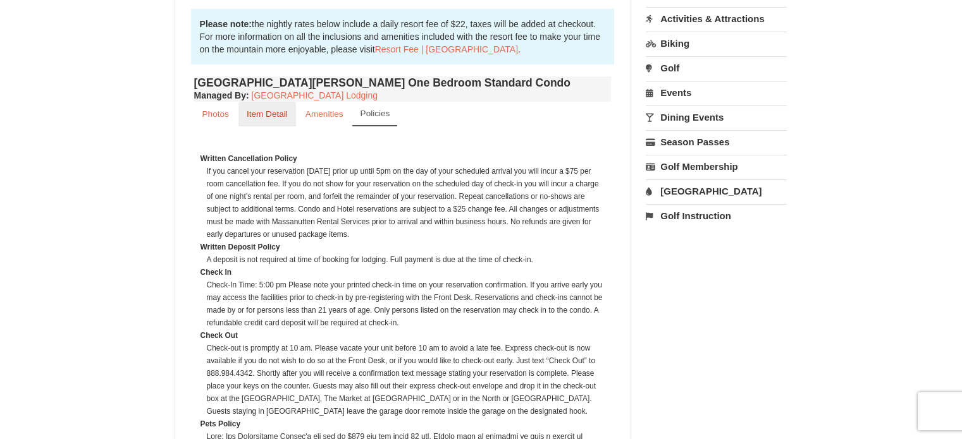
click at [283, 113] on small "Item Detail" at bounding box center [267, 113] width 41 height 9
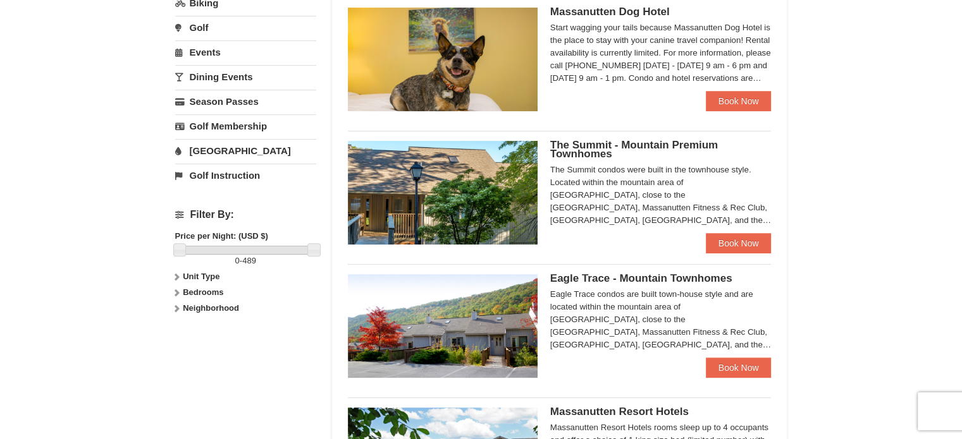
scroll to position [440, 0]
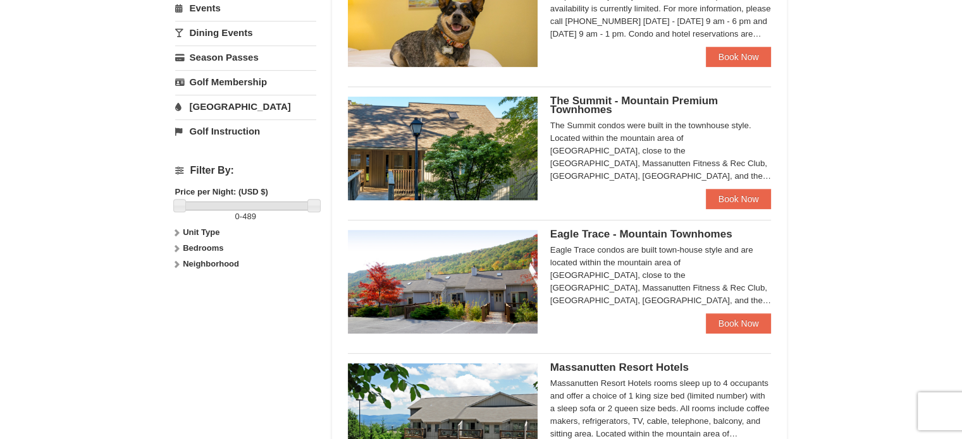
click at [425, 133] on img at bounding box center [443, 149] width 190 height 104
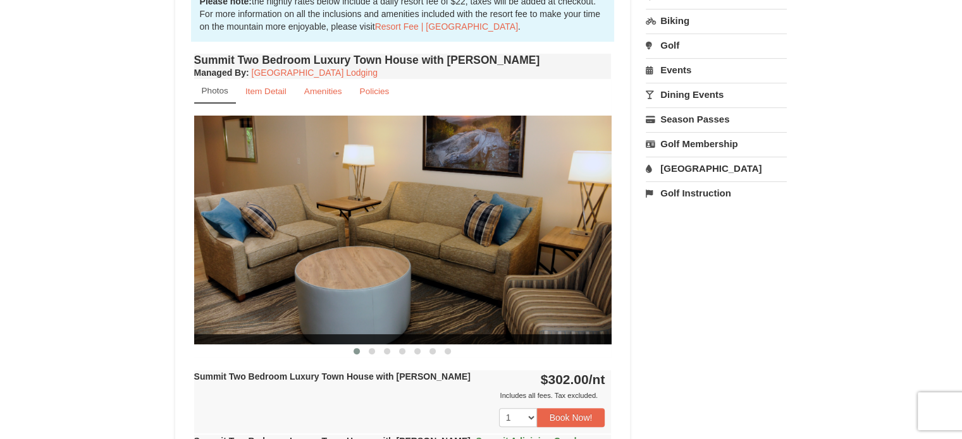
scroll to position [443, 0]
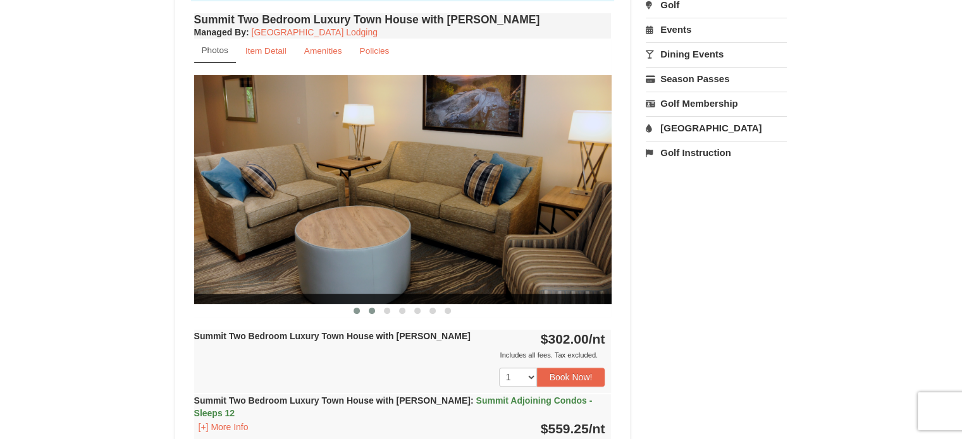
click at [372, 309] on span at bounding box center [372, 311] width 6 height 6
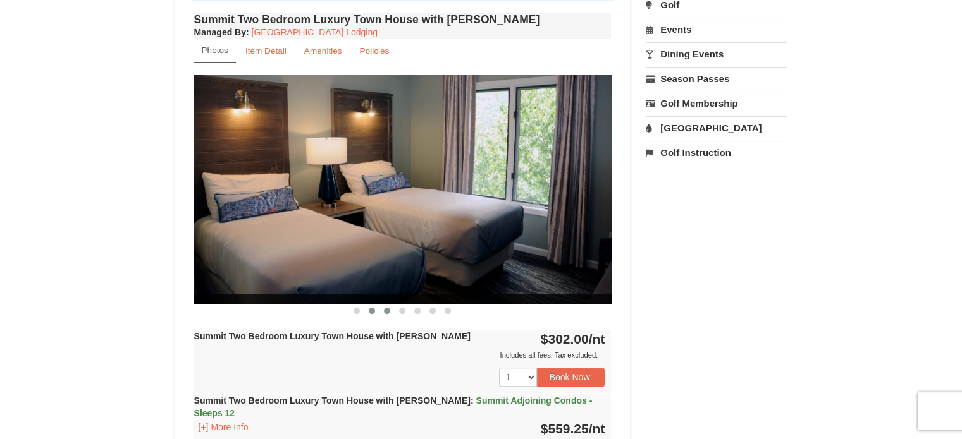
click at [386, 310] on span at bounding box center [387, 311] width 6 height 6
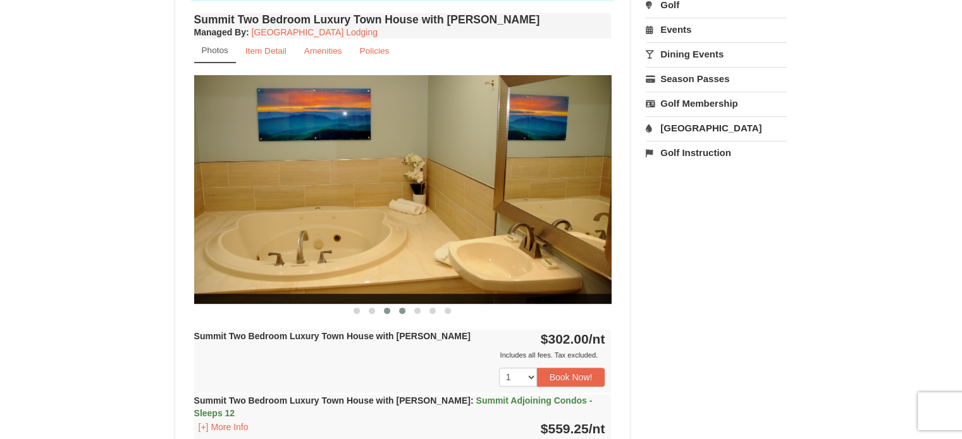
click at [405, 305] on button at bounding box center [401, 311] width 15 height 13
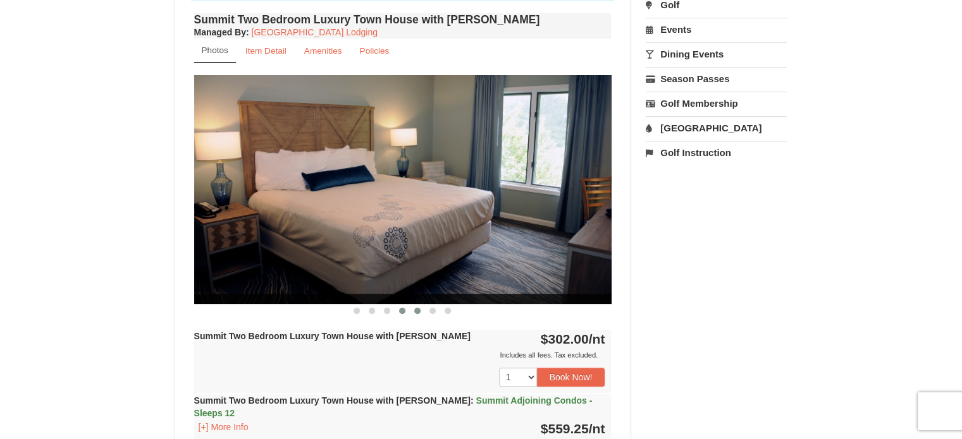
click at [422, 307] on button at bounding box center [417, 311] width 15 height 13
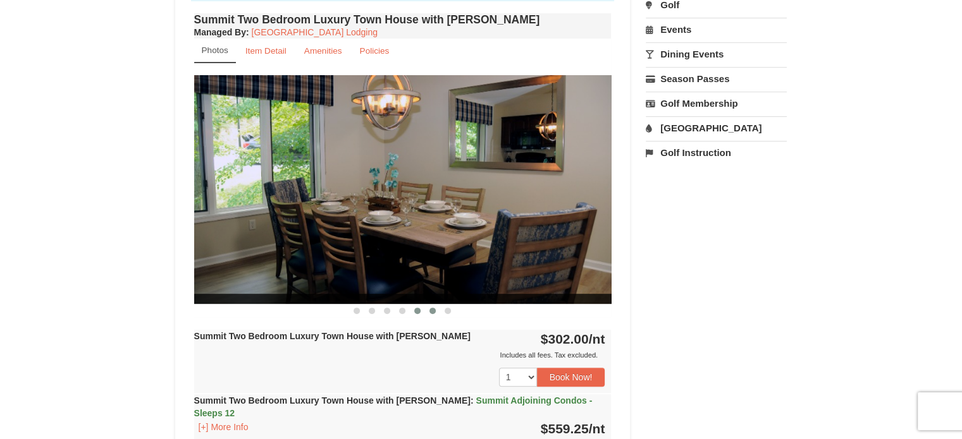
click at [439, 309] on button at bounding box center [432, 311] width 15 height 13
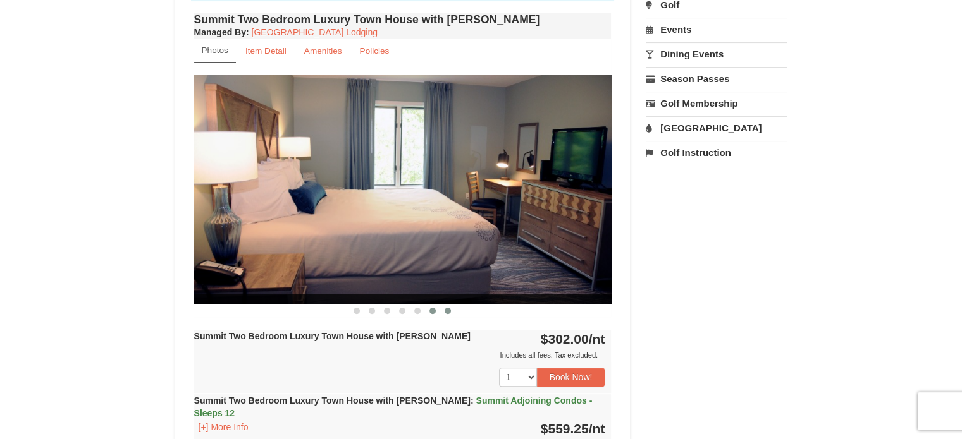
click at [452, 311] on button at bounding box center [447, 311] width 15 height 13
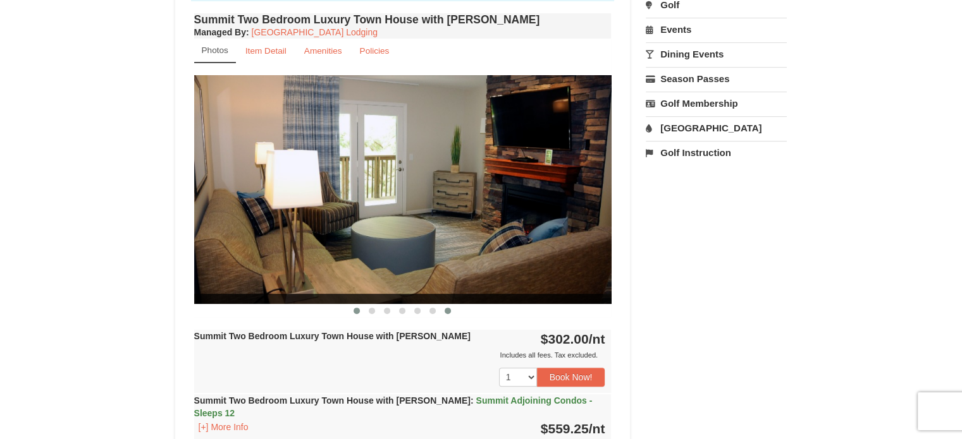
click at [353, 309] on span at bounding box center [356, 311] width 6 height 6
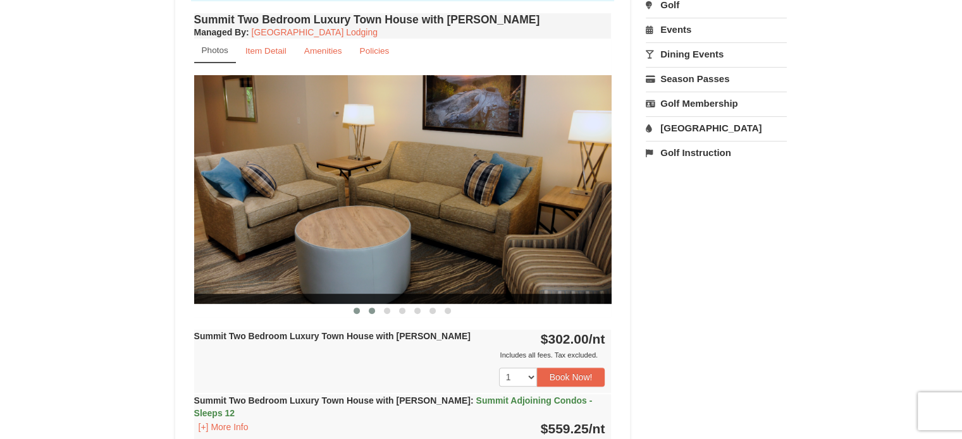
click at [370, 311] on span at bounding box center [372, 311] width 6 height 6
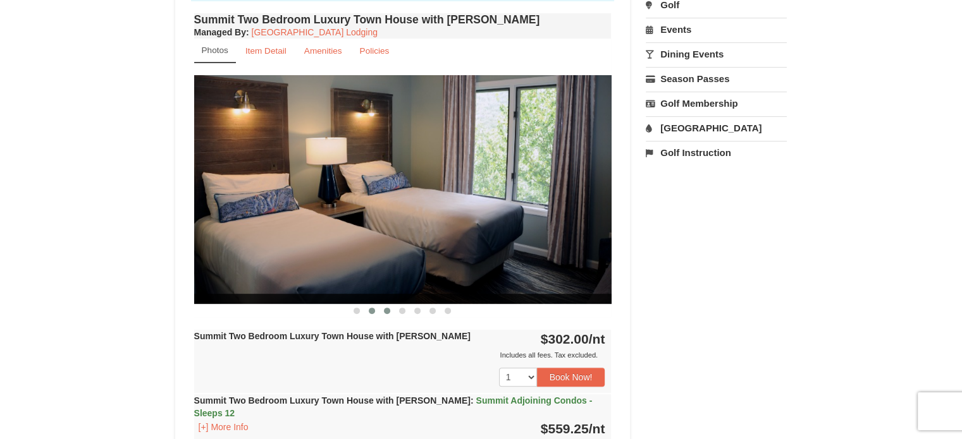
click at [384, 307] on button at bounding box center [386, 311] width 15 height 13
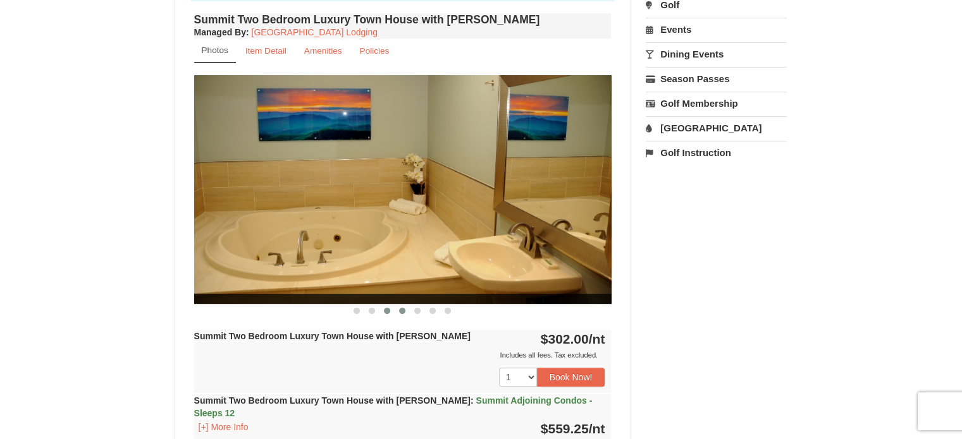
click at [399, 308] on button at bounding box center [401, 311] width 15 height 13
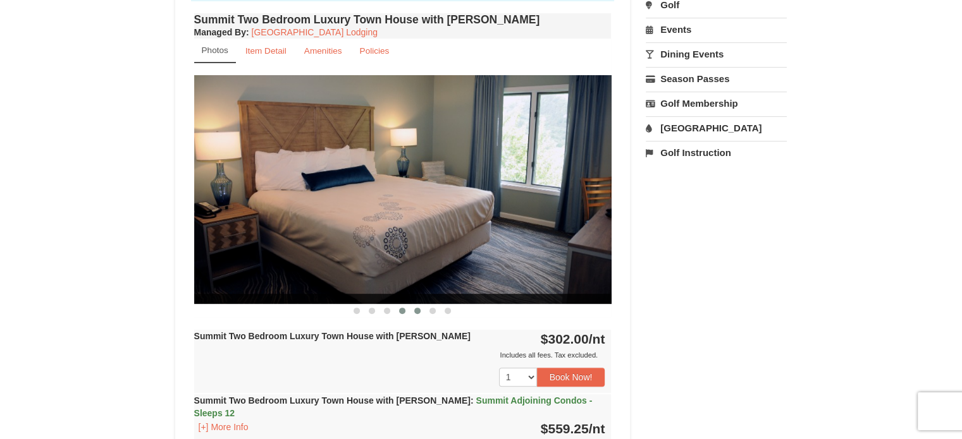
click at [415, 309] on span at bounding box center [417, 311] width 6 height 6
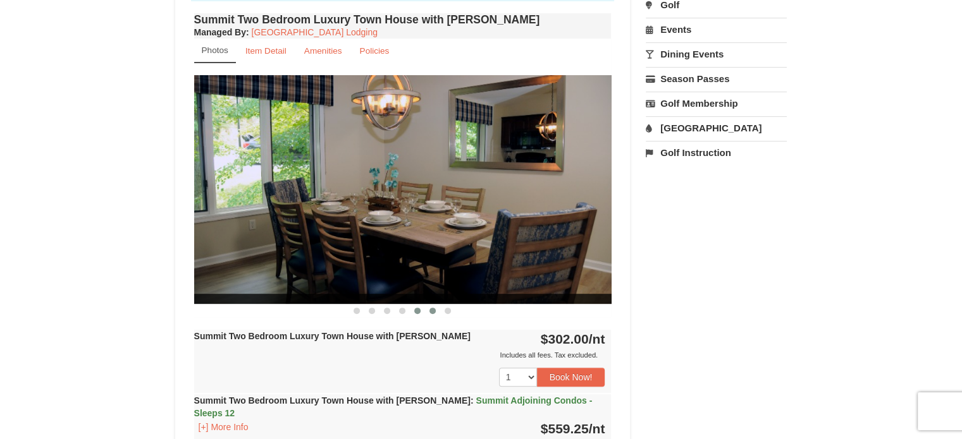
click at [429, 308] on button at bounding box center [432, 311] width 15 height 13
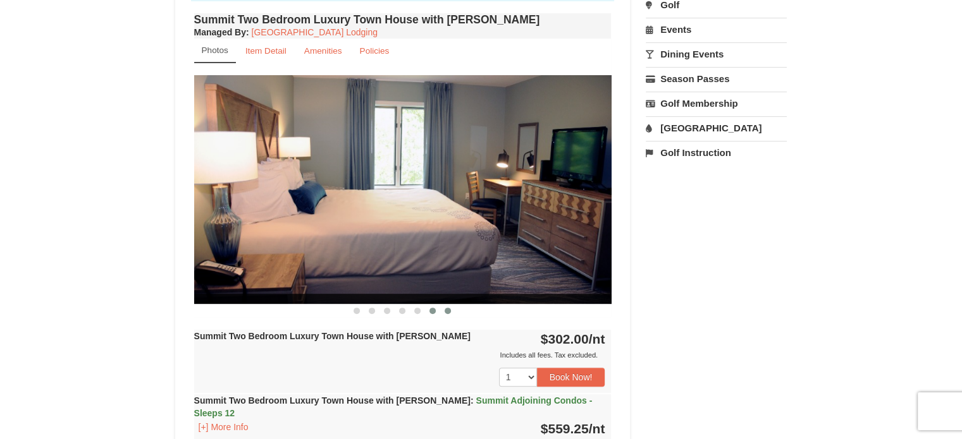
click at [450, 310] on span at bounding box center [447, 311] width 6 height 6
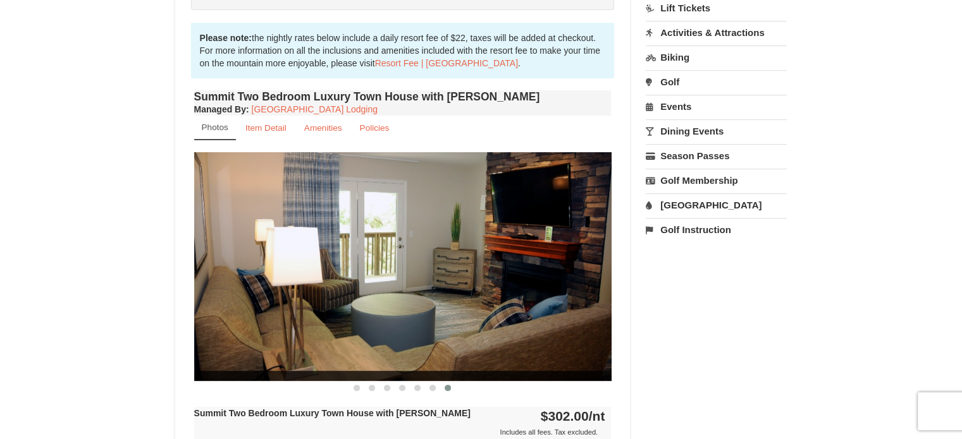
scroll to position [190, 0]
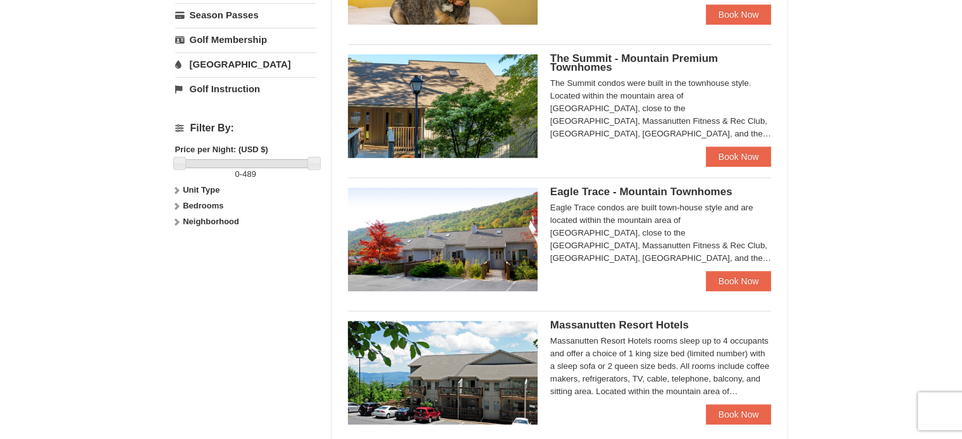
scroll to position [443, 0]
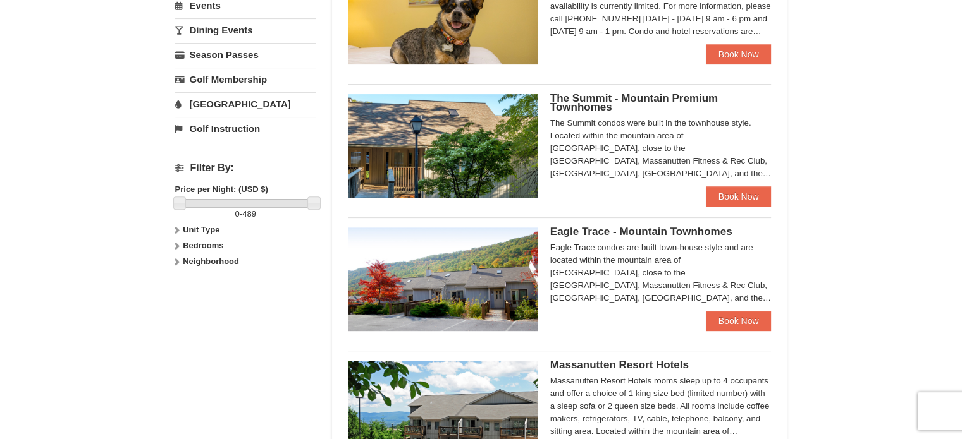
click at [480, 176] on img at bounding box center [443, 146] width 190 height 104
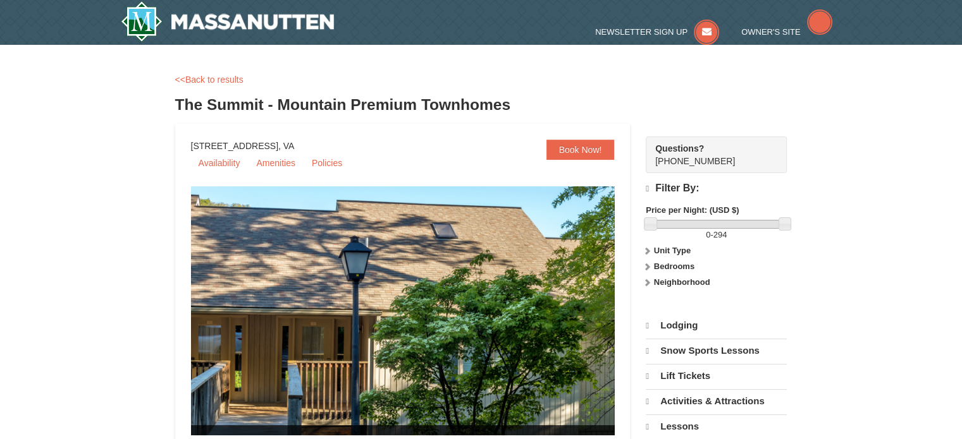
select select "10"
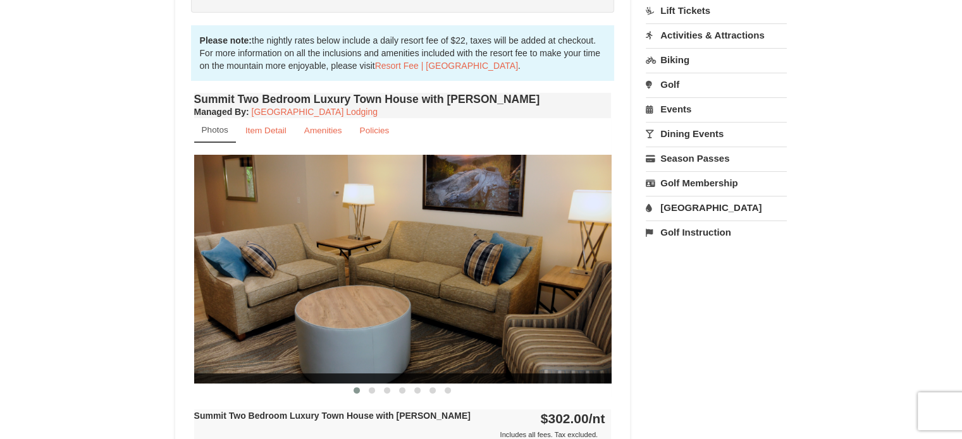
scroll to position [379, 0]
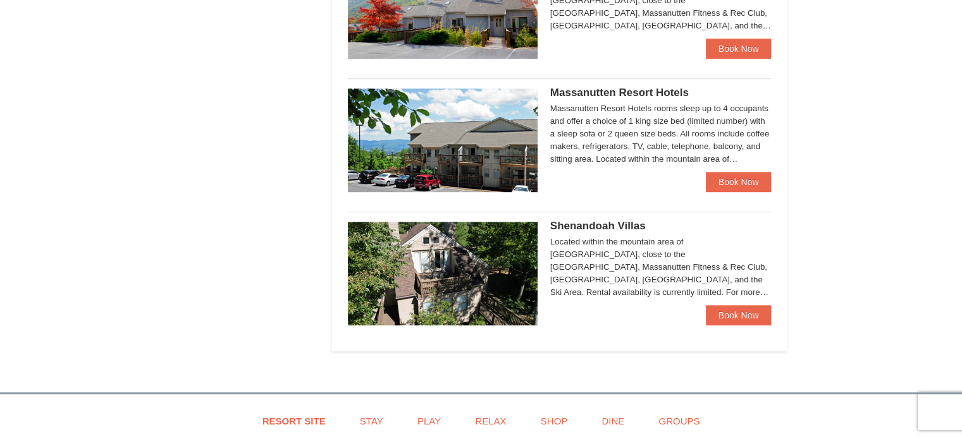
scroll to position [733, 0]
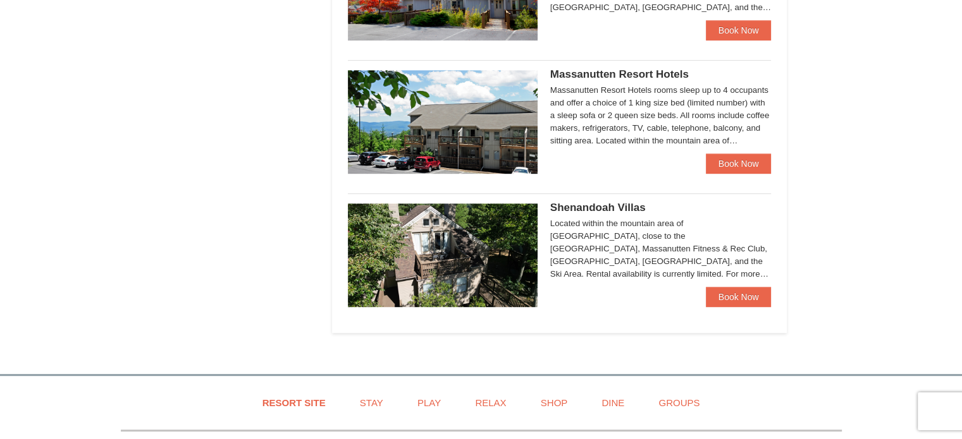
click at [489, 257] on img at bounding box center [443, 256] width 190 height 104
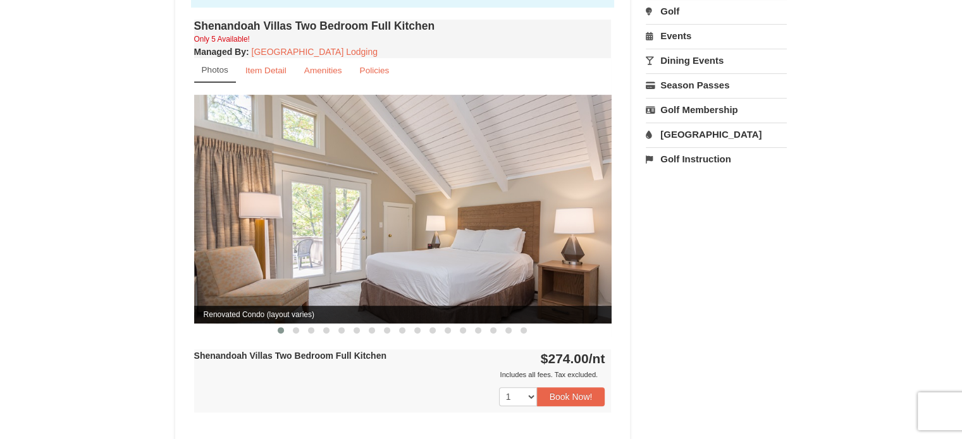
scroll to position [443, 0]
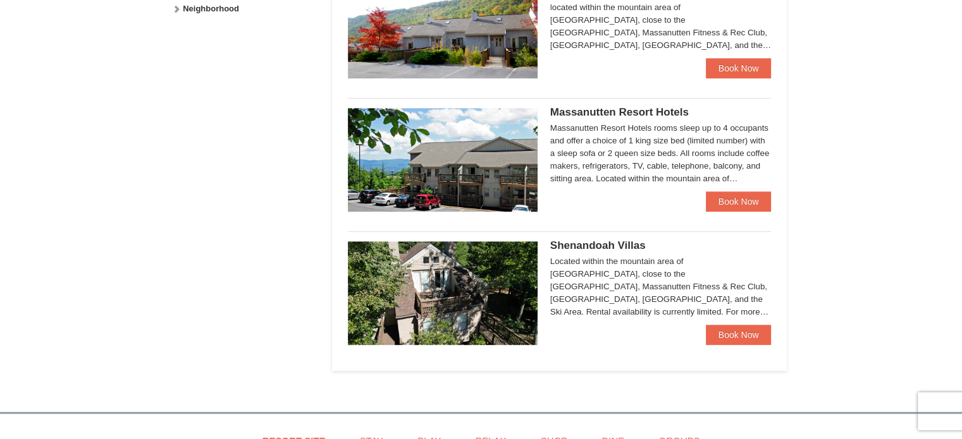
scroll to position [607, 0]
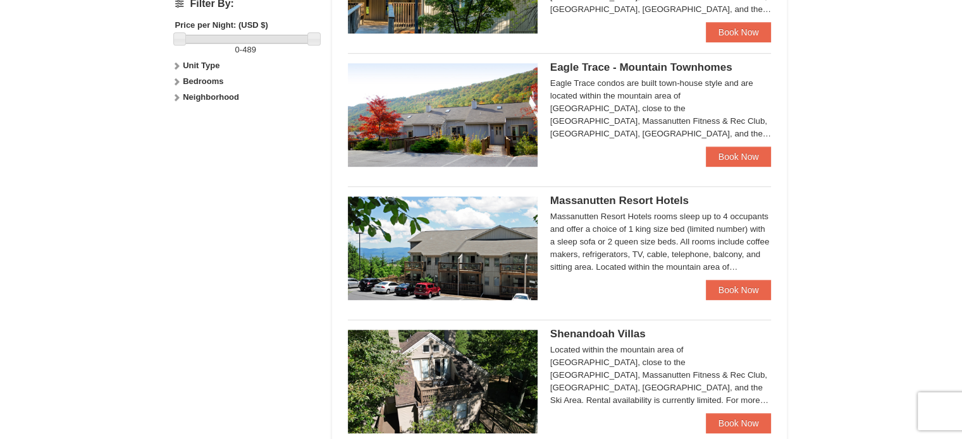
click at [416, 114] on img at bounding box center [443, 115] width 190 height 104
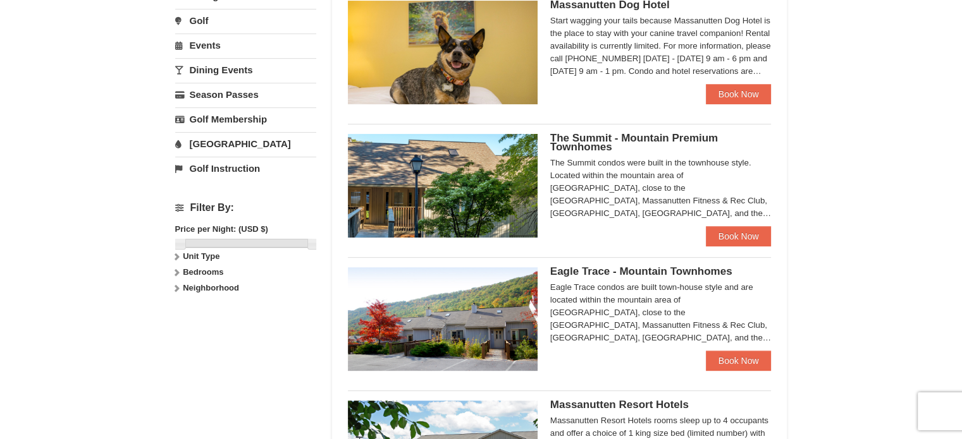
scroll to position [381, 0]
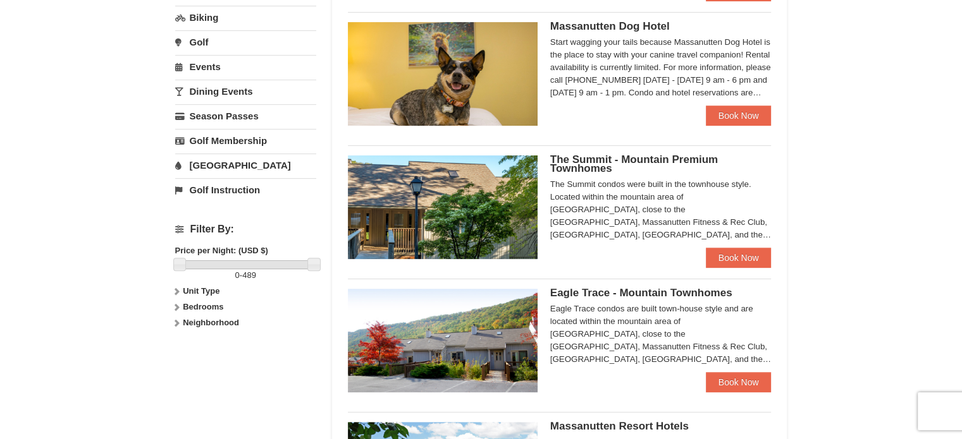
click at [484, 197] on img at bounding box center [443, 208] width 190 height 104
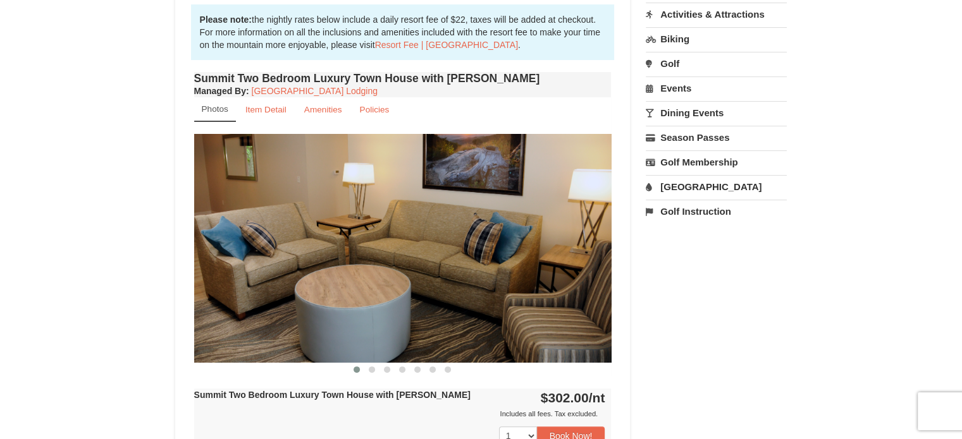
scroll to position [379, 0]
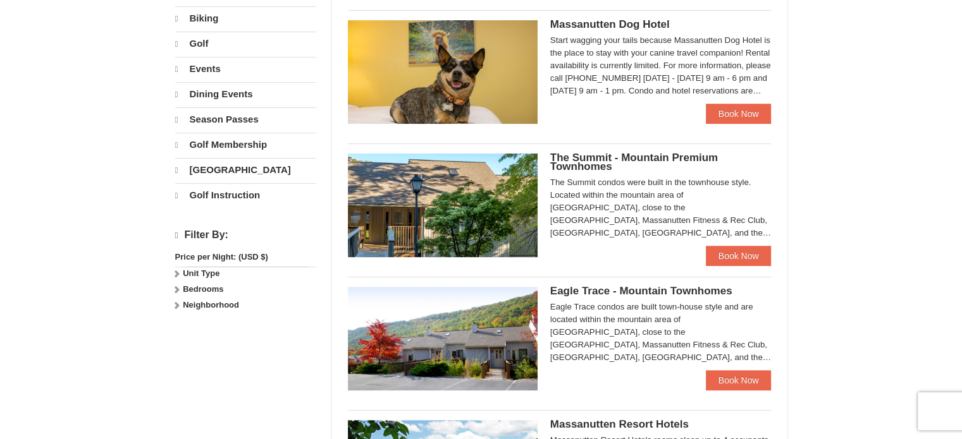
scroll to position [381, 0]
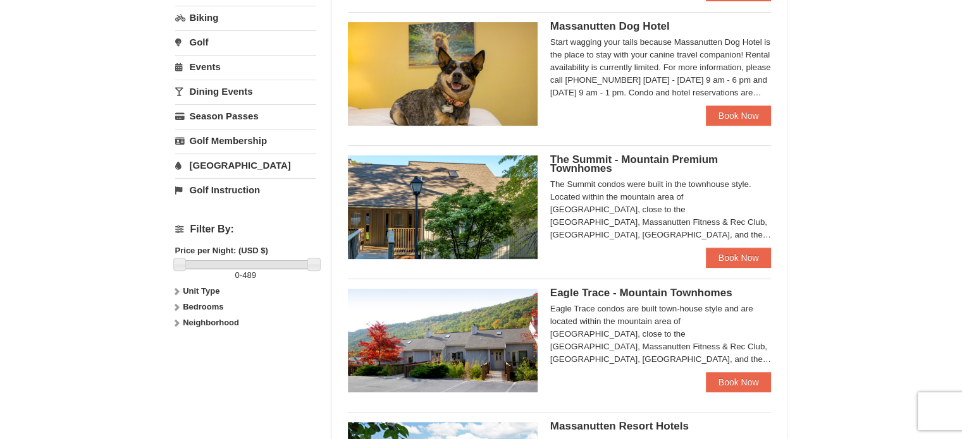
click at [496, 208] on img at bounding box center [443, 208] width 190 height 104
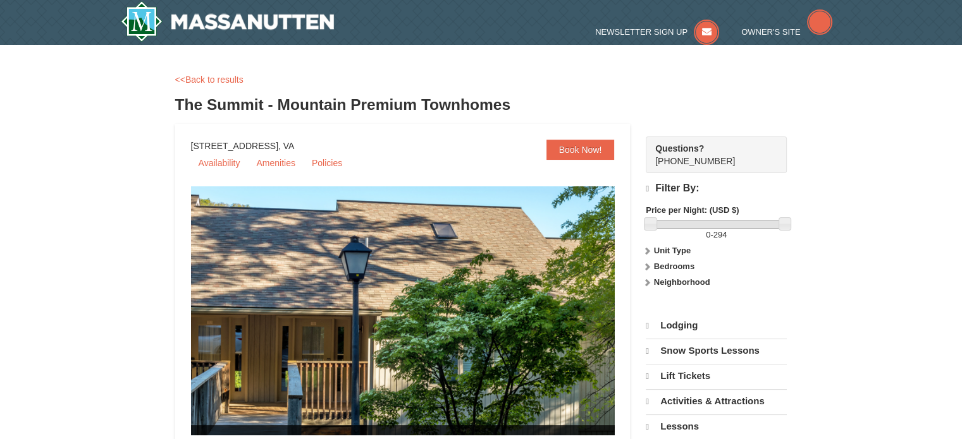
select select "10"
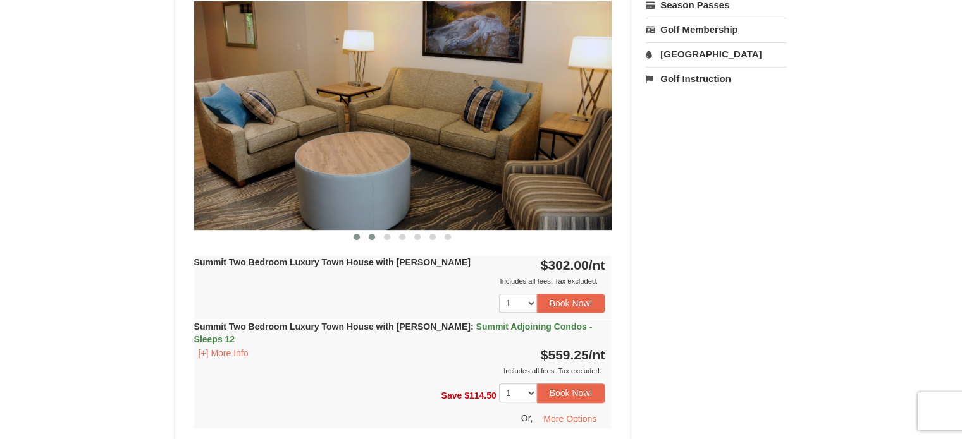
scroll to position [506, 0]
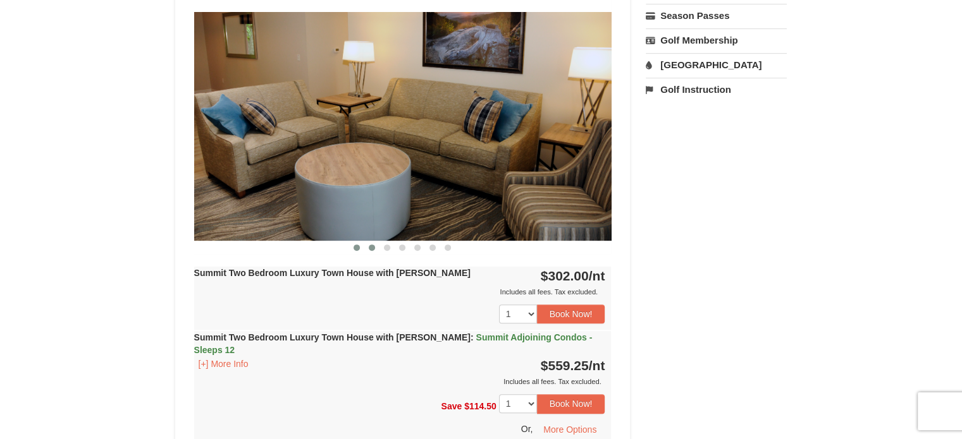
click at [365, 246] on button at bounding box center [371, 248] width 15 height 13
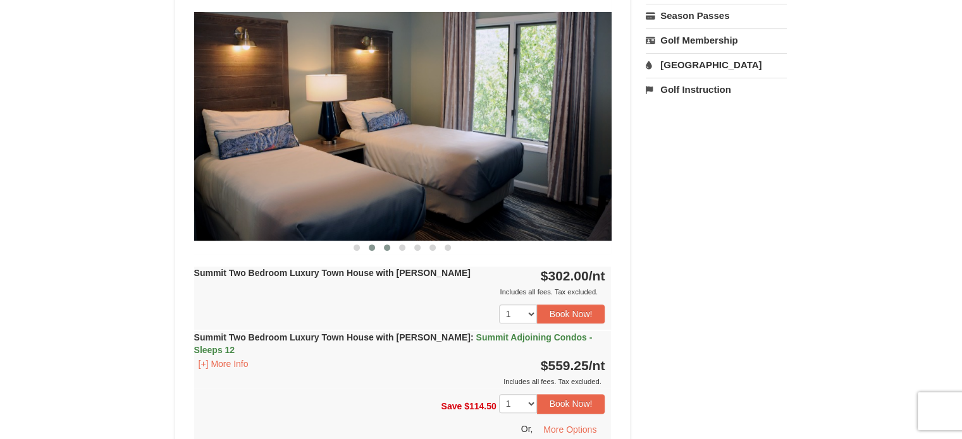
click at [382, 243] on button at bounding box center [386, 248] width 15 height 13
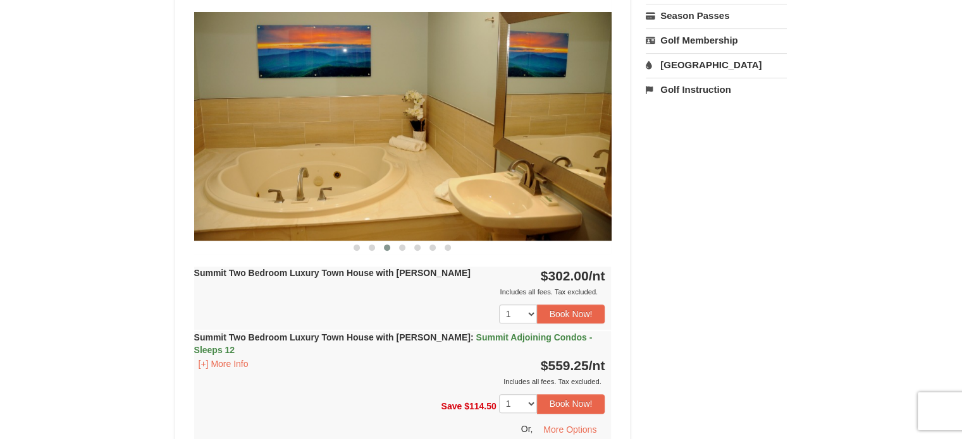
click at [393, 242] on button at bounding box center [386, 248] width 15 height 13
click at [401, 246] on span at bounding box center [402, 248] width 6 height 6
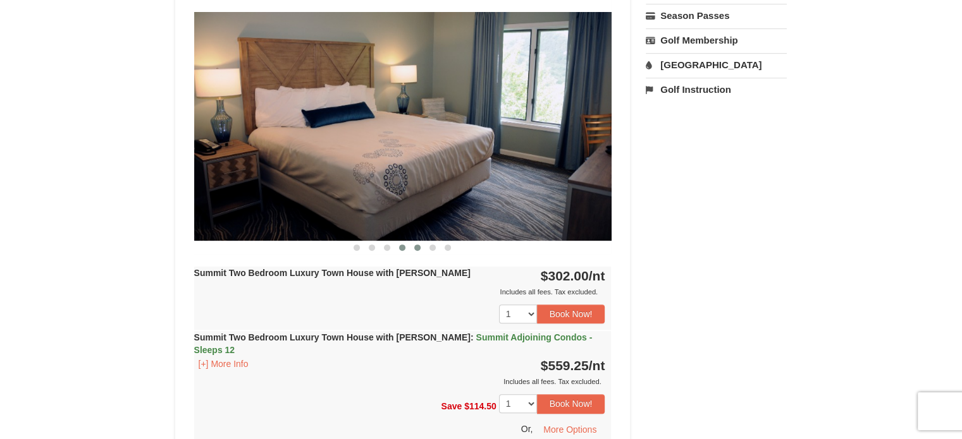
click at [424, 249] on button at bounding box center [417, 248] width 15 height 13
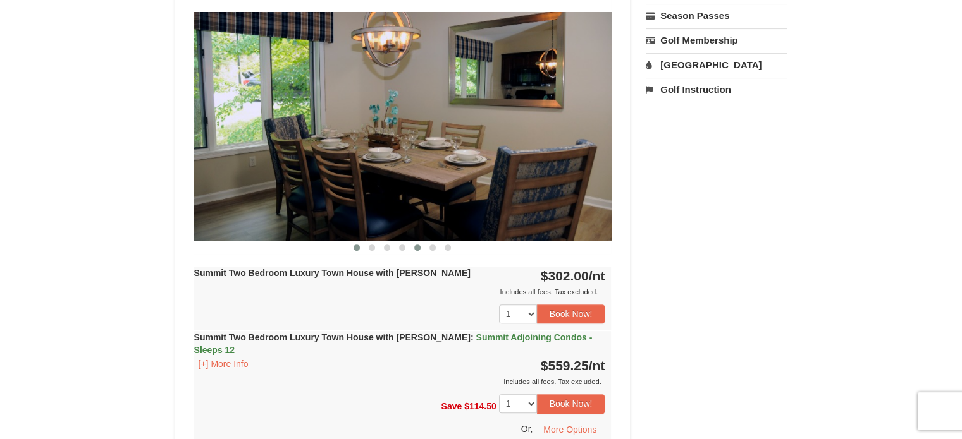
click at [355, 247] on span at bounding box center [356, 248] width 6 height 6
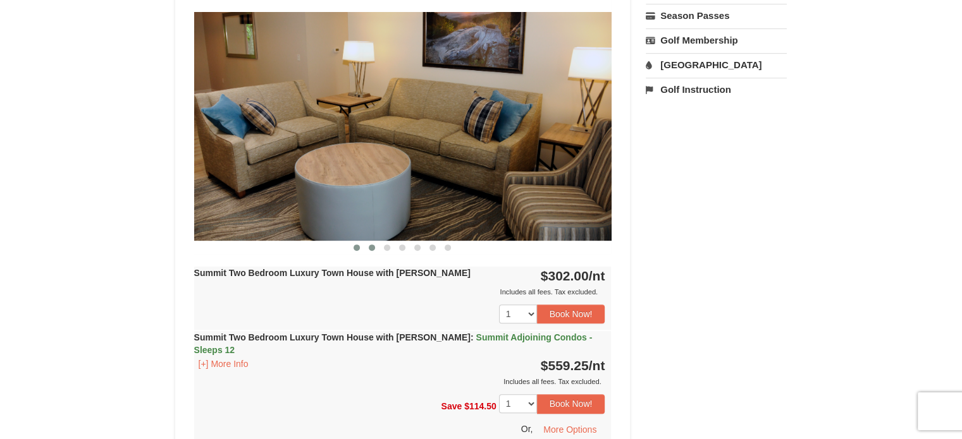
click at [369, 247] on span at bounding box center [372, 248] width 6 height 6
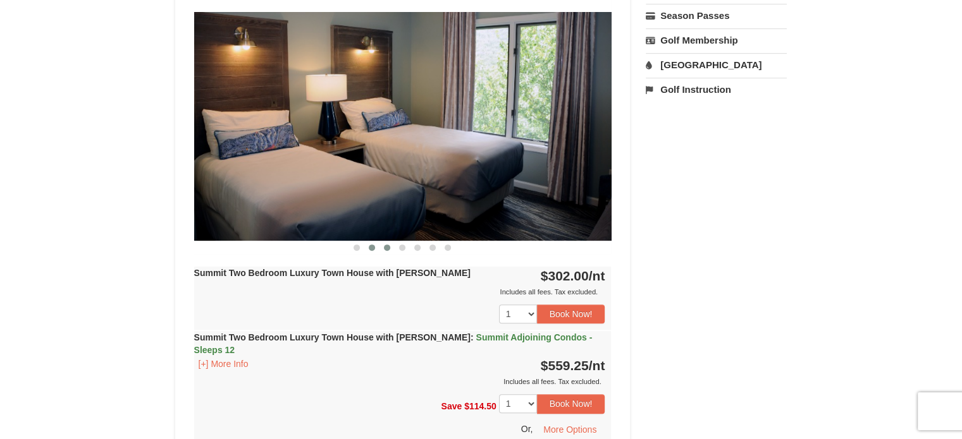
click at [387, 247] on span at bounding box center [387, 248] width 6 height 6
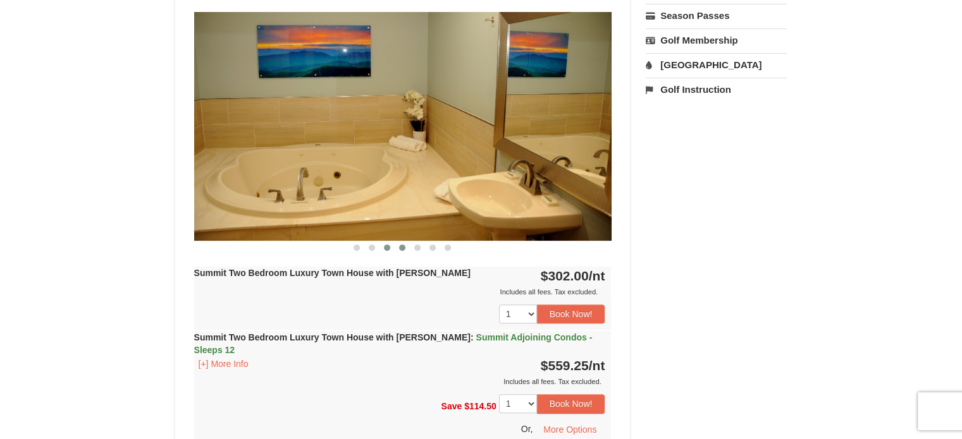
click at [403, 248] on span at bounding box center [402, 248] width 6 height 6
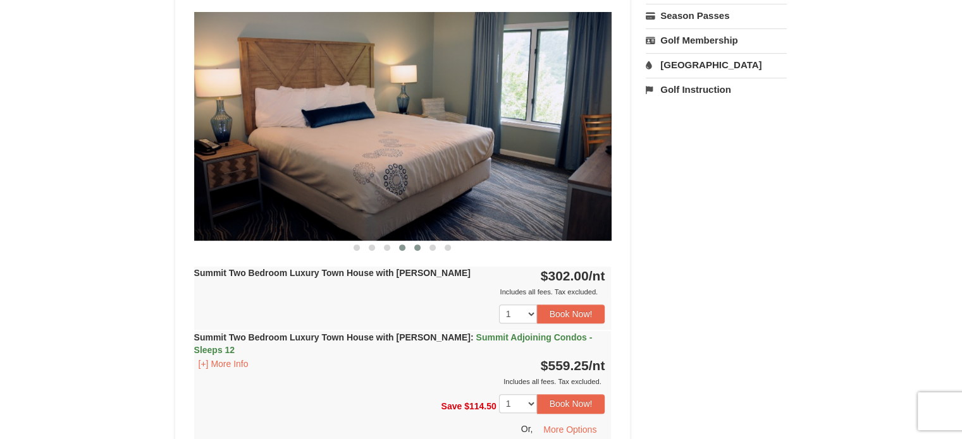
click at [415, 250] on button at bounding box center [417, 248] width 15 height 13
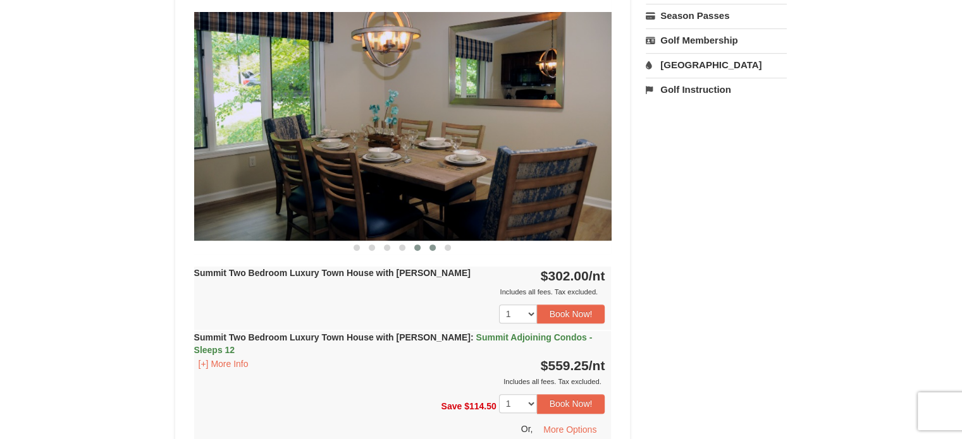
click at [427, 249] on button at bounding box center [432, 248] width 15 height 13
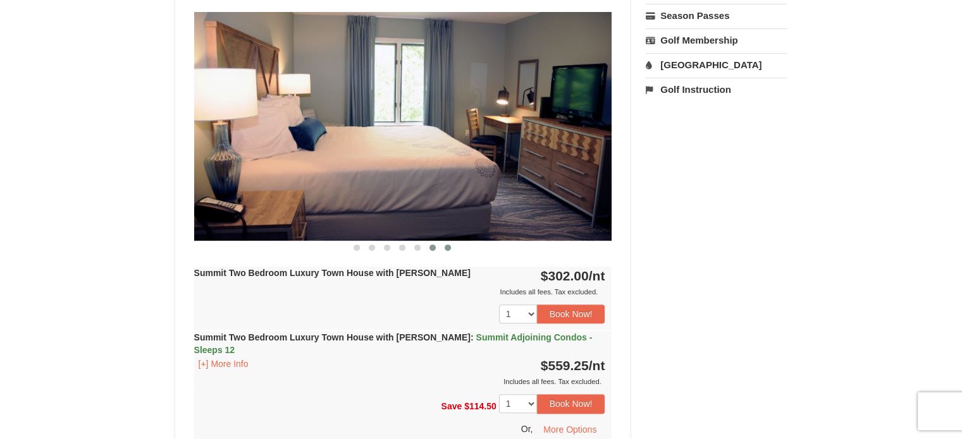
click at [444, 252] on button at bounding box center [447, 248] width 15 height 13
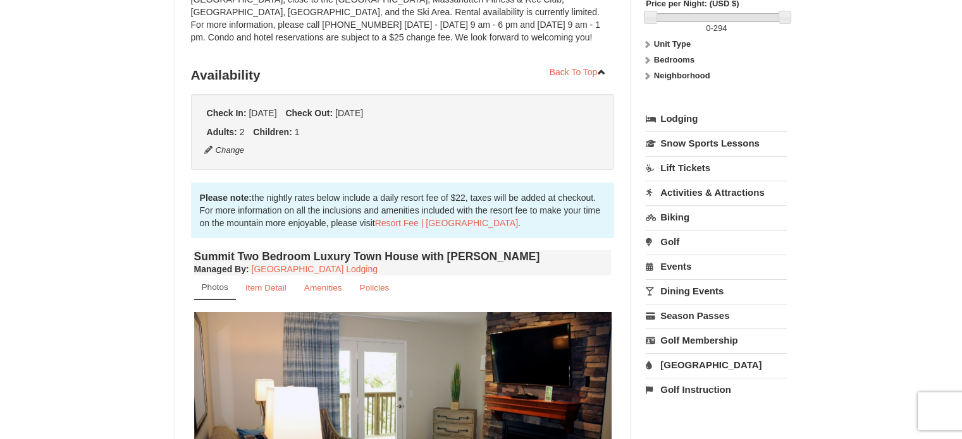
scroll to position [190, 0]
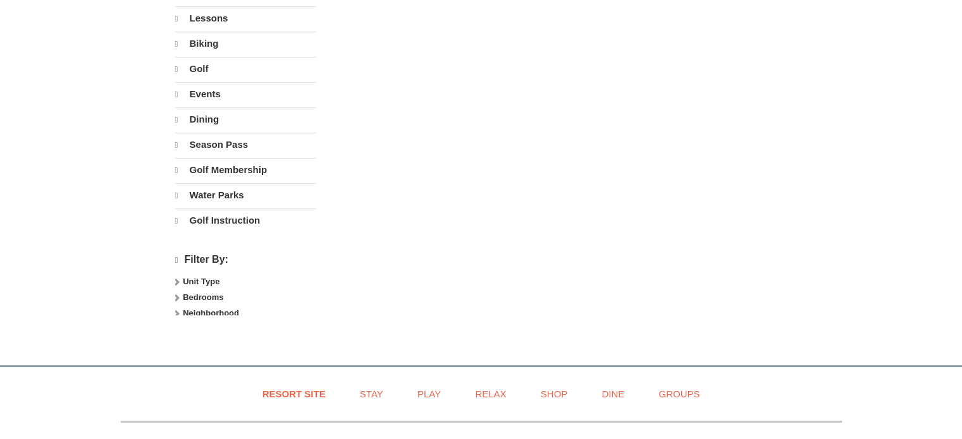
select select "10"
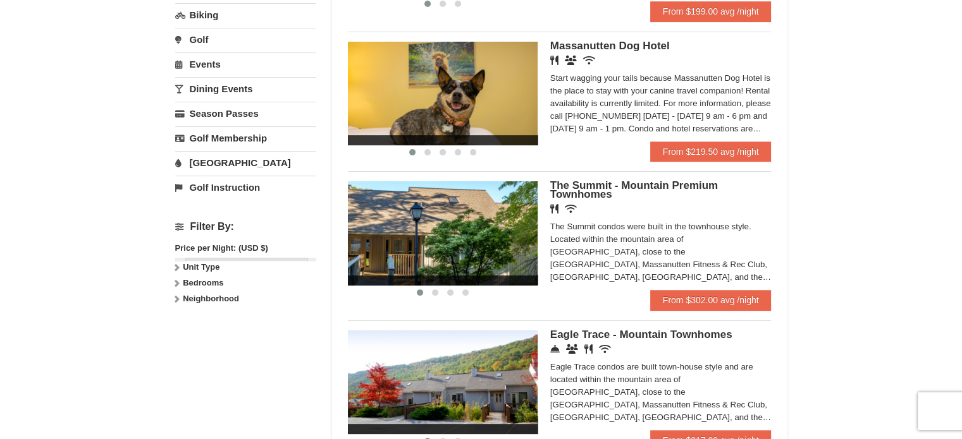
scroll to position [381, 0]
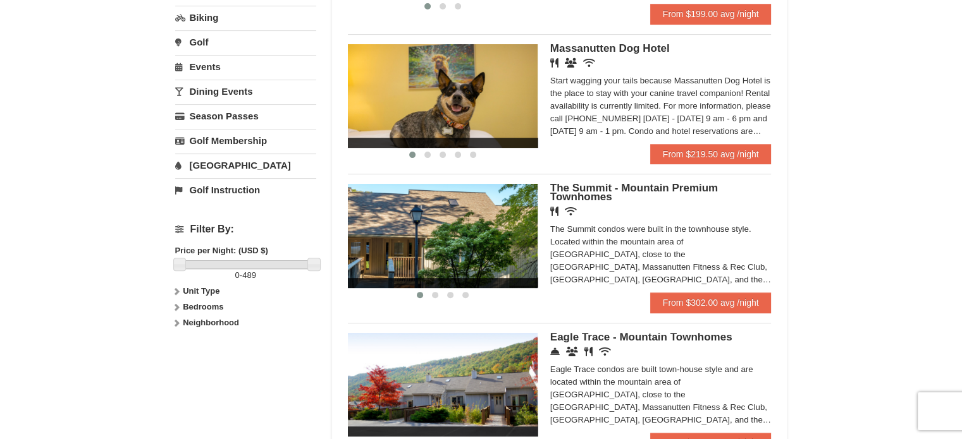
click at [470, 233] on img at bounding box center [443, 236] width 190 height 104
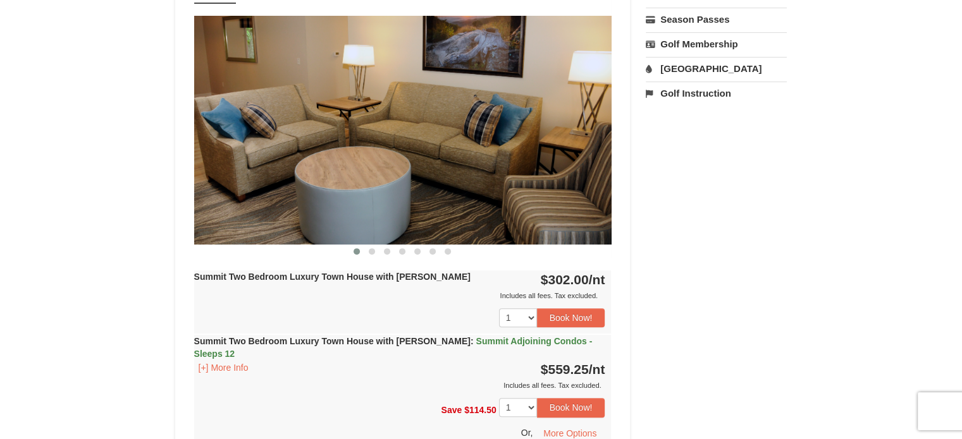
scroll to position [505, 0]
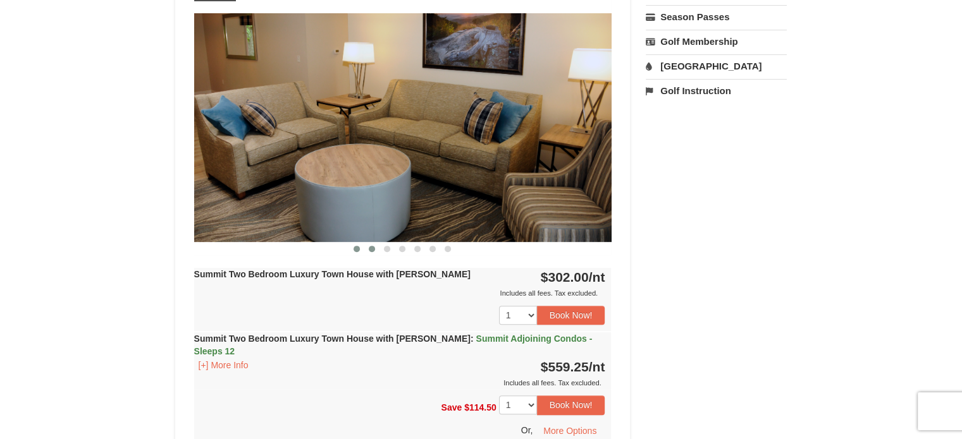
drag, startPoint x: 369, startPoint y: 247, endPoint x: 376, endPoint y: 245, distance: 6.6
click at [370, 248] on span at bounding box center [372, 249] width 6 height 6
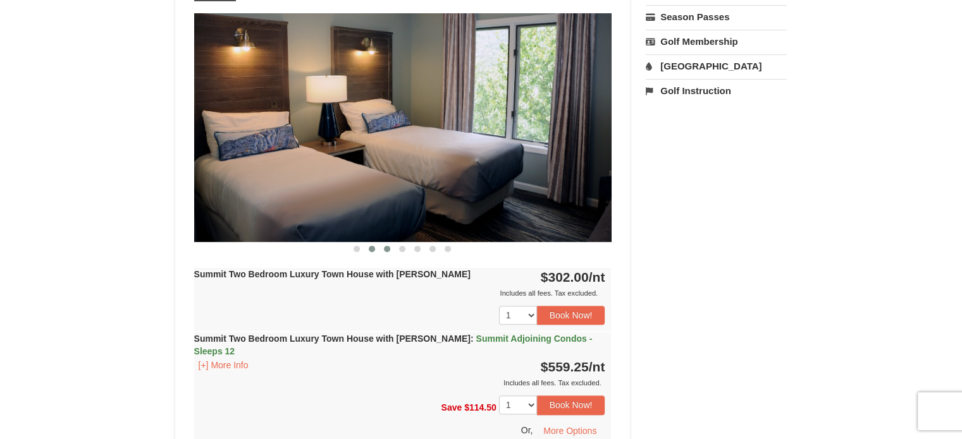
click at [385, 246] on span at bounding box center [387, 249] width 6 height 6
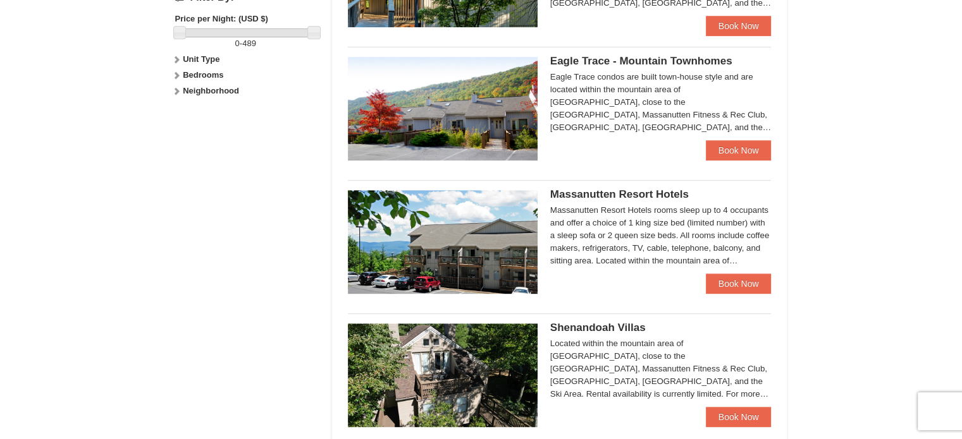
scroll to position [637, 0]
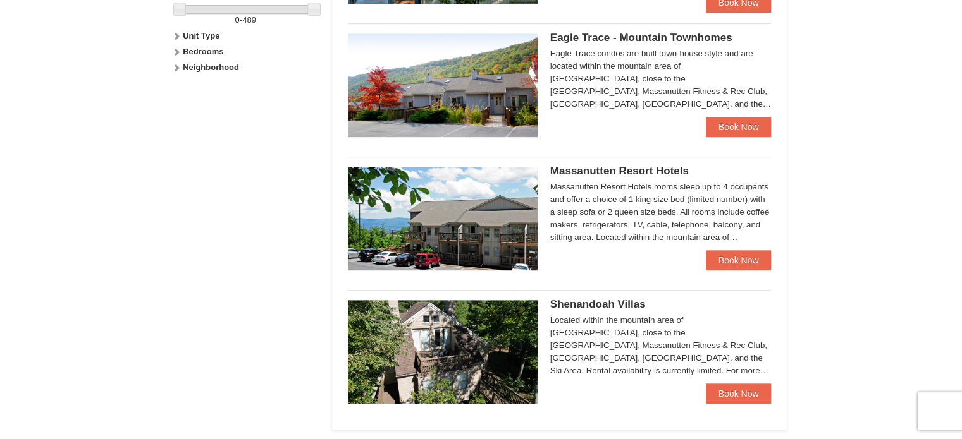
click at [465, 333] on img at bounding box center [443, 352] width 190 height 104
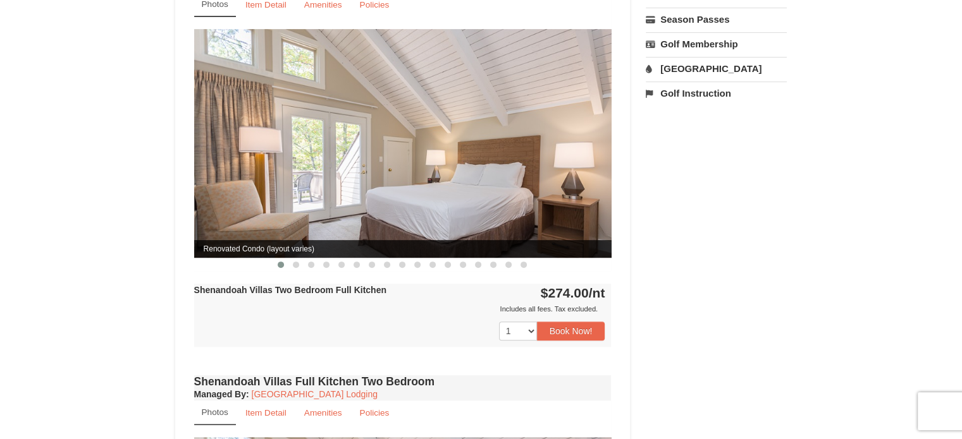
scroll to position [506, 0]
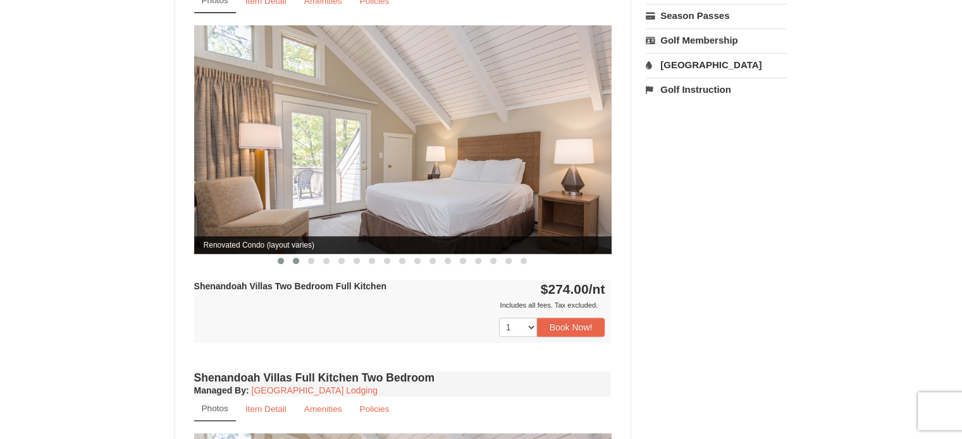
click at [292, 255] on button at bounding box center [295, 261] width 15 height 13
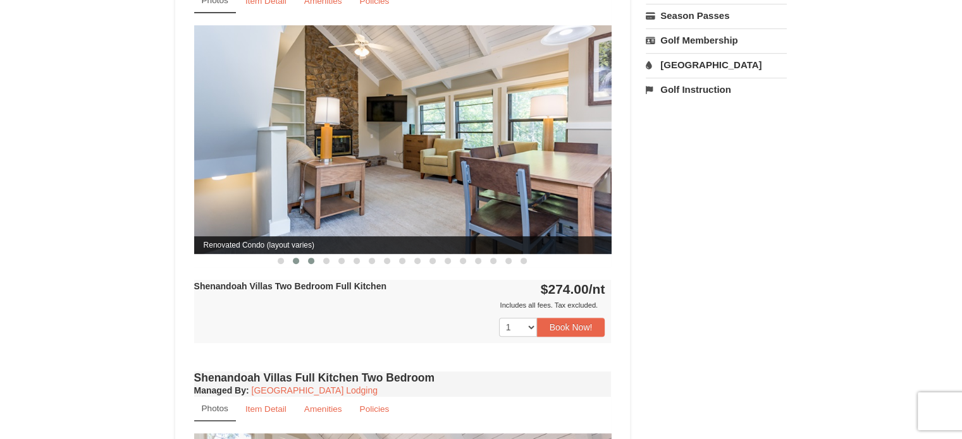
click at [308, 255] on button at bounding box center [310, 261] width 15 height 13
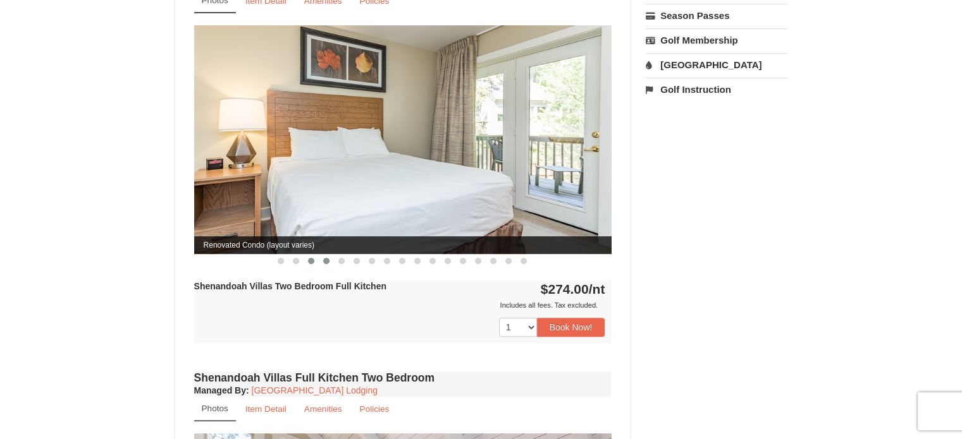
click at [331, 255] on button at bounding box center [326, 261] width 15 height 13
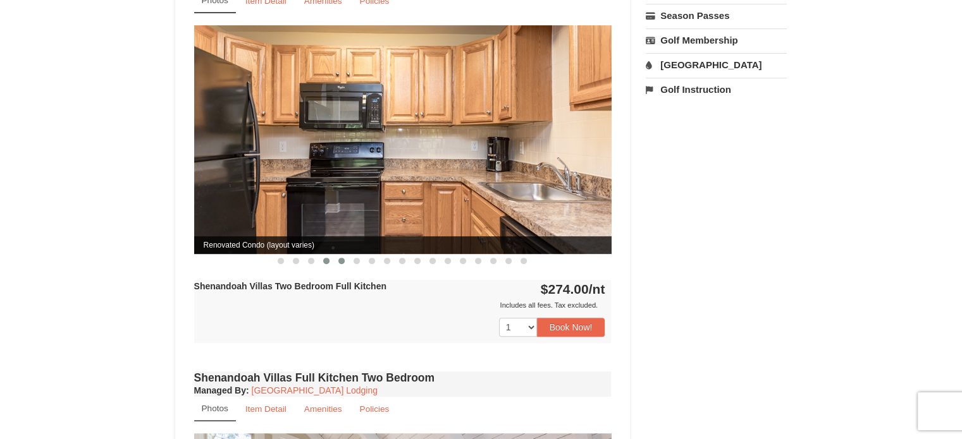
click at [345, 255] on button at bounding box center [341, 261] width 15 height 13
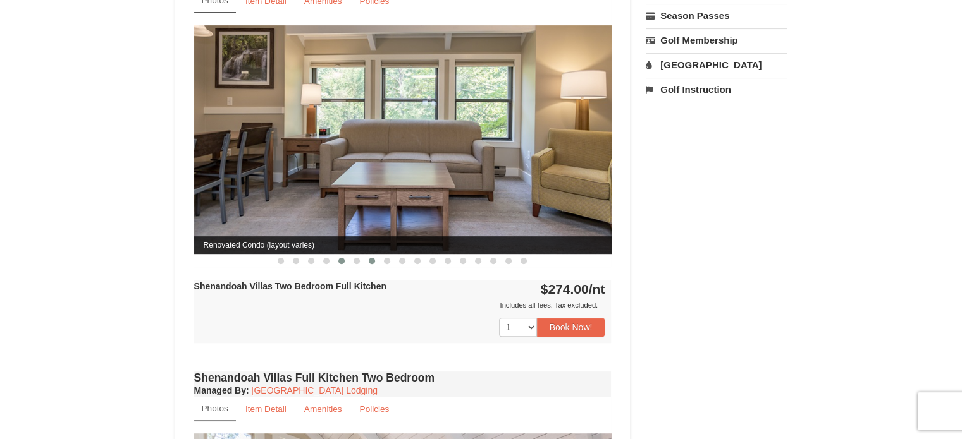
click at [369, 255] on button at bounding box center [371, 261] width 15 height 13
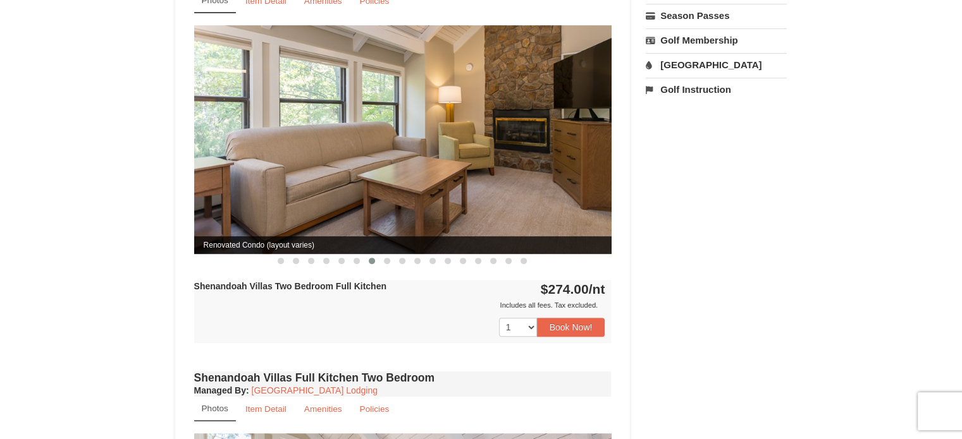
click at [391, 255] on div "Shenandoah Villas Two Bedroom Full Kitchen Only 5 Available! Managed By : Massa…" at bounding box center [403, 158] width 424 height 422
click at [382, 255] on button at bounding box center [386, 261] width 15 height 13
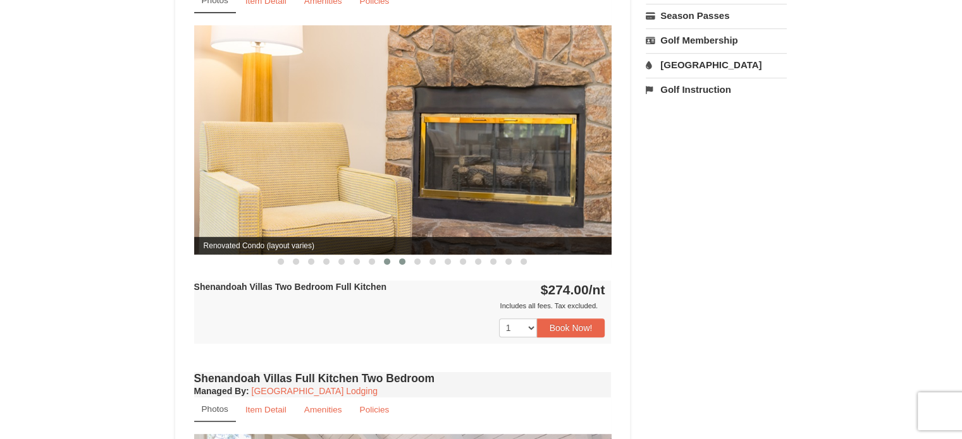
click at [403, 259] on span at bounding box center [402, 262] width 6 height 6
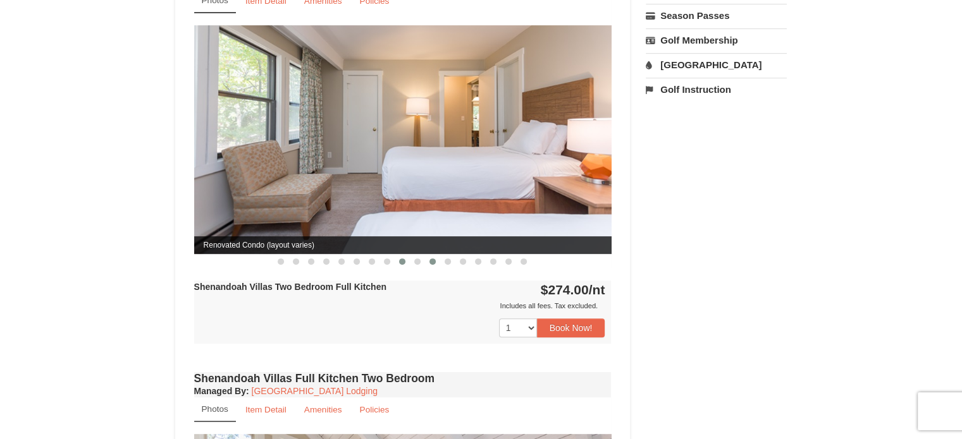
click at [427, 255] on button at bounding box center [432, 261] width 15 height 13
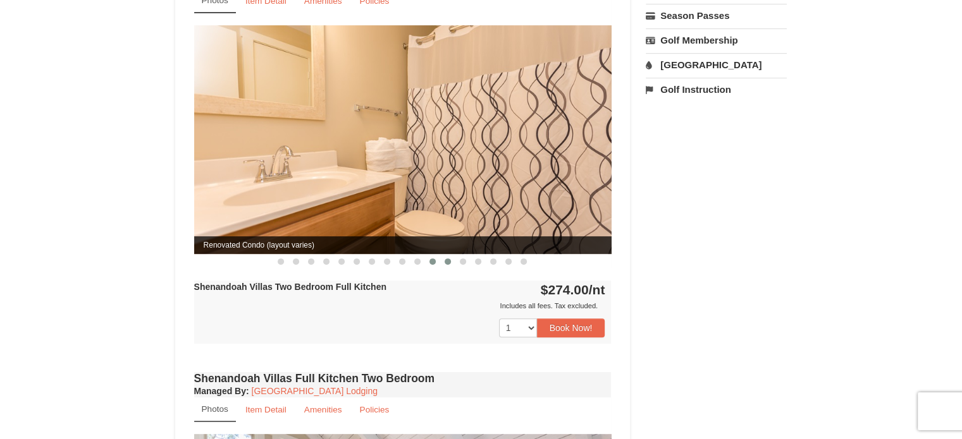
click at [446, 259] on span at bounding box center [447, 262] width 6 height 6
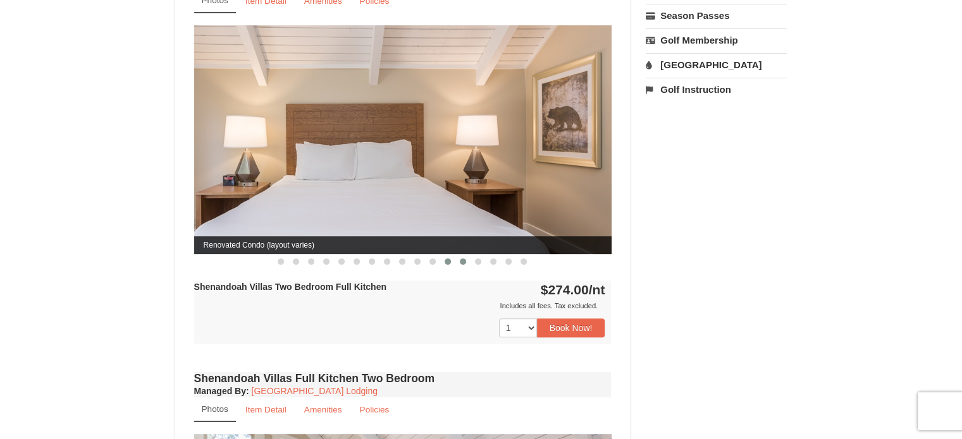
click at [465, 259] on span at bounding box center [463, 262] width 6 height 6
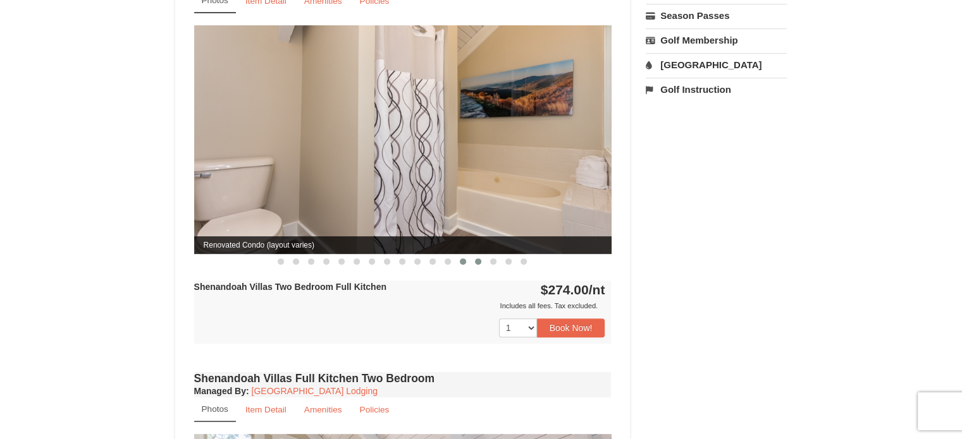
click at [481, 255] on button at bounding box center [477, 261] width 15 height 13
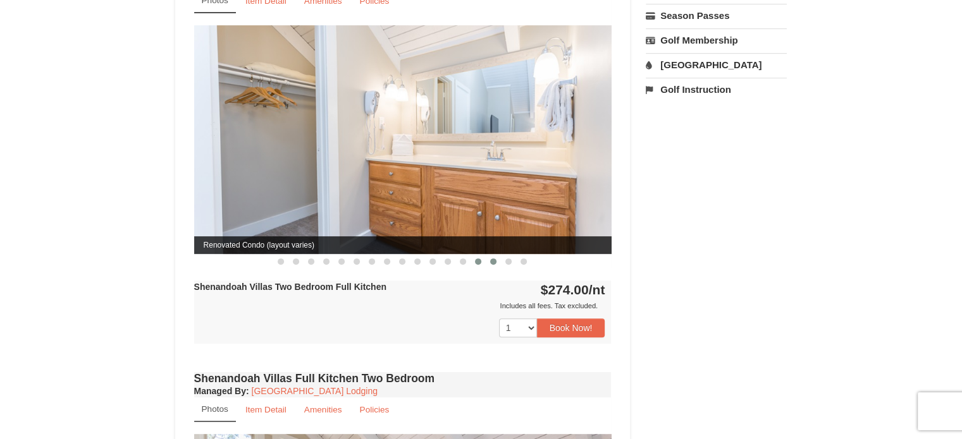
click at [498, 255] on button at bounding box center [493, 261] width 15 height 13
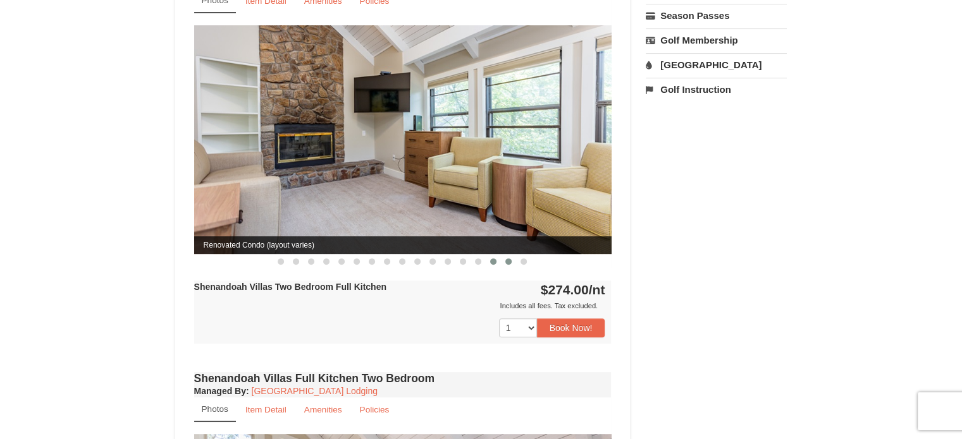
click at [506, 255] on button at bounding box center [508, 261] width 15 height 13
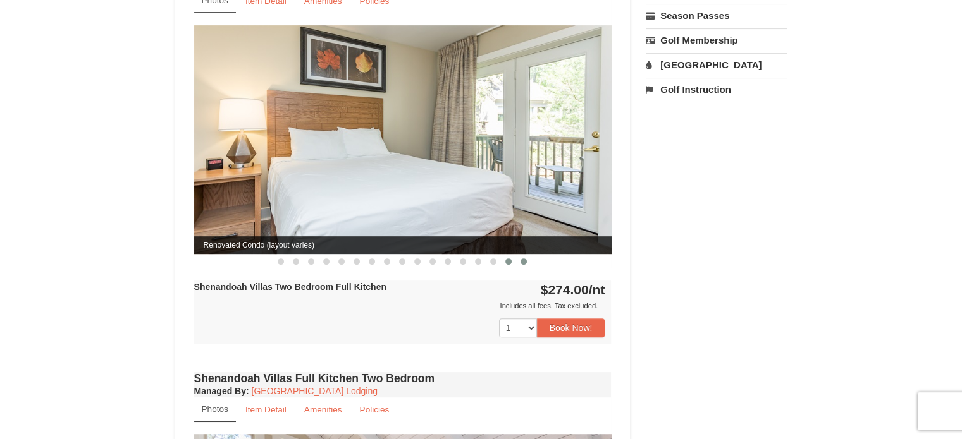
click at [520, 255] on button at bounding box center [523, 261] width 15 height 13
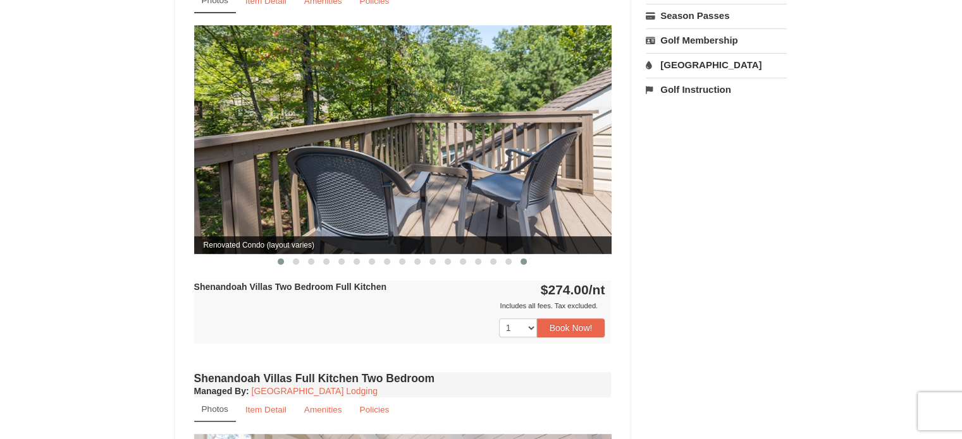
click at [278, 259] on span at bounding box center [281, 262] width 6 height 6
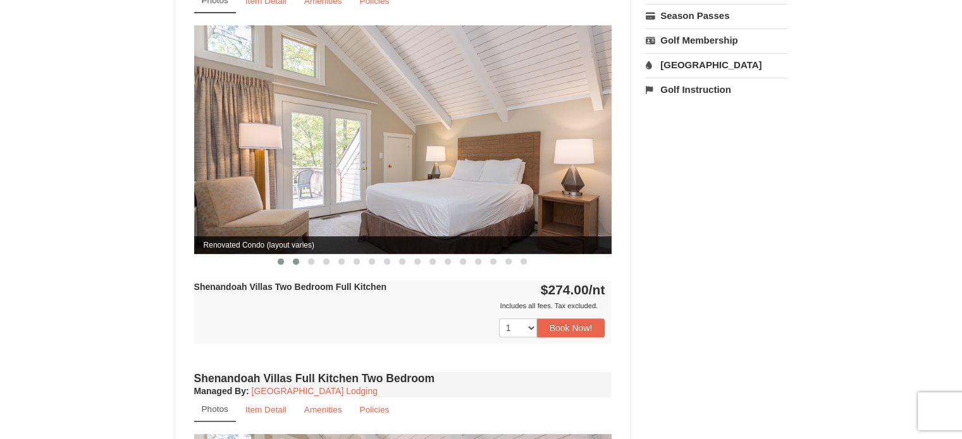
click at [296, 259] on span at bounding box center [296, 262] width 6 height 6
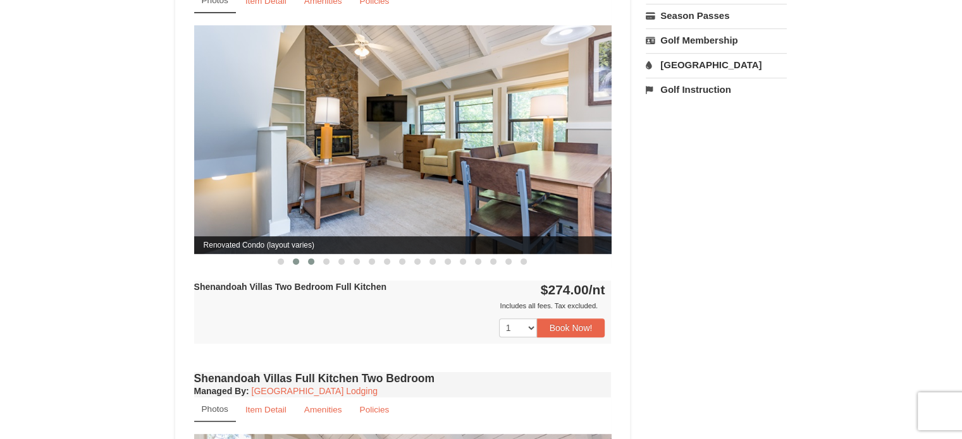
click at [310, 259] on span at bounding box center [311, 262] width 6 height 6
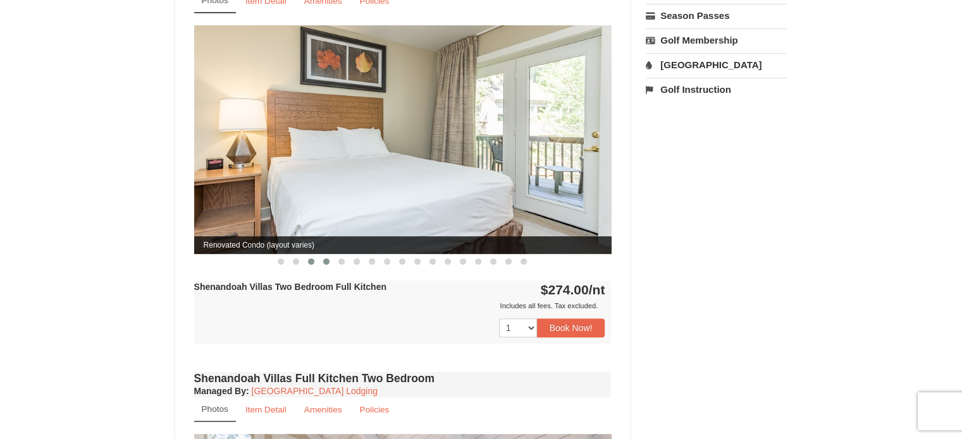
click at [329, 259] on span at bounding box center [326, 262] width 6 height 6
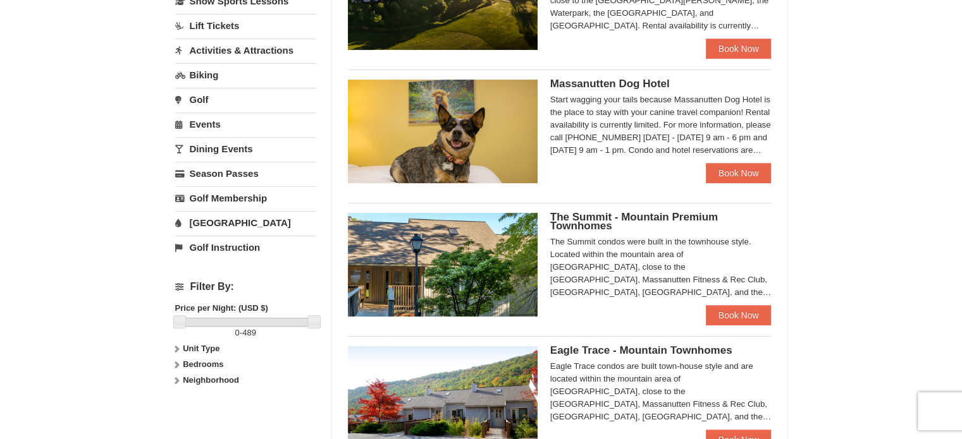
scroll to position [320, 0]
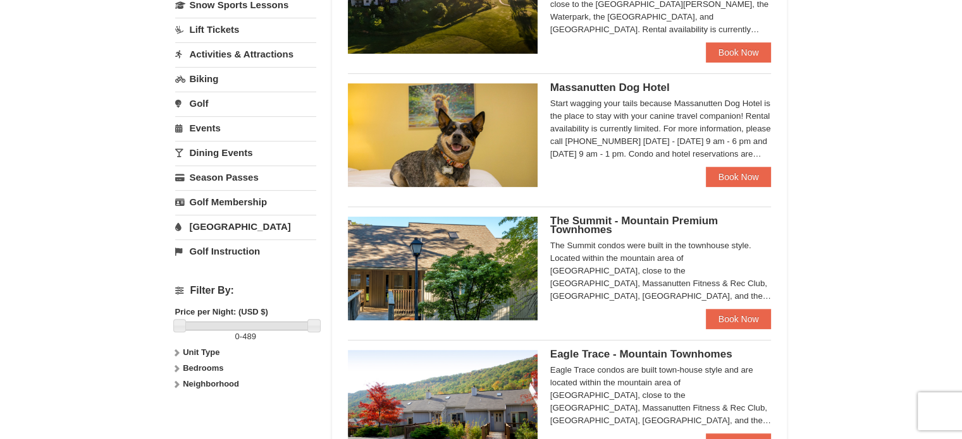
click at [453, 266] on img at bounding box center [443, 269] width 190 height 104
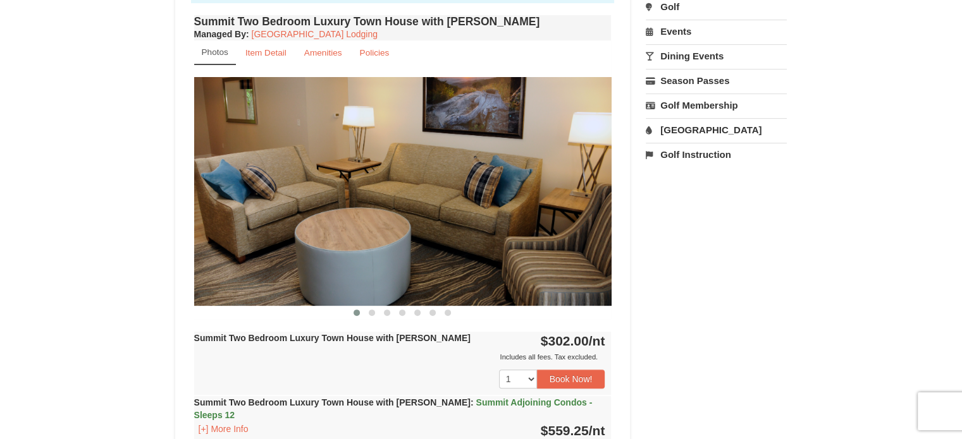
scroll to position [443, 0]
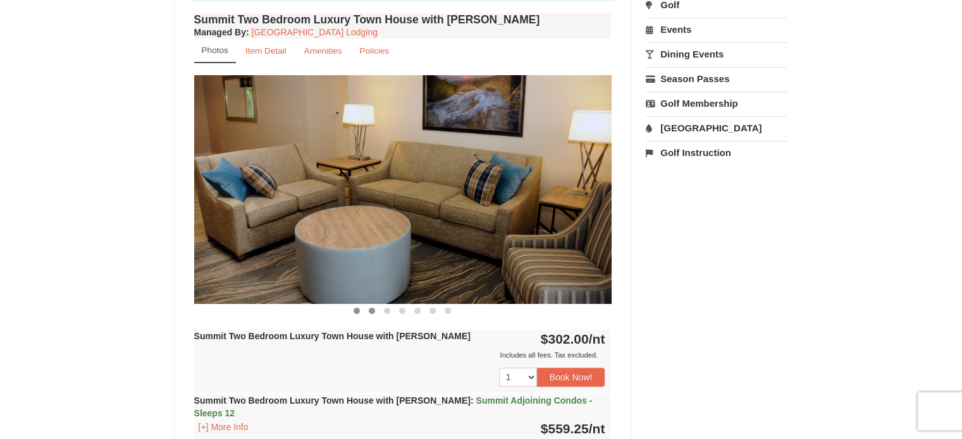
click at [371, 309] on span at bounding box center [372, 311] width 6 height 6
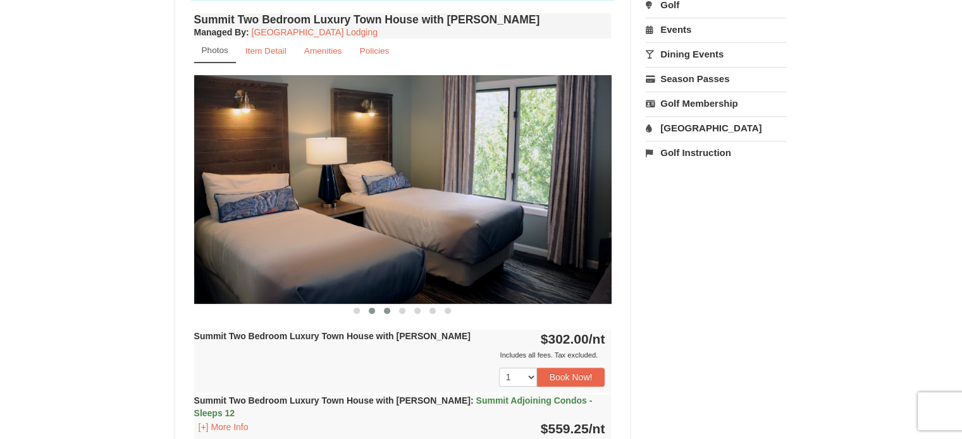
click at [389, 309] on span at bounding box center [387, 311] width 6 height 6
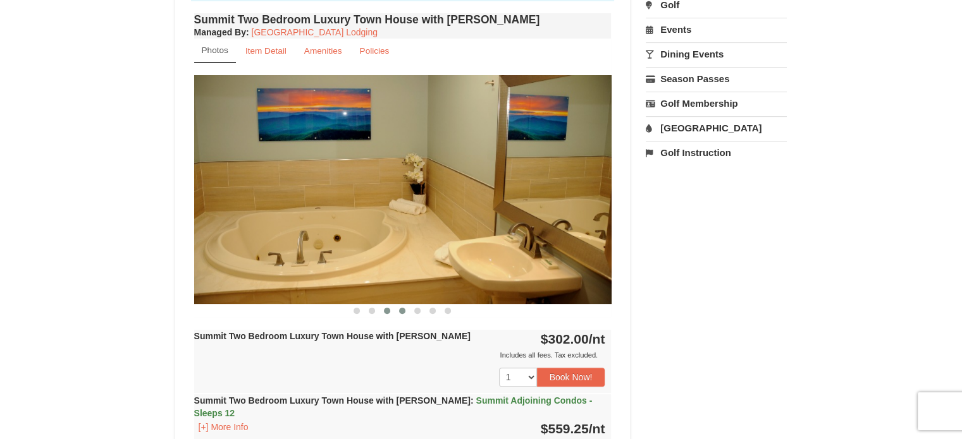
click at [404, 308] on span at bounding box center [402, 311] width 6 height 6
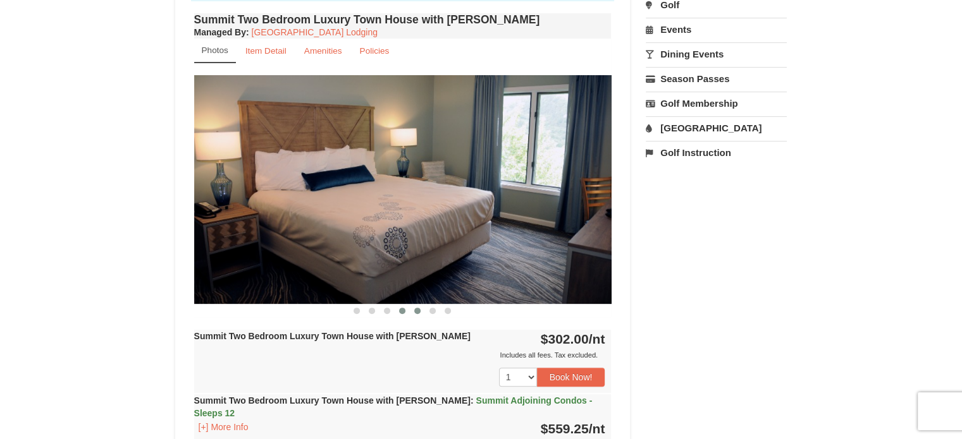
click at [417, 310] on span at bounding box center [417, 311] width 6 height 6
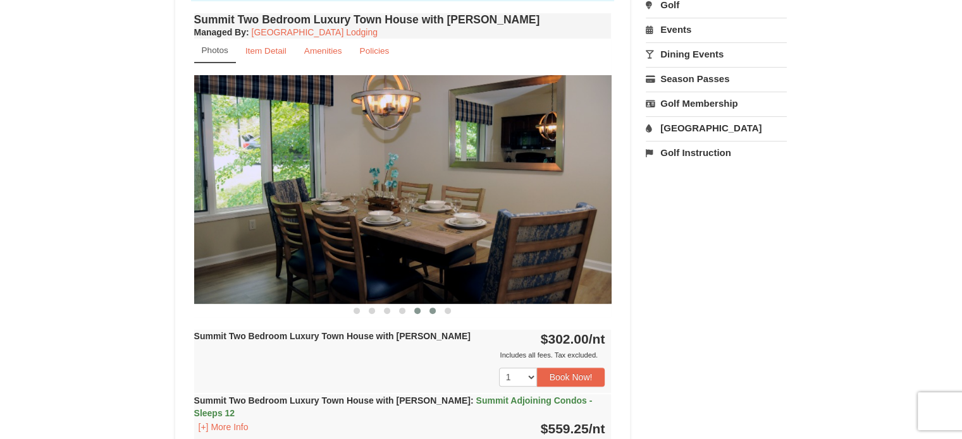
click at [434, 309] on span at bounding box center [432, 311] width 6 height 6
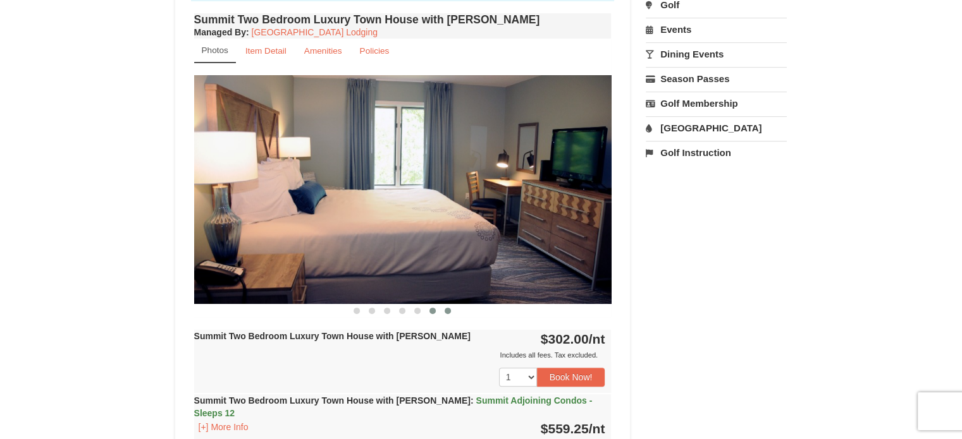
click at [447, 313] on button at bounding box center [447, 311] width 15 height 13
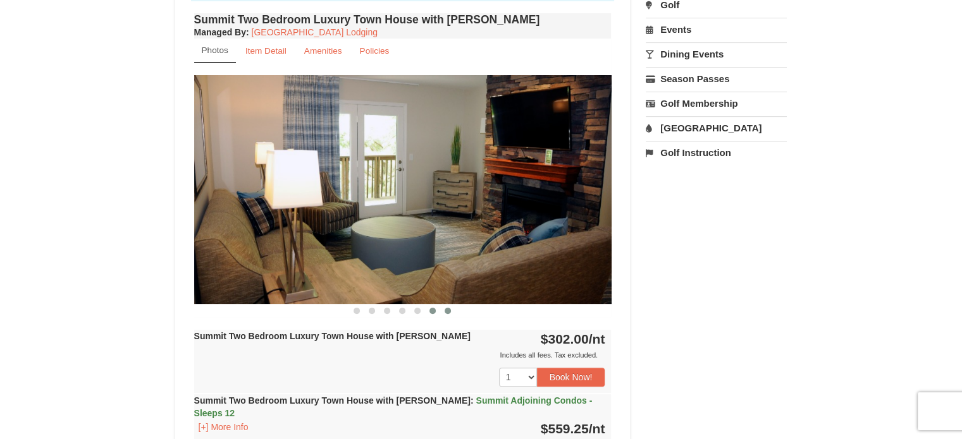
click at [432, 310] on span at bounding box center [432, 311] width 6 height 6
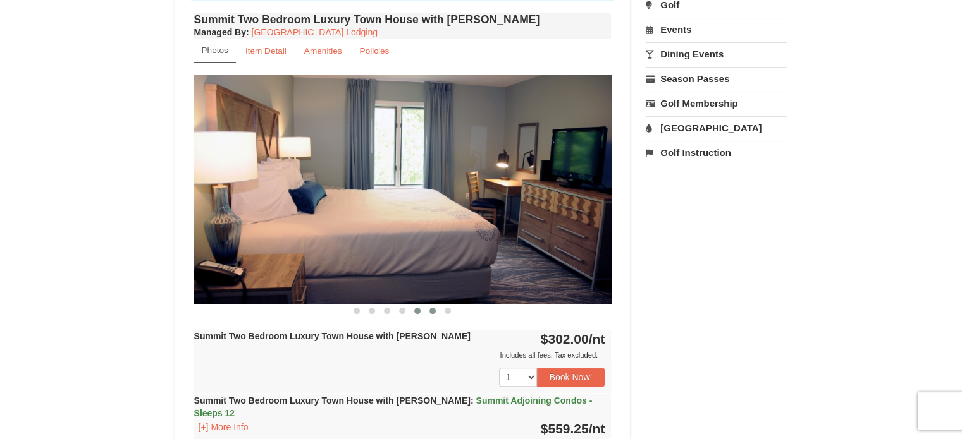
click at [417, 308] on span at bounding box center [417, 311] width 6 height 6
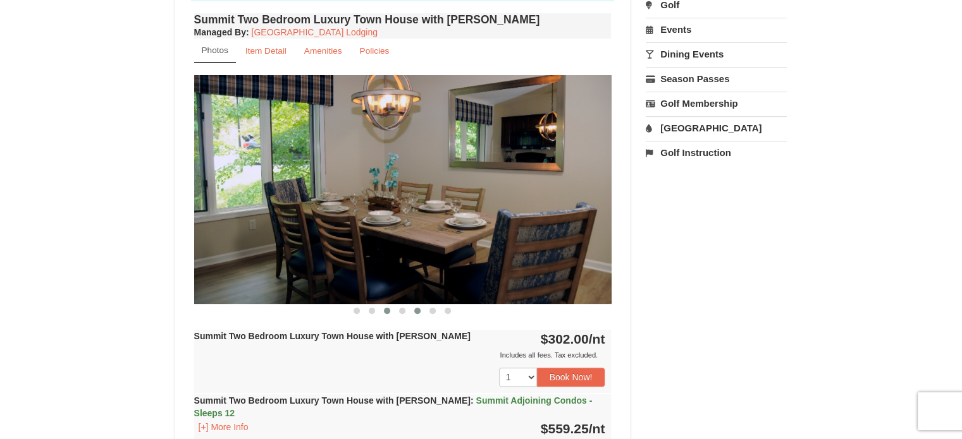
click at [388, 310] on span at bounding box center [387, 311] width 6 height 6
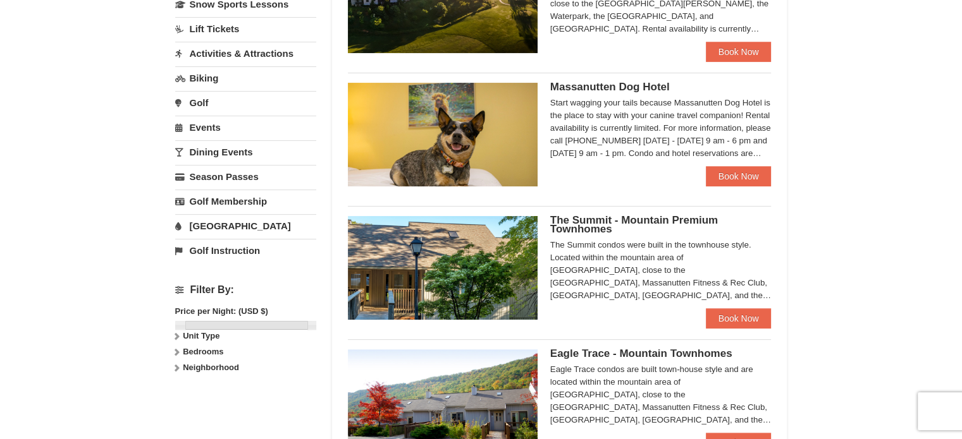
scroll to position [320, 0]
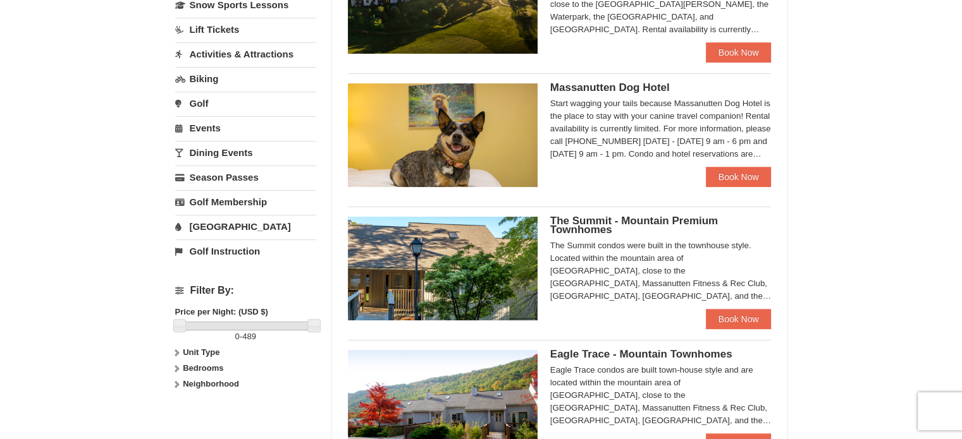
click at [477, 262] on img at bounding box center [443, 269] width 190 height 104
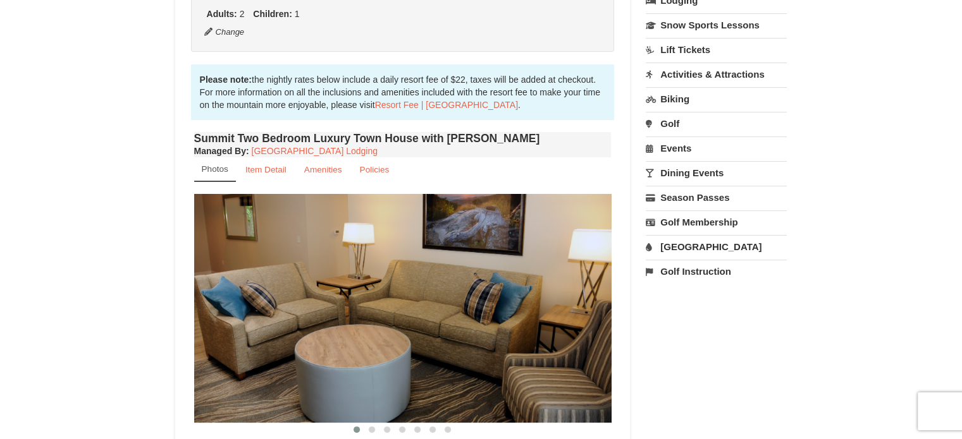
scroll to position [379, 0]
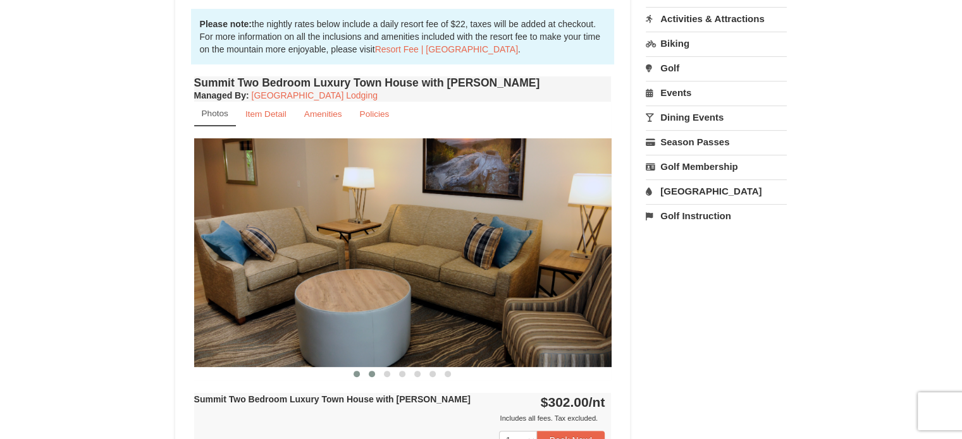
click at [372, 374] on span at bounding box center [372, 374] width 6 height 6
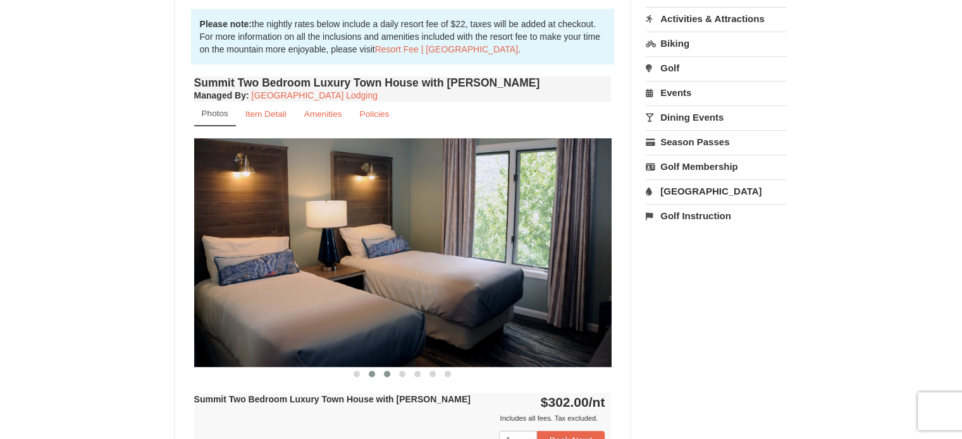
click at [394, 371] on button at bounding box center [386, 374] width 15 height 13
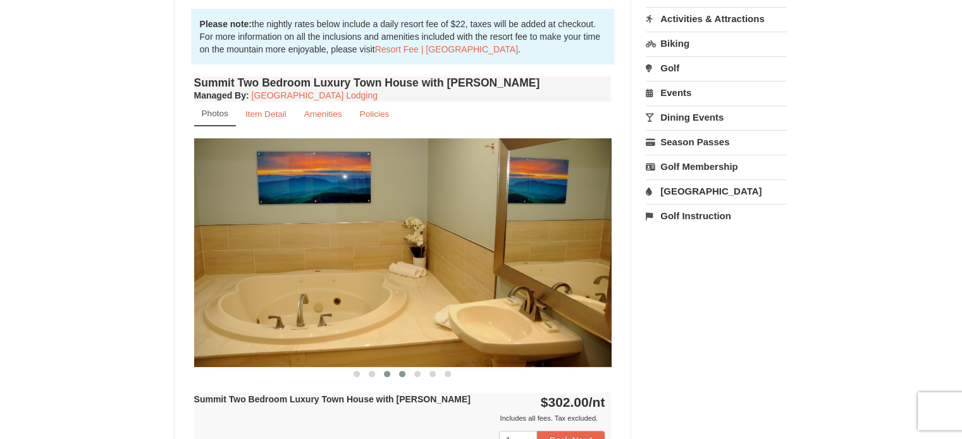
click at [401, 372] on span at bounding box center [402, 374] width 6 height 6
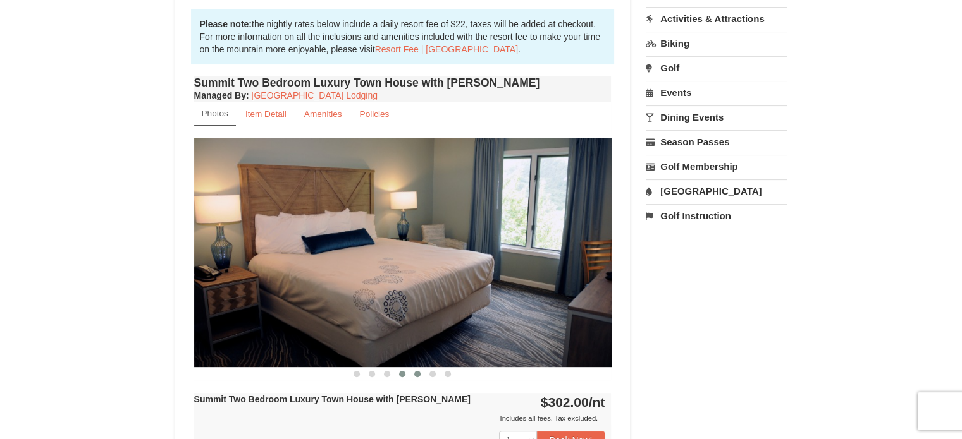
click at [412, 374] on button at bounding box center [417, 374] width 15 height 13
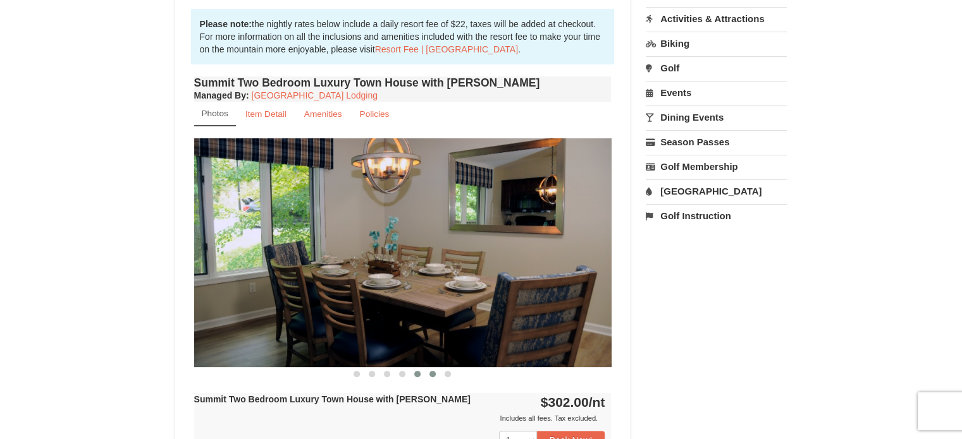
click at [432, 376] on span at bounding box center [432, 374] width 6 height 6
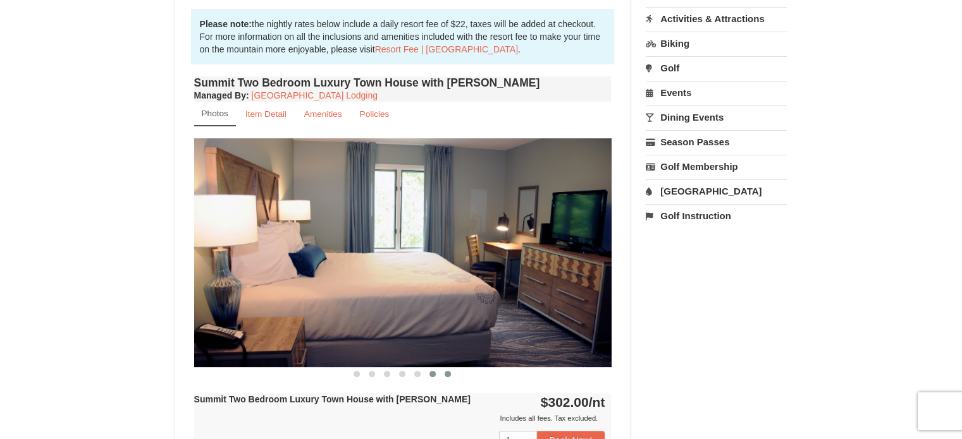
click at [443, 376] on button at bounding box center [447, 374] width 15 height 13
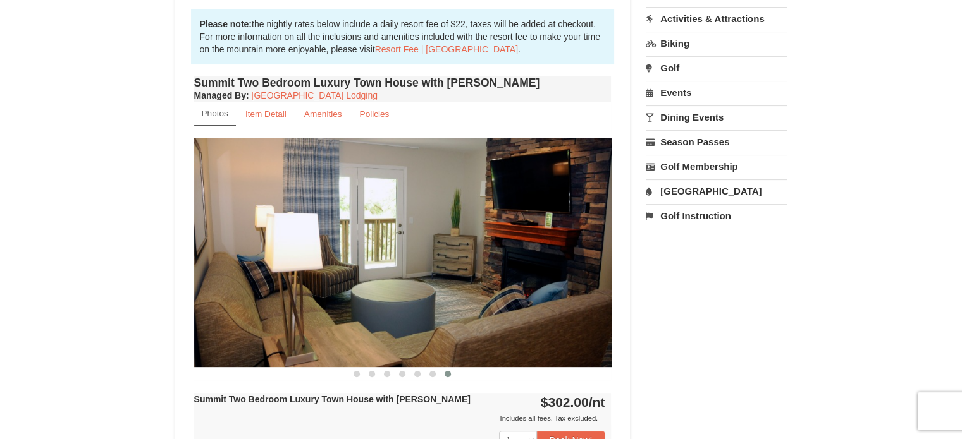
click at [448, 376] on span at bounding box center [447, 374] width 6 height 6
click at [357, 375] on span at bounding box center [356, 374] width 6 height 6
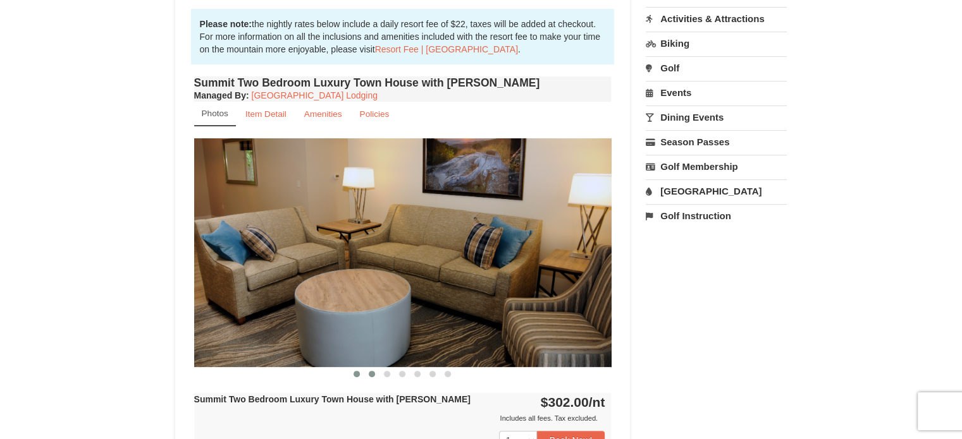
click at [372, 376] on span at bounding box center [372, 374] width 6 height 6
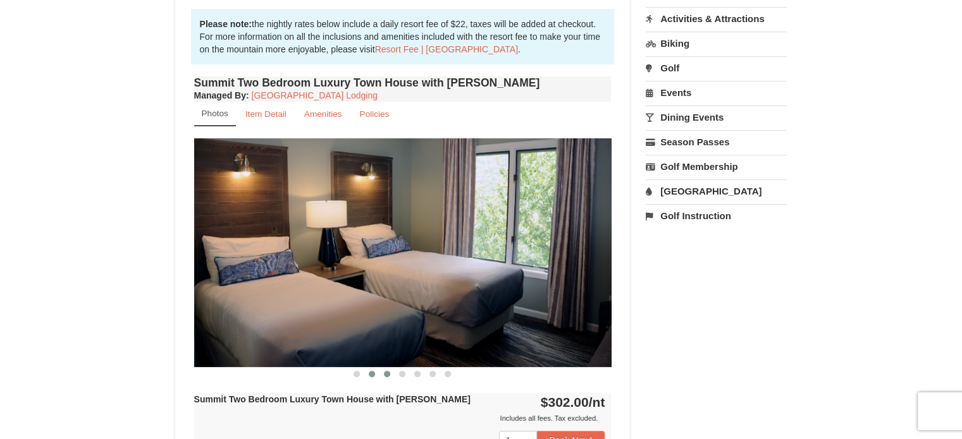
click at [389, 372] on span at bounding box center [387, 374] width 6 height 6
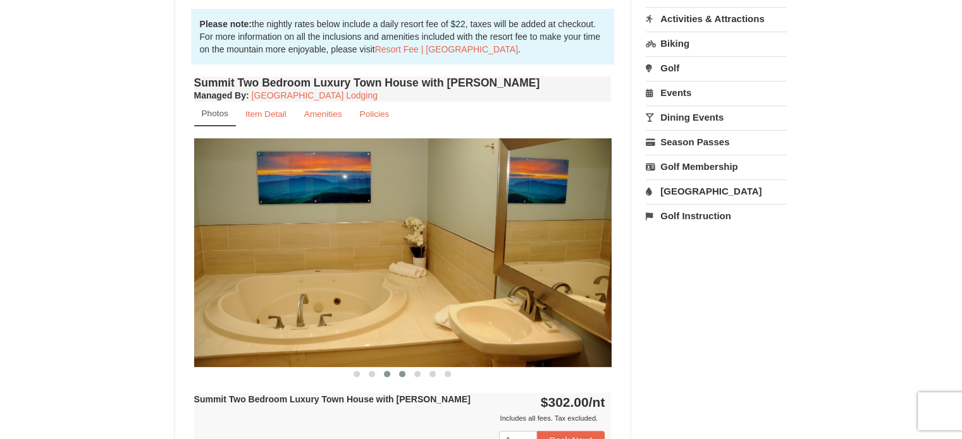
click at [398, 374] on button at bounding box center [401, 374] width 15 height 13
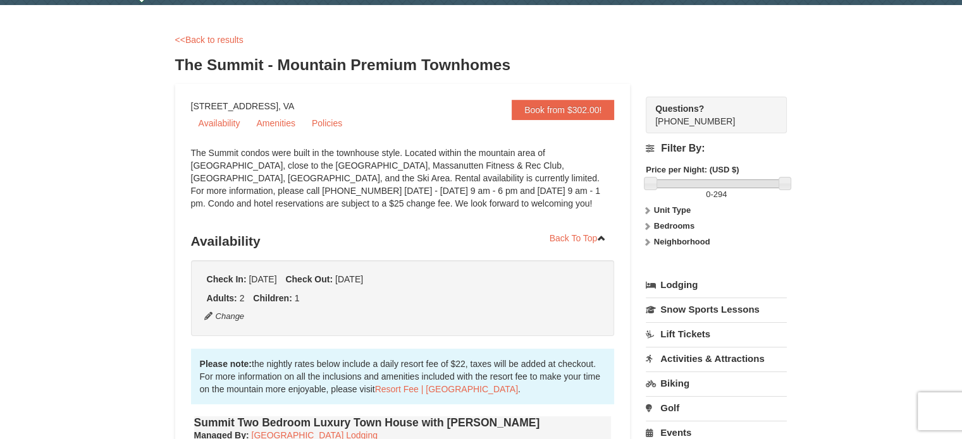
scroll to position [0, 0]
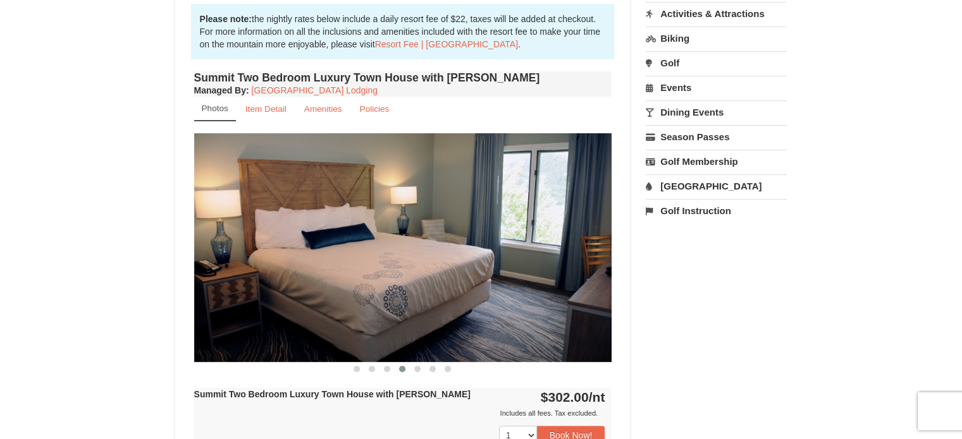
scroll to position [379, 0]
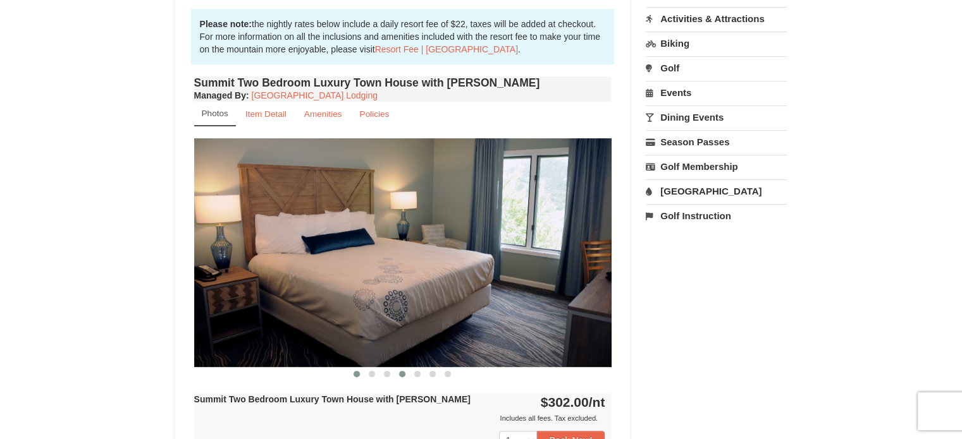
click at [359, 372] on span at bounding box center [356, 374] width 6 height 6
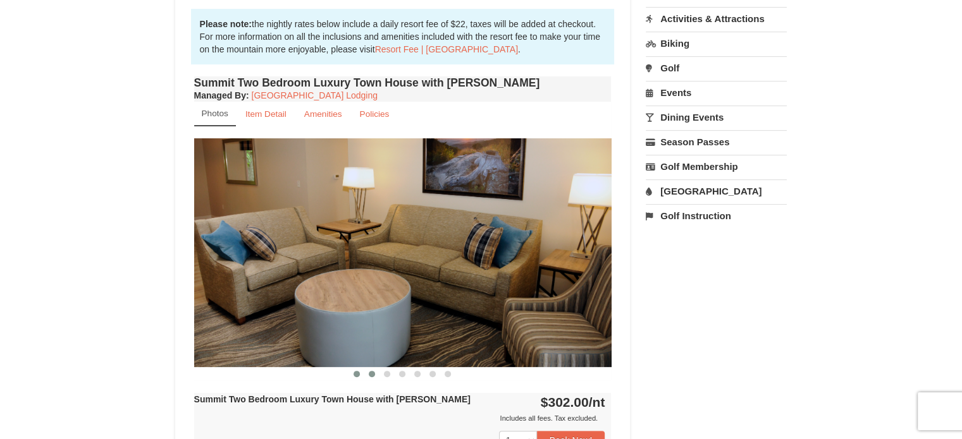
click at [372, 372] on span at bounding box center [372, 374] width 6 height 6
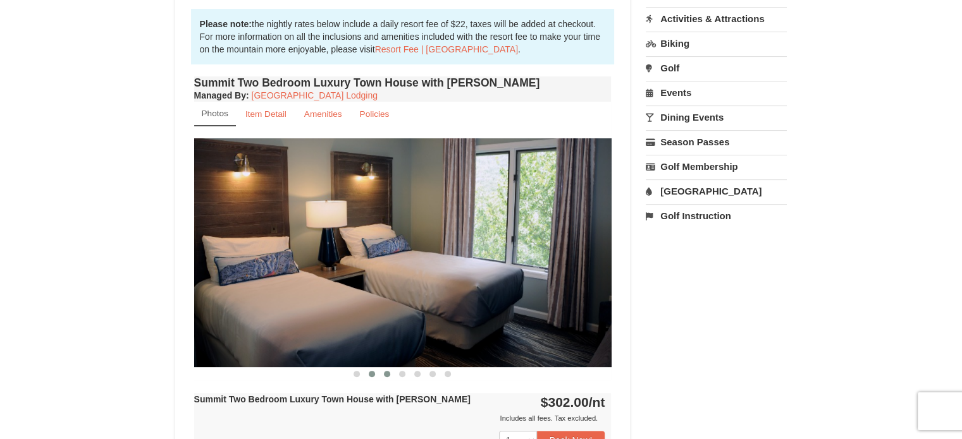
click at [388, 372] on span at bounding box center [387, 374] width 6 height 6
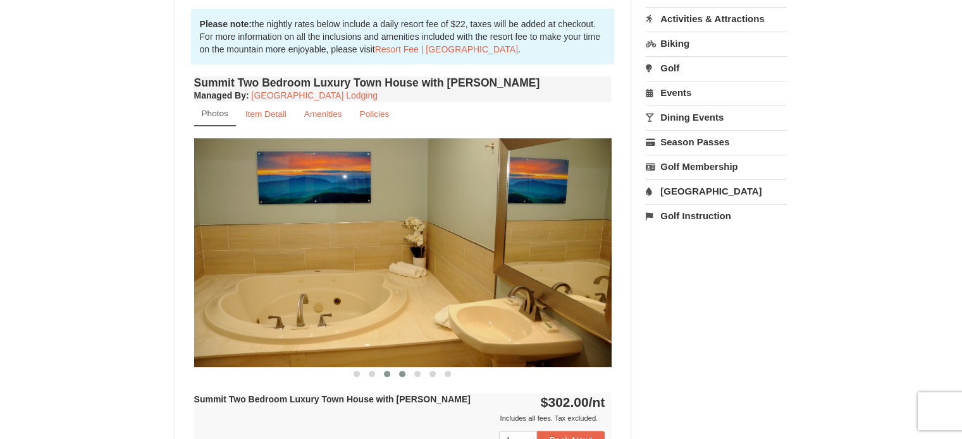
click at [400, 372] on span at bounding box center [402, 374] width 6 height 6
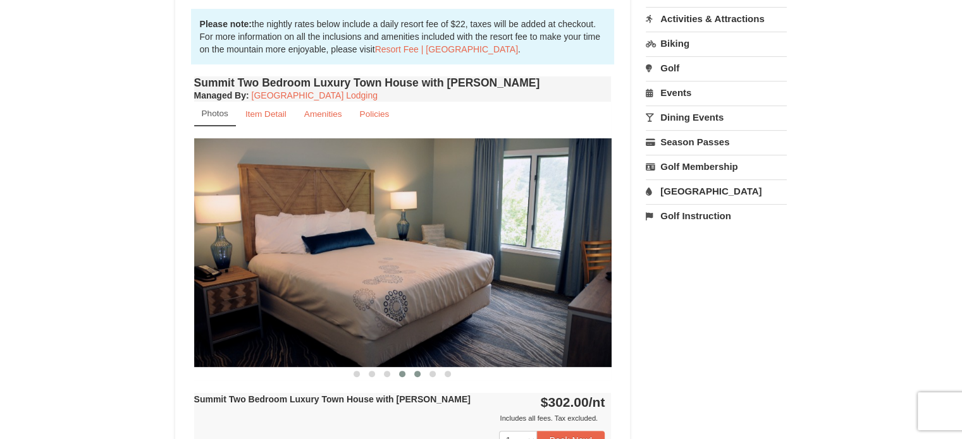
click at [413, 376] on button at bounding box center [417, 374] width 15 height 13
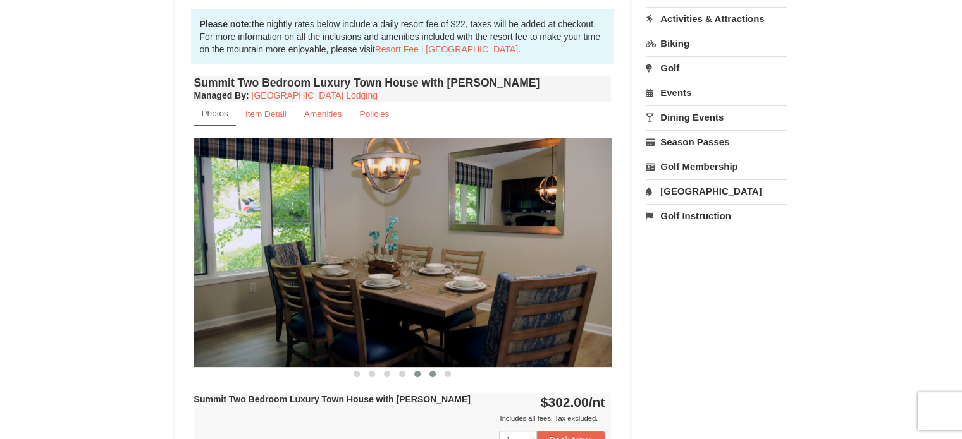
click at [431, 375] on span at bounding box center [432, 374] width 6 height 6
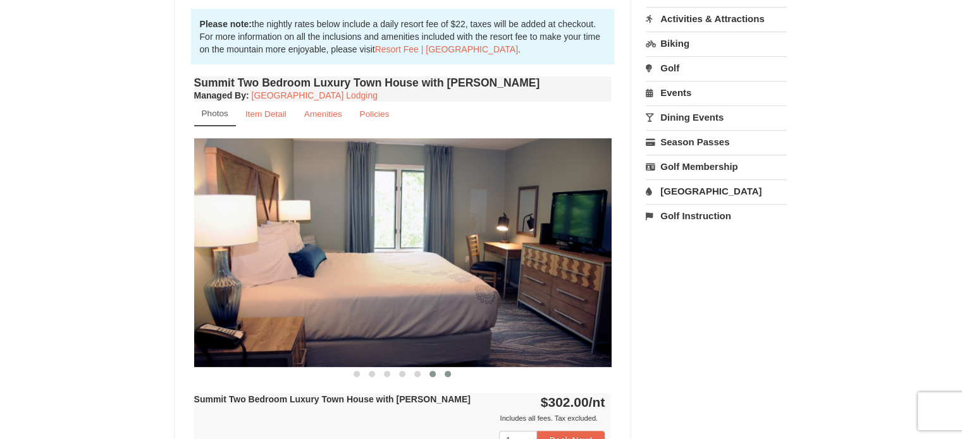
click at [446, 374] on span at bounding box center [447, 374] width 6 height 6
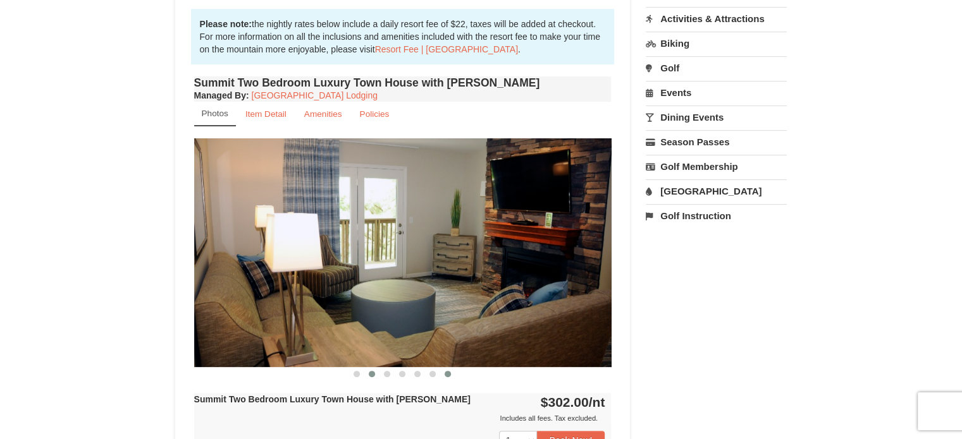
click at [370, 375] on span at bounding box center [372, 374] width 6 height 6
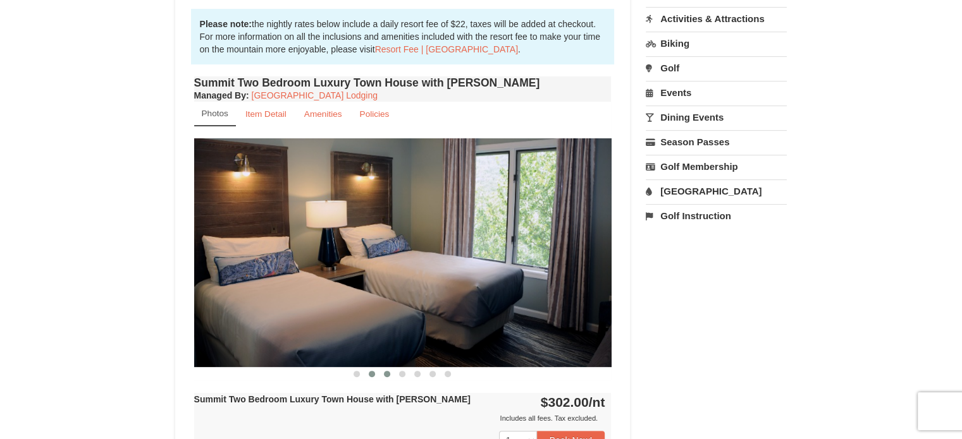
click at [386, 375] on span at bounding box center [387, 374] width 6 height 6
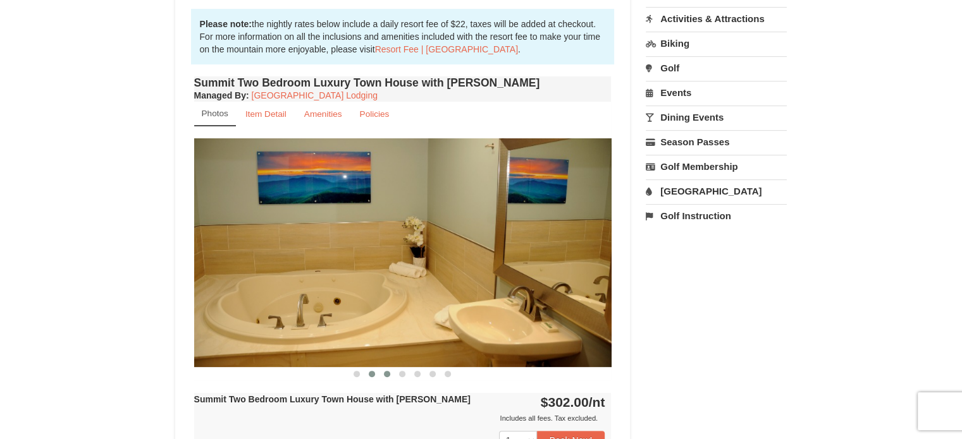
click at [367, 371] on button at bounding box center [371, 374] width 15 height 13
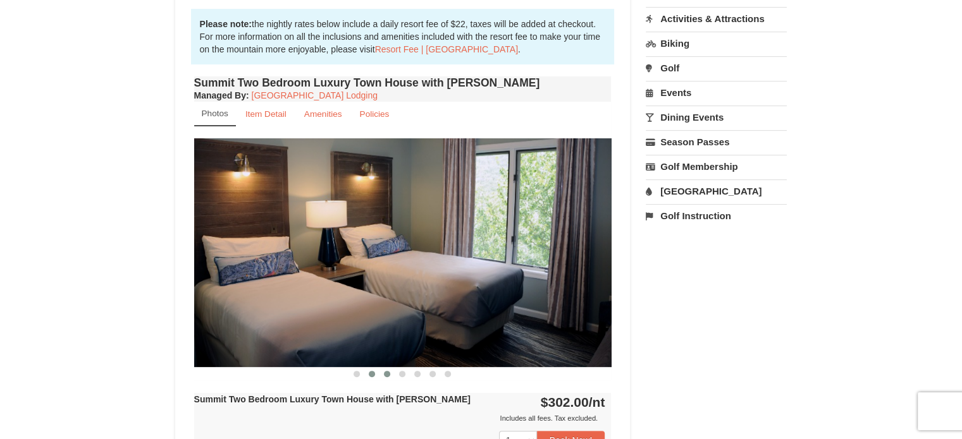
click at [386, 374] on span at bounding box center [387, 374] width 6 height 6
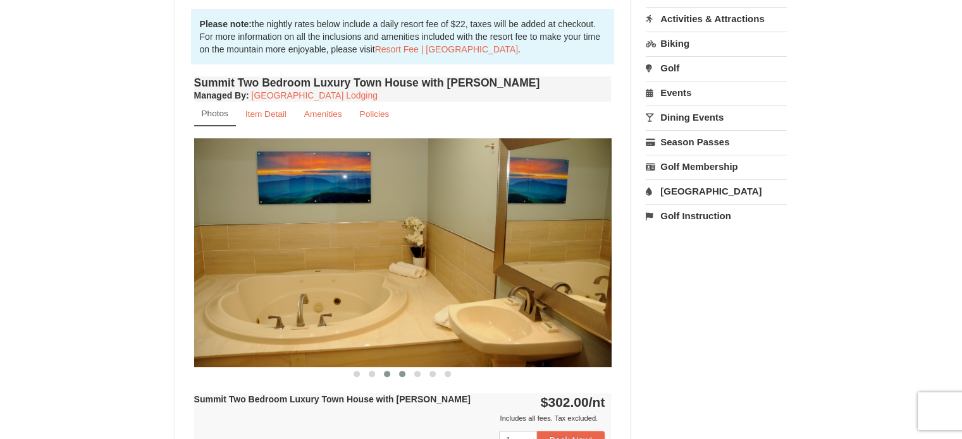
click at [397, 373] on button at bounding box center [401, 374] width 15 height 13
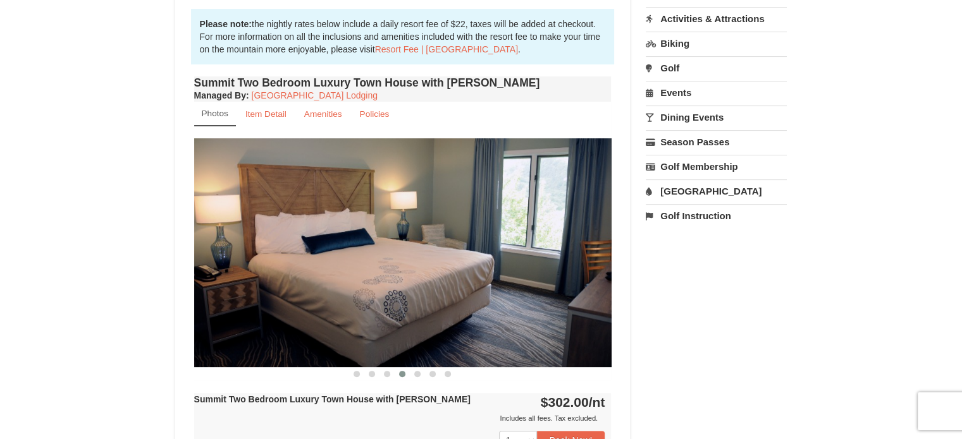
click at [403, 373] on span at bounding box center [402, 374] width 6 height 6
click at [410, 374] on button at bounding box center [417, 374] width 15 height 13
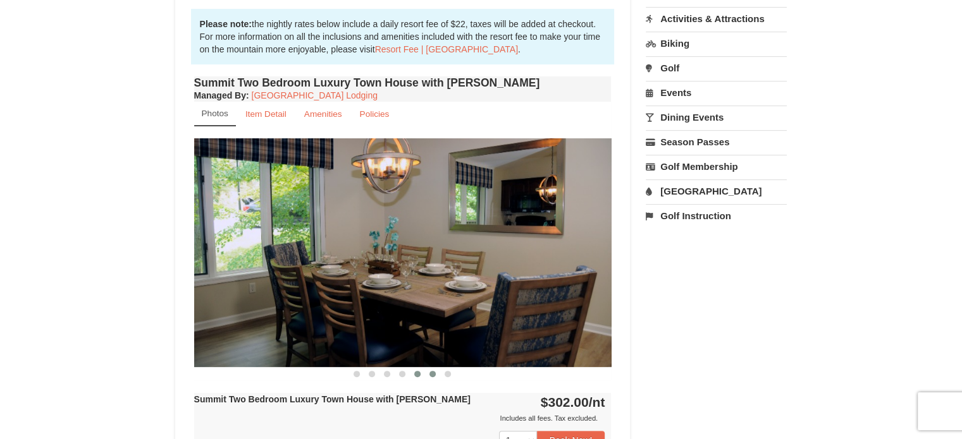
click at [425, 376] on button at bounding box center [432, 374] width 15 height 13
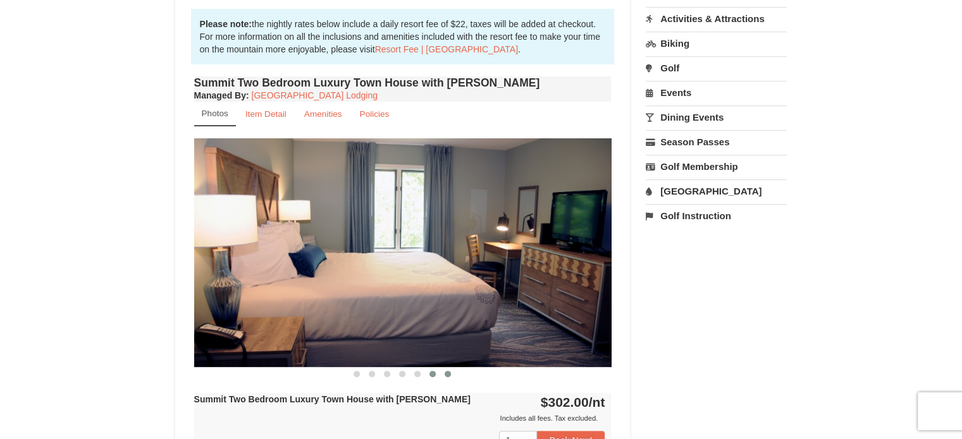
click at [449, 371] on span at bounding box center [447, 374] width 6 height 6
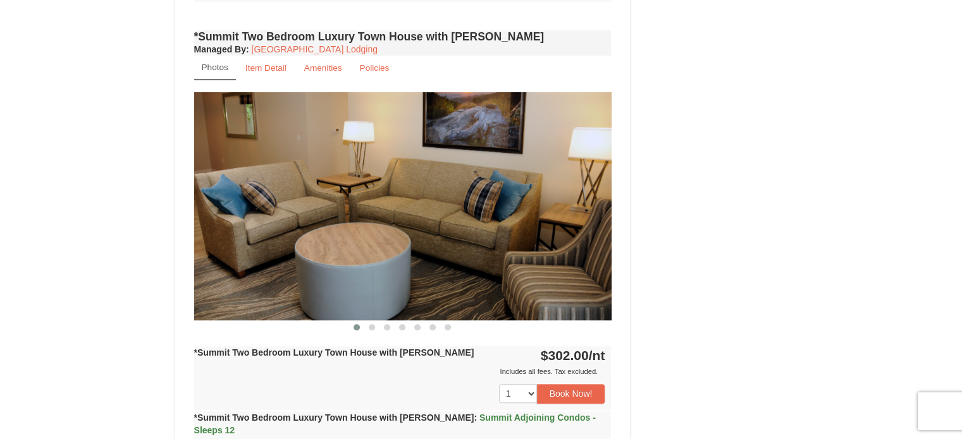
scroll to position [948, 0]
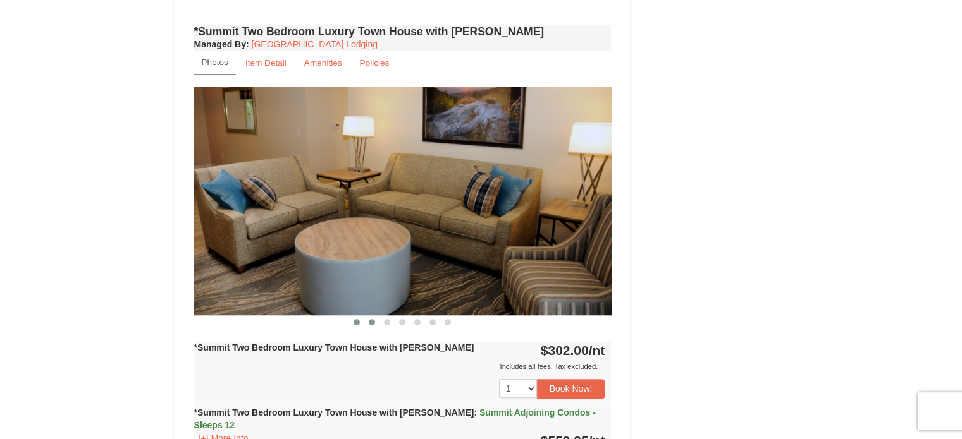
click at [370, 319] on span at bounding box center [372, 322] width 6 height 6
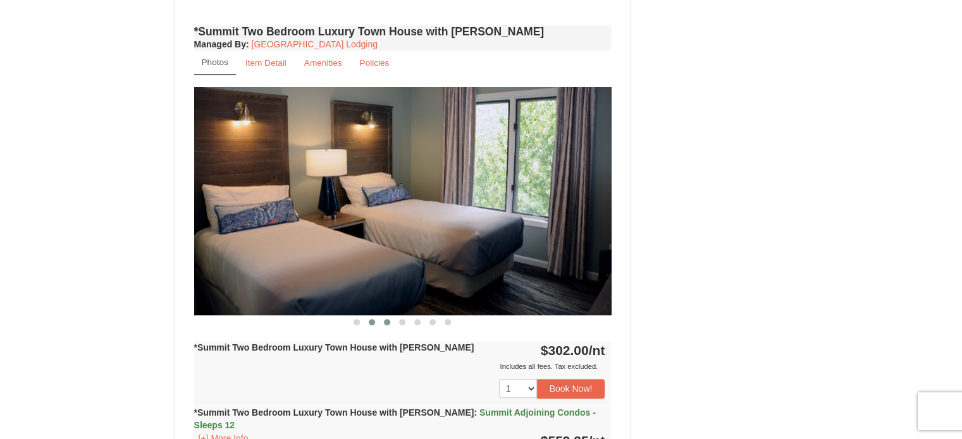
click at [389, 319] on span at bounding box center [387, 322] width 6 height 6
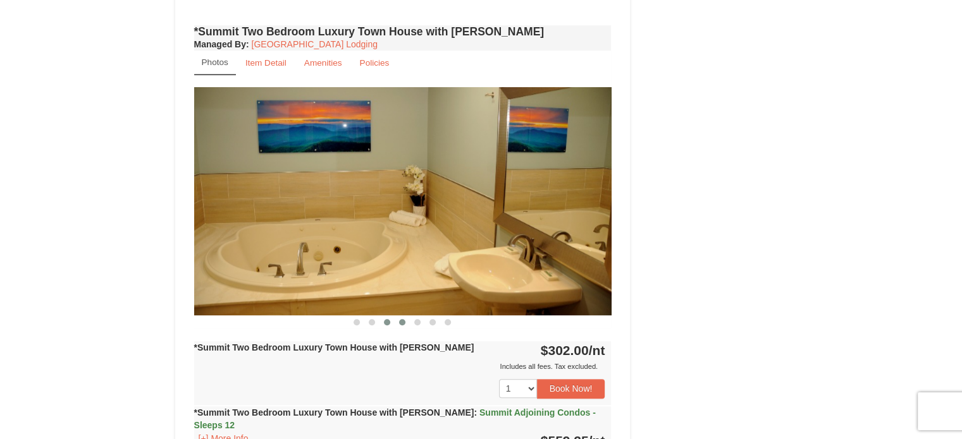
click at [400, 319] on span at bounding box center [402, 322] width 6 height 6
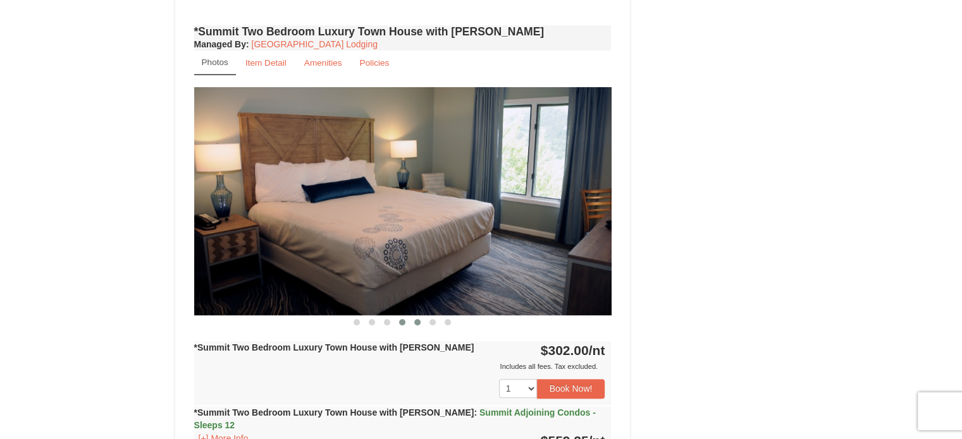
click at [422, 316] on button at bounding box center [417, 322] width 15 height 13
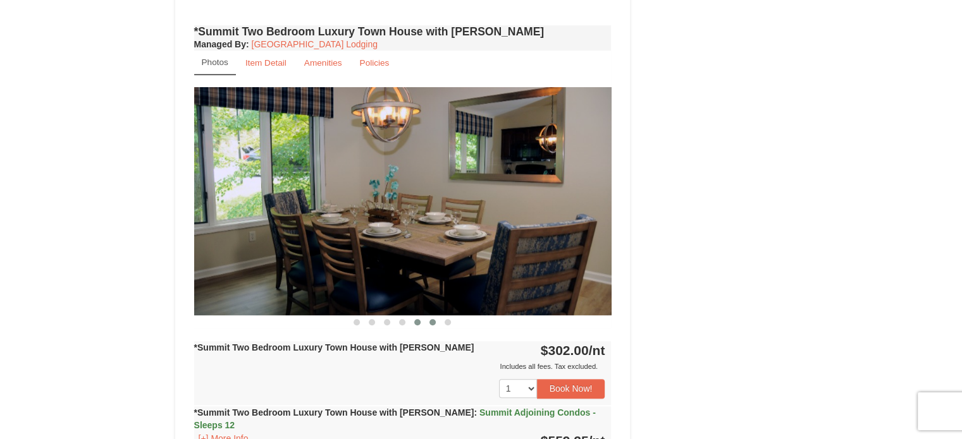
click at [434, 316] on button at bounding box center [432, 322] width 15 height 13
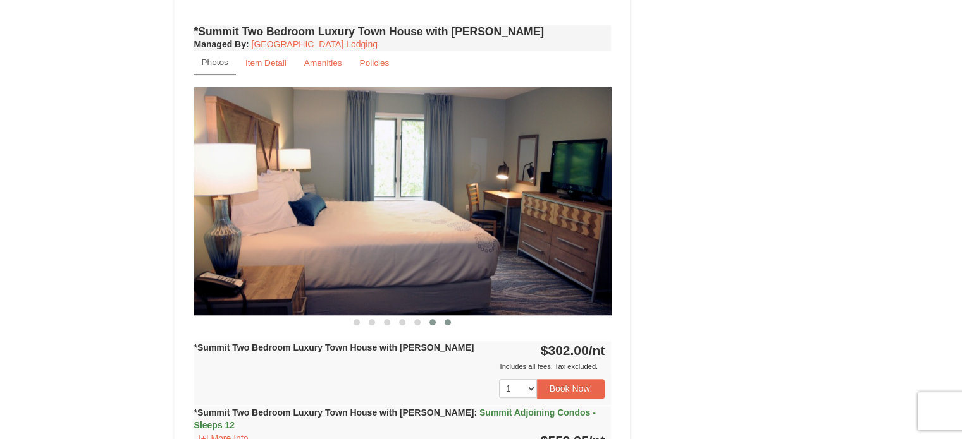
click at [446, 316] on button at bounding box center [447, 322] width 15 height 13
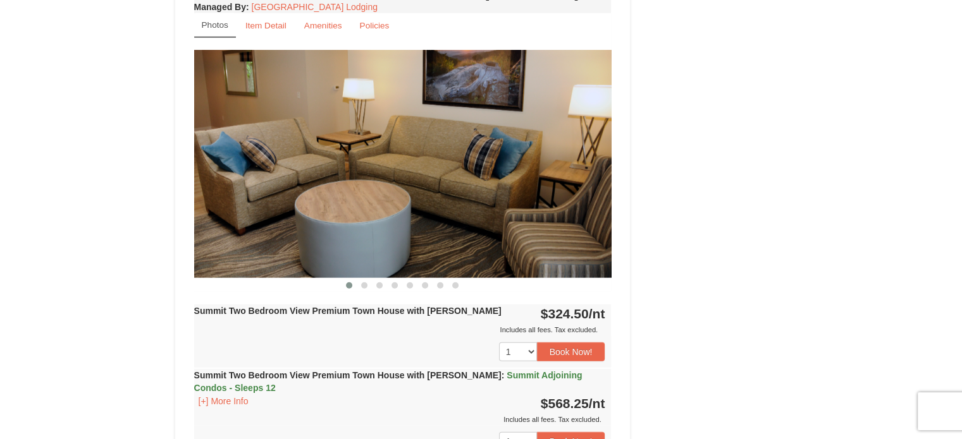
scroll to position [3098, 0]
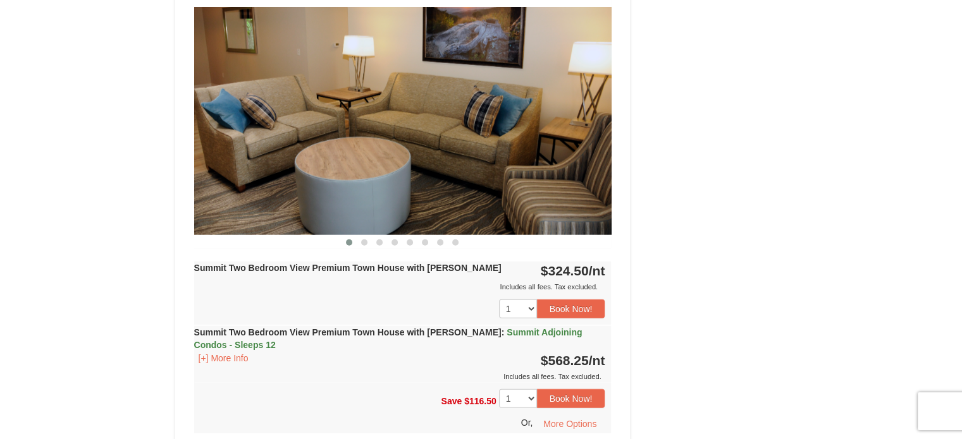
click at [379, 76] on img at bounding box center [402, 121] width 417 height 228
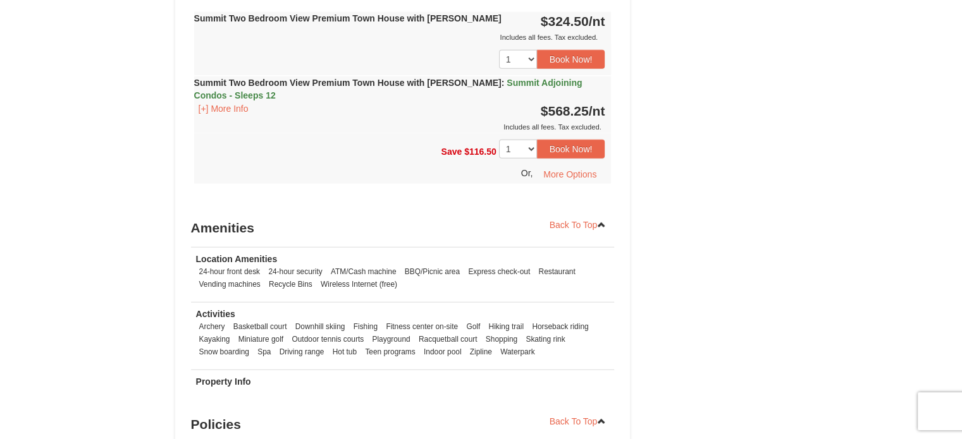
scroll to position [3351, 0]
